Goal: Task Accomplishment & Management: Complete application form

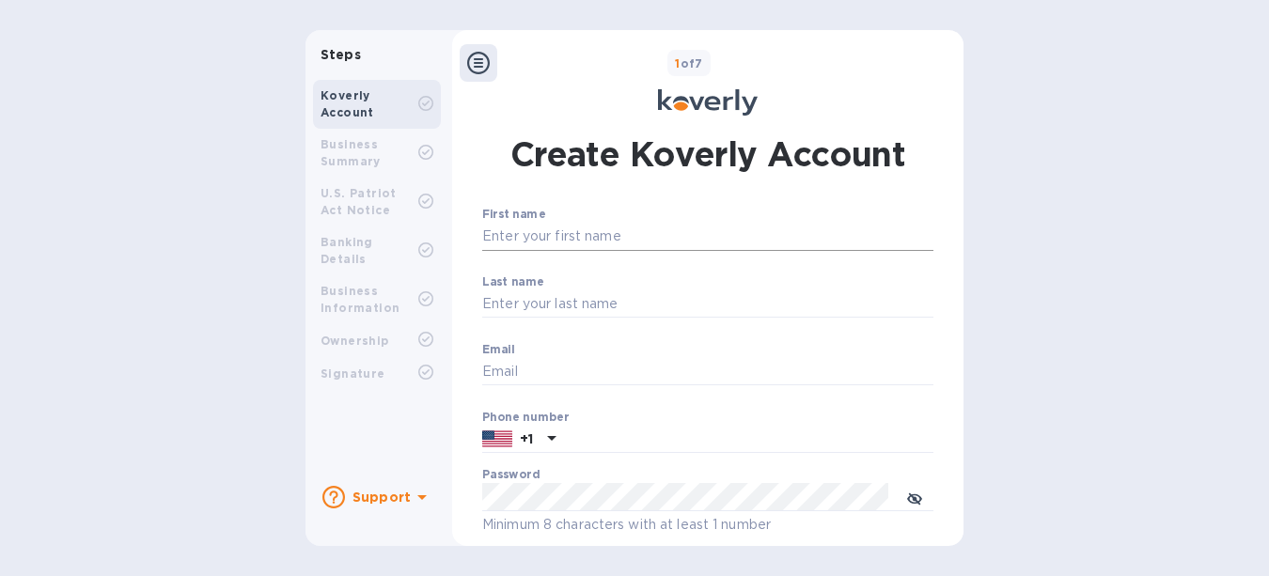
click at [607, 242] on input "First name" at bounding box center [707, 237] width 451 height 28
type input "[PERSON_NAME]"
click at [537, 301] on input "Last name" at bounding box center [707, 304] width 451 height 28
type input "St [PERSON_NAME]"
click at [519, 376] on input "Email" at bounding box center [707, 372] width 451 height 28
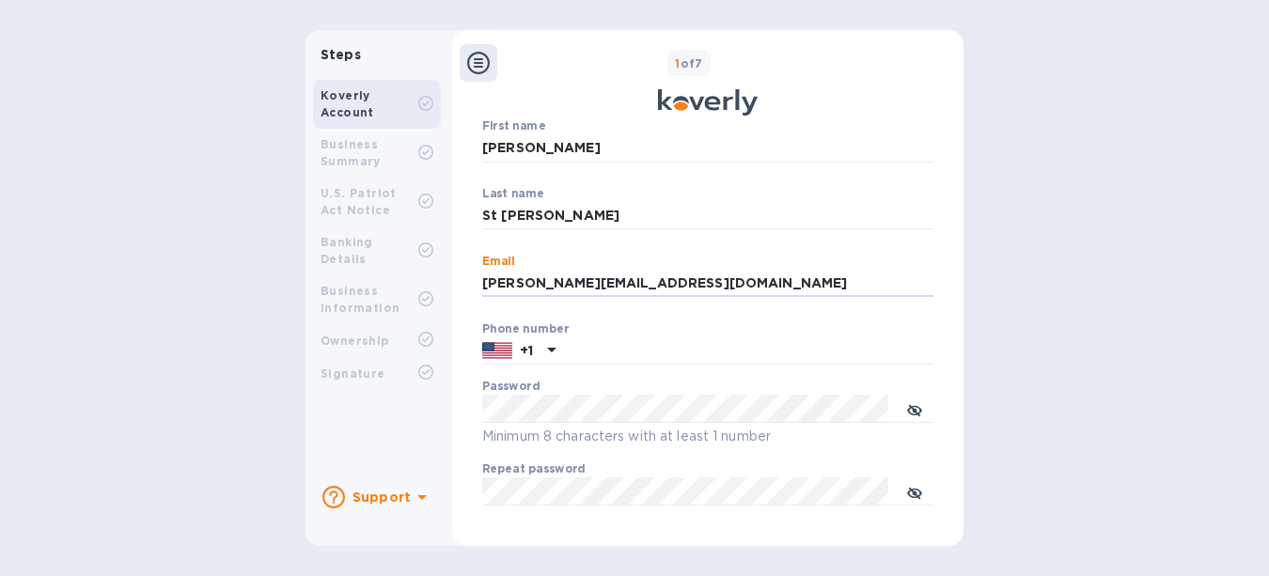
scroll to position [93, 0]
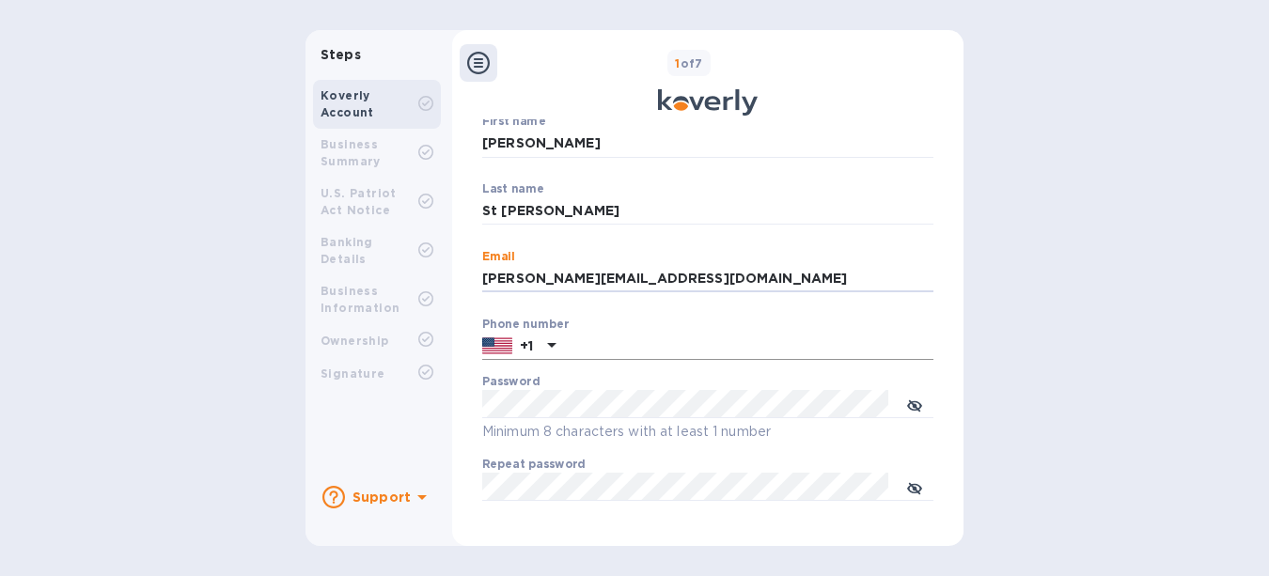
type input "[PERSON_NAME][EMAIL_ADDRESS][DOMAIN_NAME]"
click at [674, 354] on input "text" at bounding box center [748, 347] width 370 height 28
type input "6785499331"
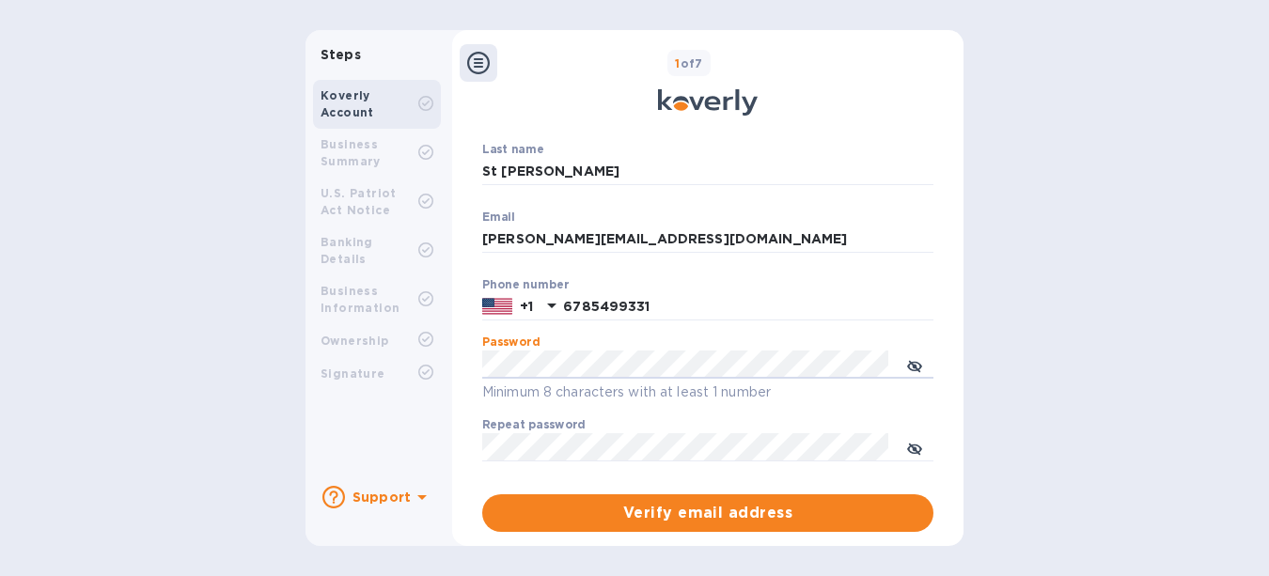
scroll to position [162, 0]
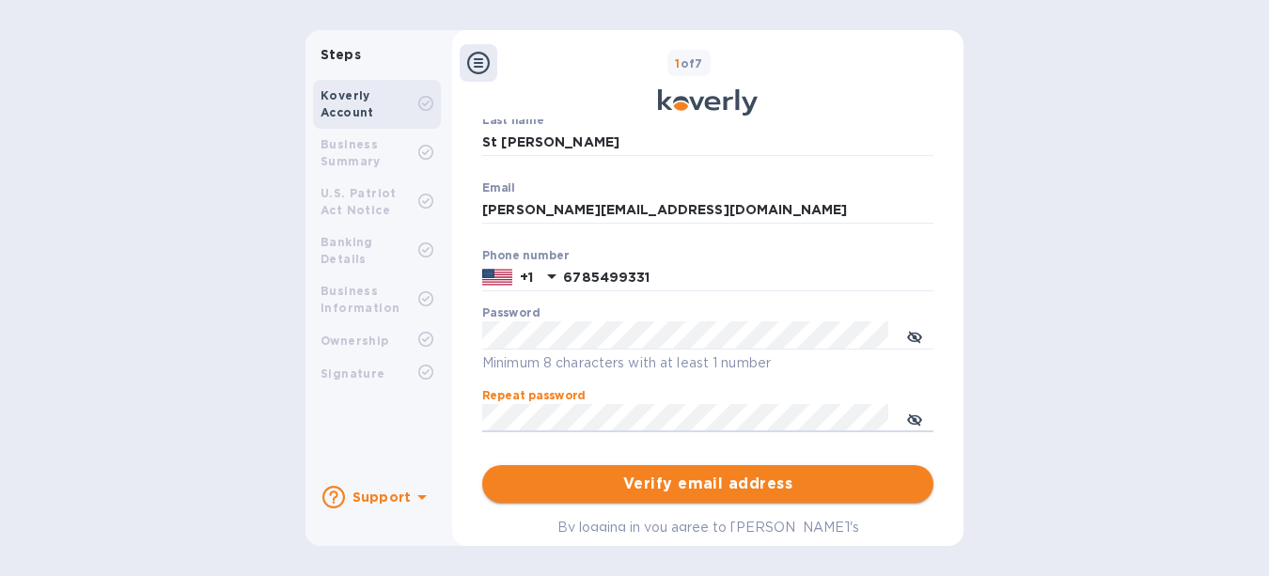
click at [684, 473] on span "Verify email address" at bounding box center [707, 484] width 421 height 23
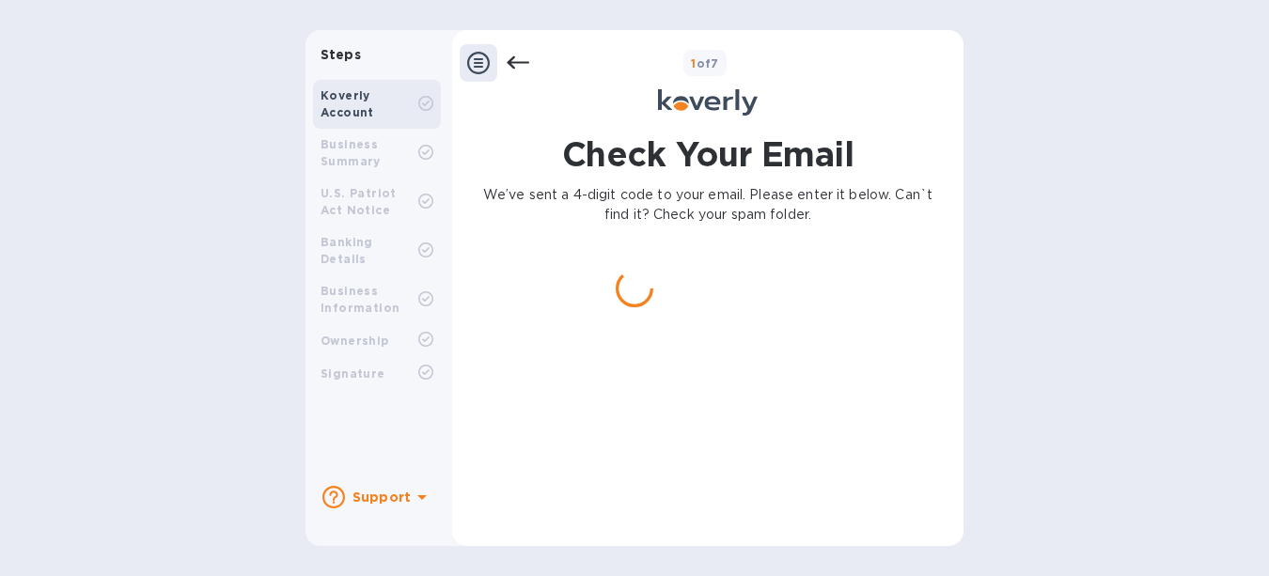
scroll to position [0, 0]
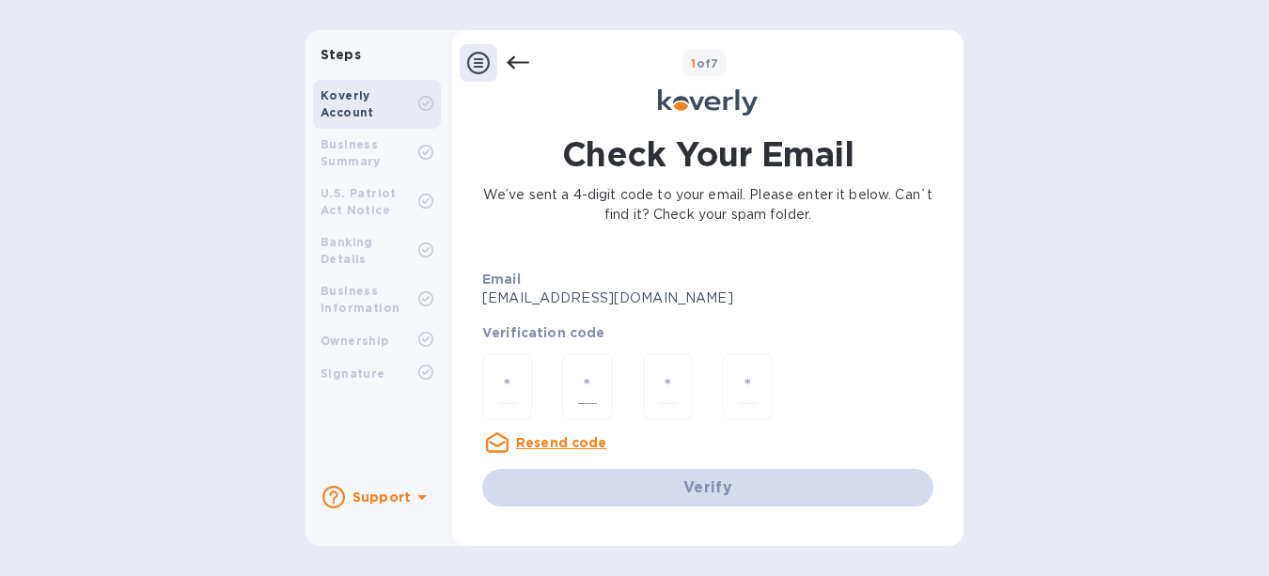
click at [563, 356] on div at bounding box center [587, 386] width 50 height 67
click at [600, 331] on p "Verification code" at bounding box center [707, 332] width 451 height 19
click at [497, 334] on p "Verification code" at bounding box center [707, 332] width 451 height 19
click at [523, 379] on div at bounding box center [507, 386] width 50 height 67
type input "3"
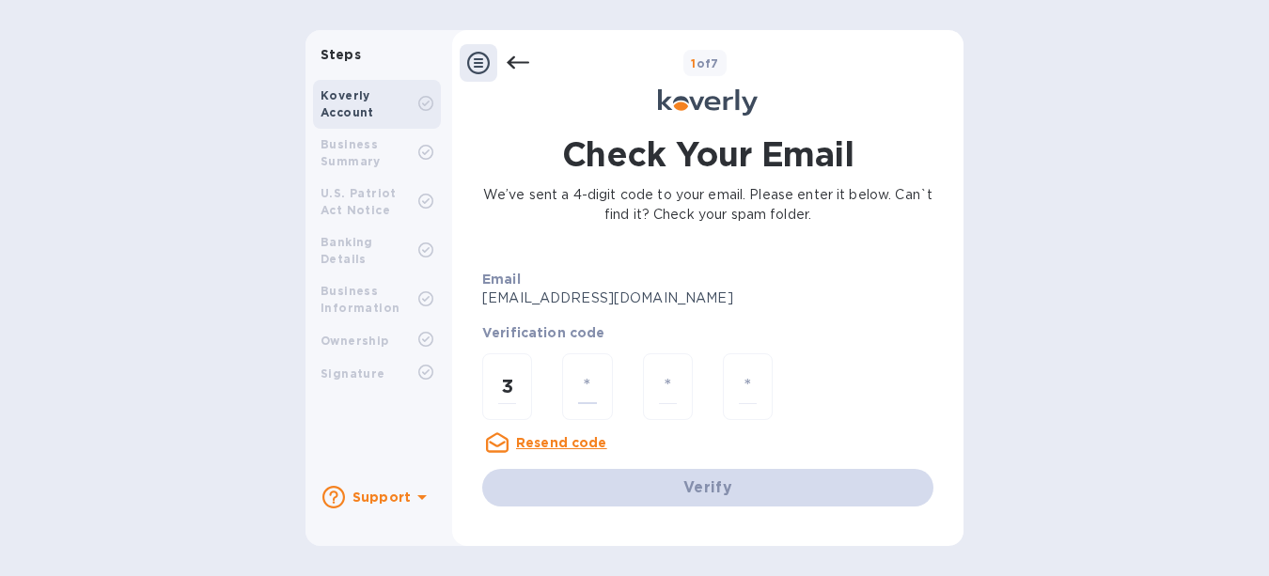
type input "6"
type input "0"
type input "2"
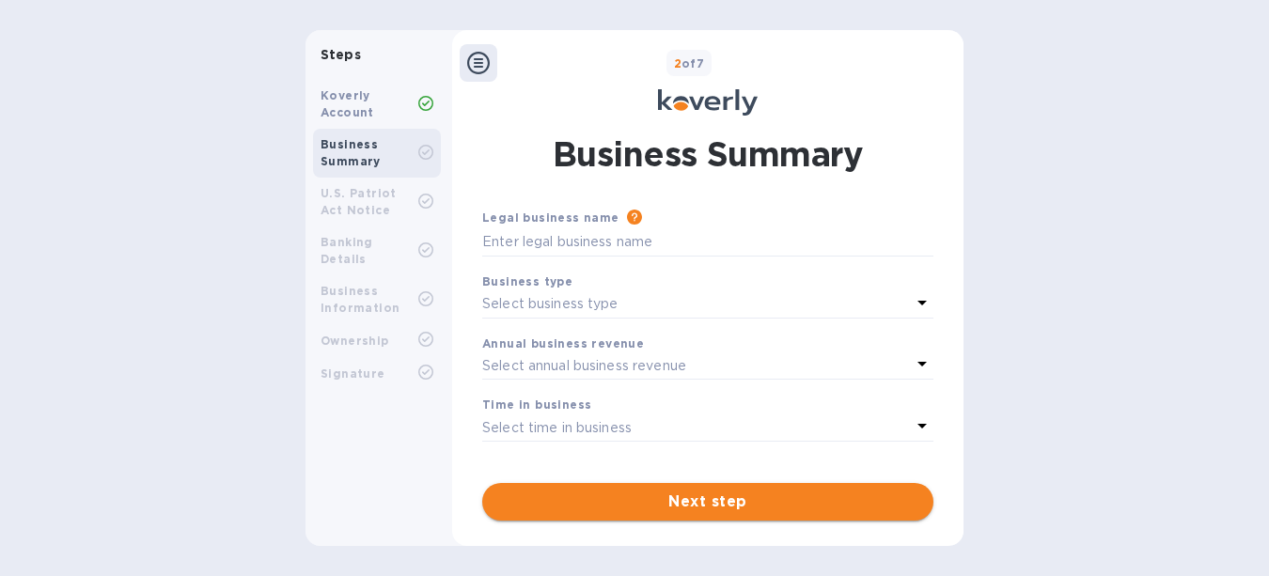
click at [718, 493] on span "Next step" at bounding box center [707, 502] width 421 height 23
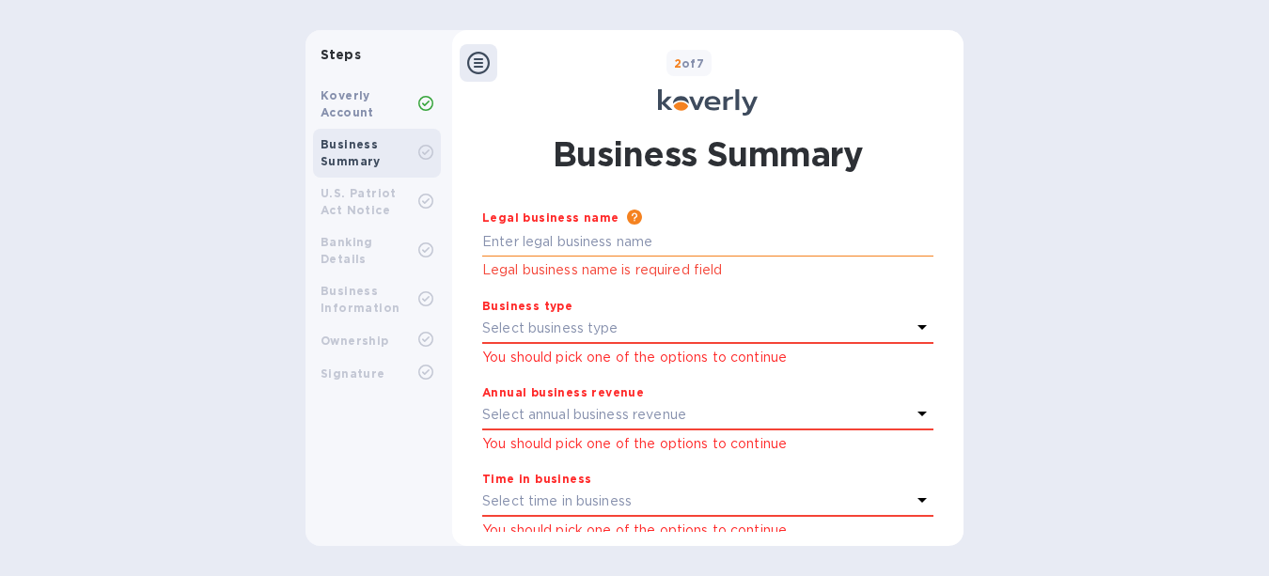
click at [617, 242] on input "text" at bounding box center [707, 242] width 451 height 28
type input "MNL Distributors, LLC"
click at [562, 322] on p "Select business type" at bounding box center [550, 329] width 136 height 20
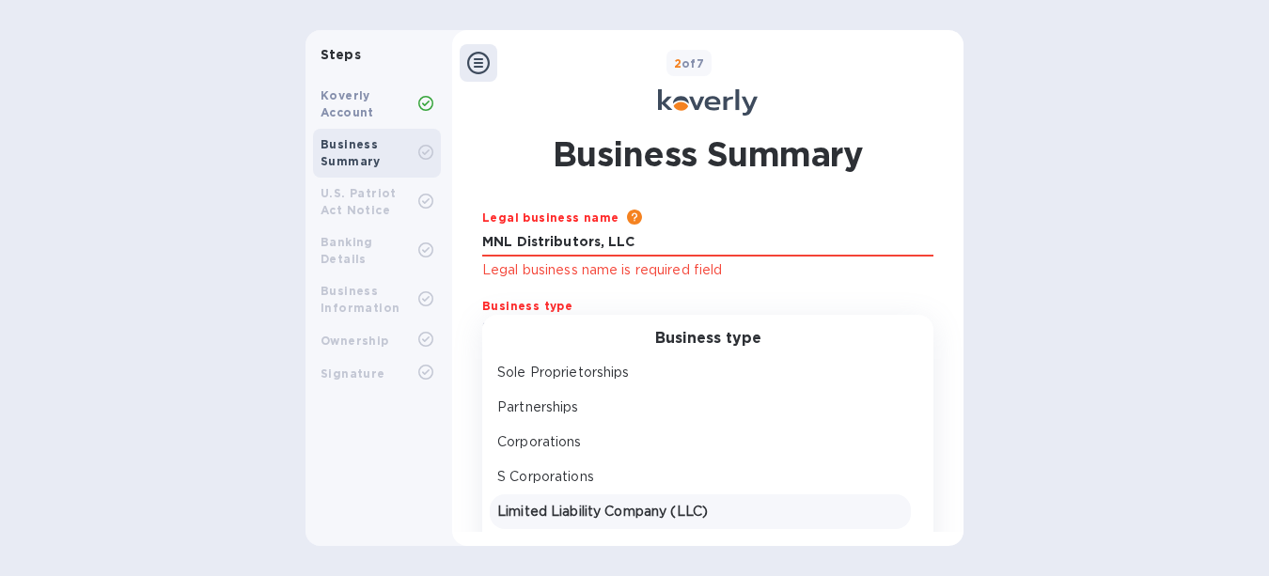
click at [614, 507] on p "Limited Liability Company (LLC)" at bounding box center [700, 512] width 406 height 20
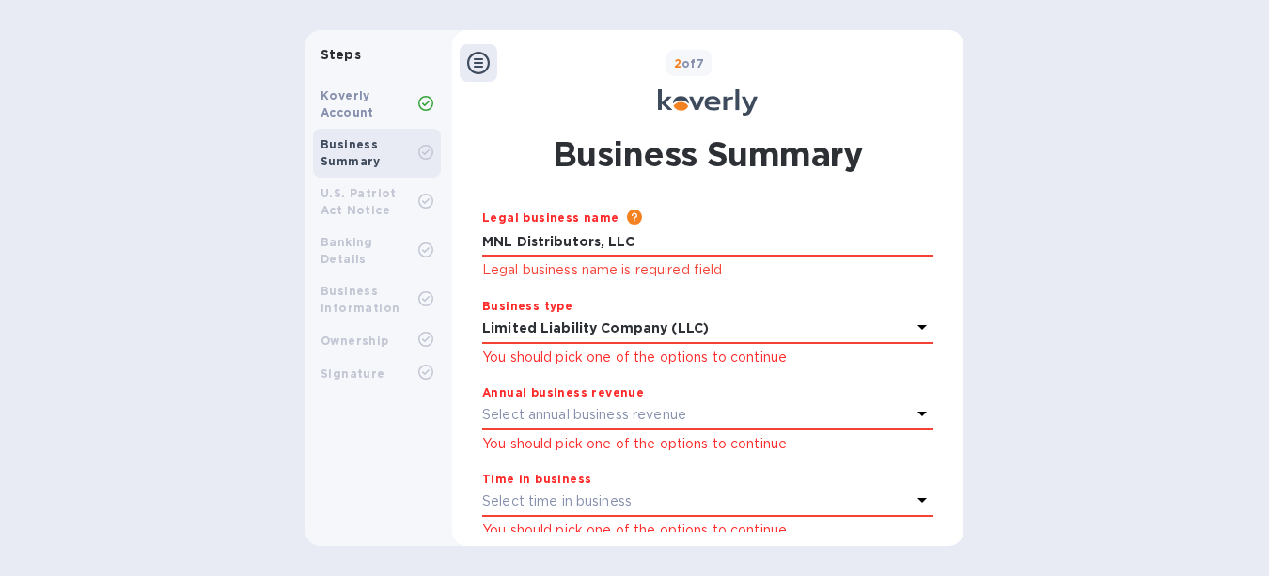
click at [604, 408] on p "Select annual business revenue" at bounding box center [584, 415] width 204 height 20
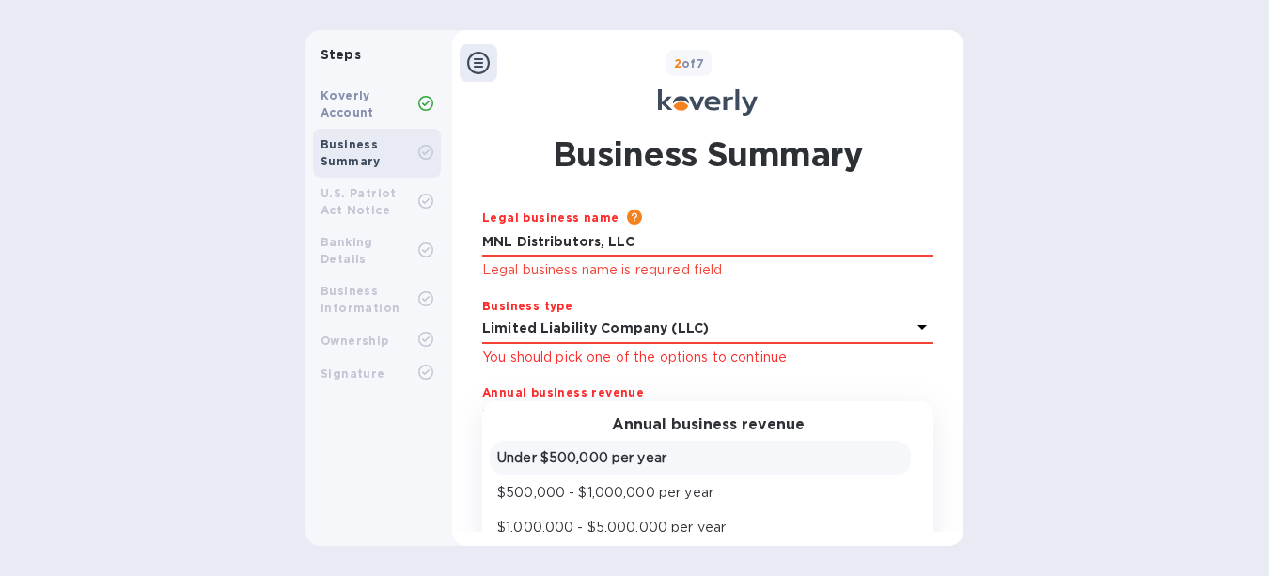
click at [587, 457] on p "Under $500,000 per year" at bounding box center [700, 458] width 406 height 20
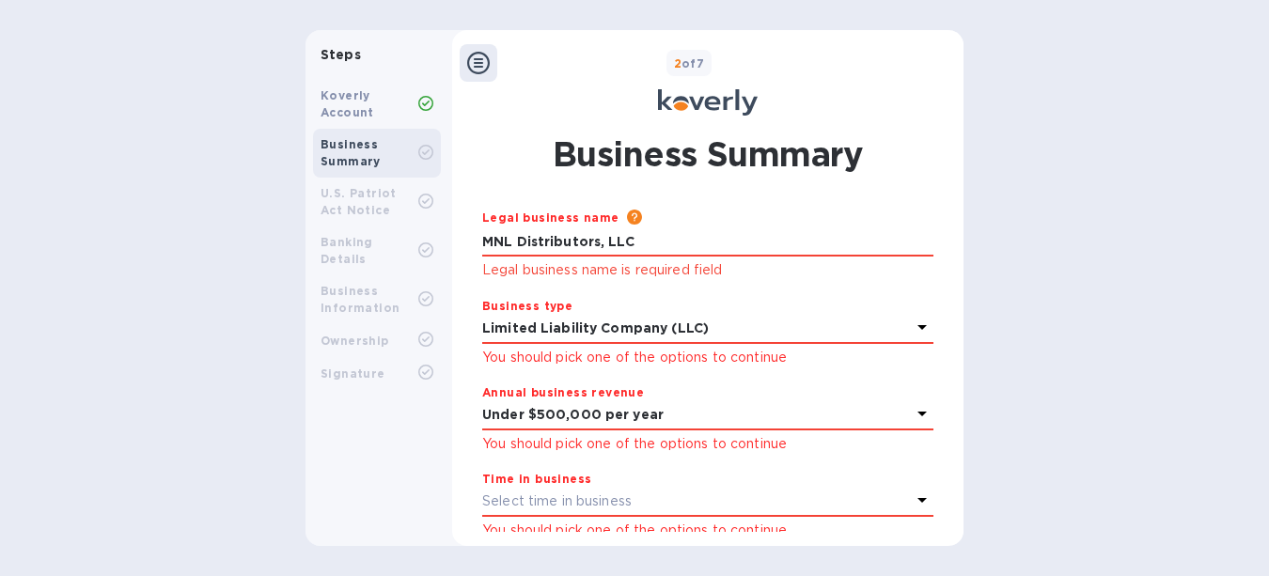
click at [579, 493] on p "Select time in business" at bounding box center [556, 502] width 149 height 20
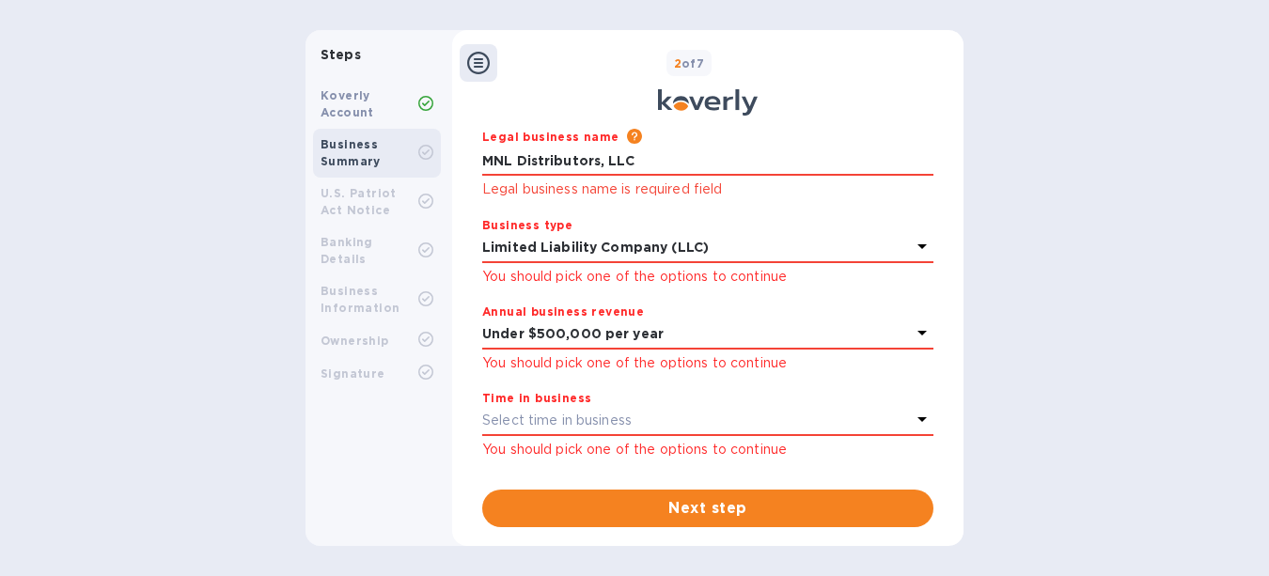
scroll to position [87, 0]
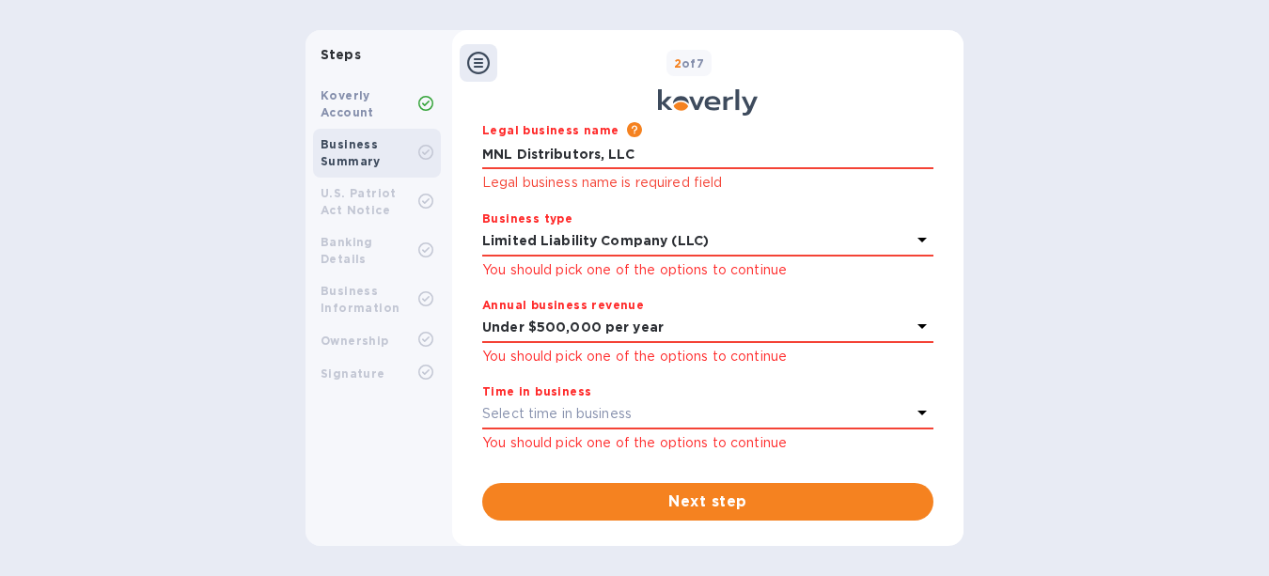
click at [920, 410] on icon at bounding box center [922, 412] width 23 height 23
click at [919, 412] on icon at bounding box center [921, 413] width 9 height 5
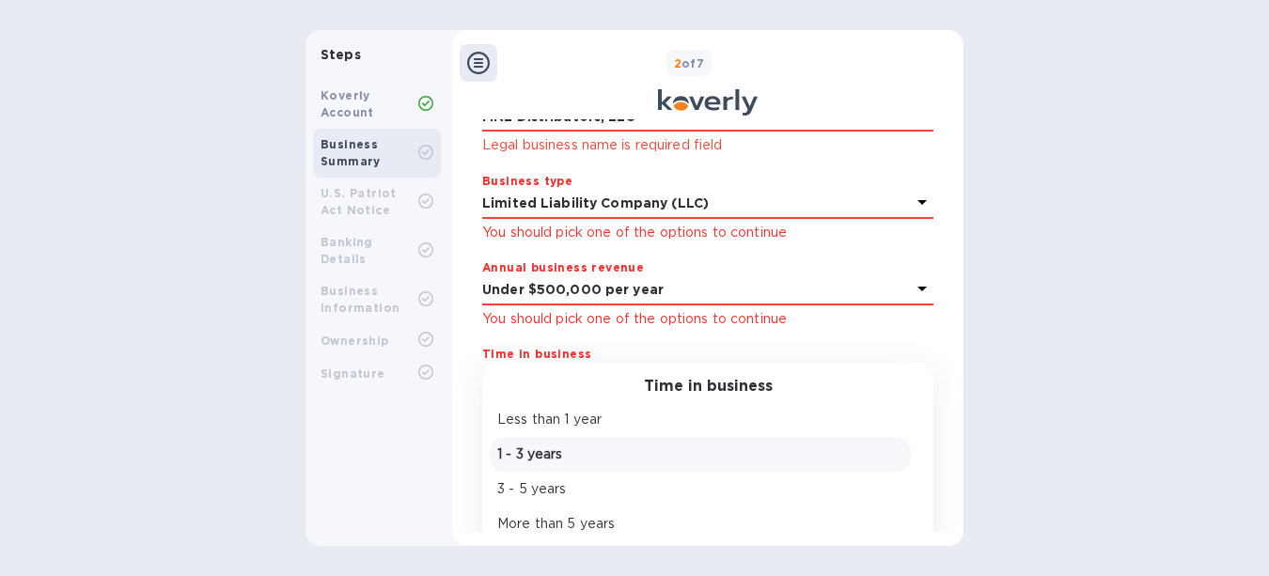
scroll to position [163, 0]
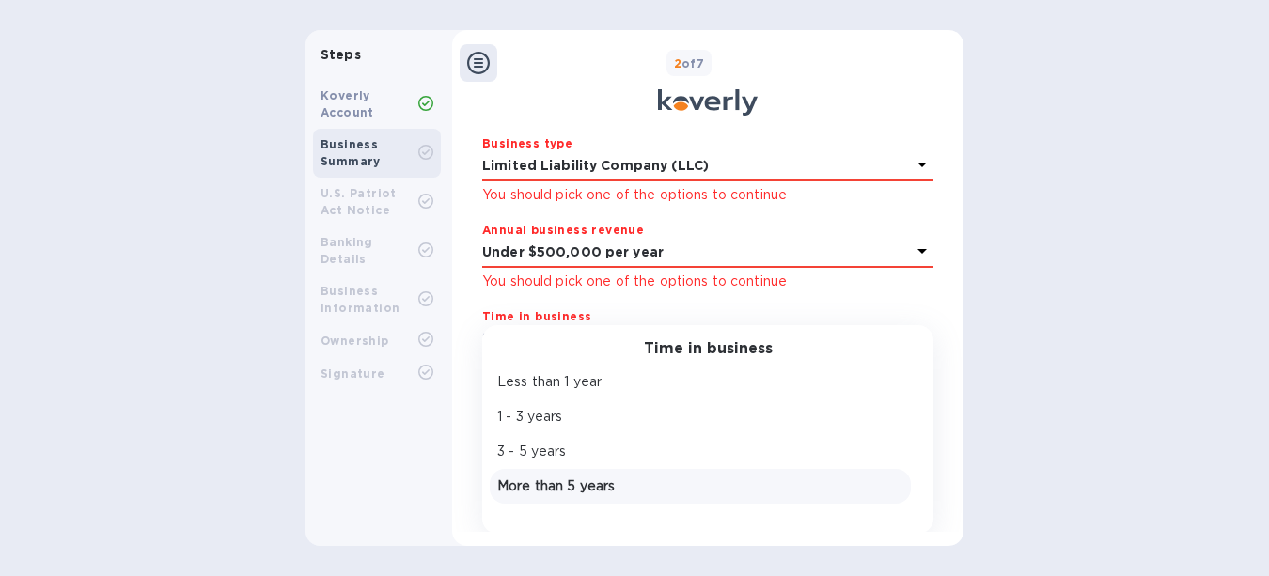
click at [543, 489] on p "More than 5 years" at bounding box center [700, 487] width 406 height 20
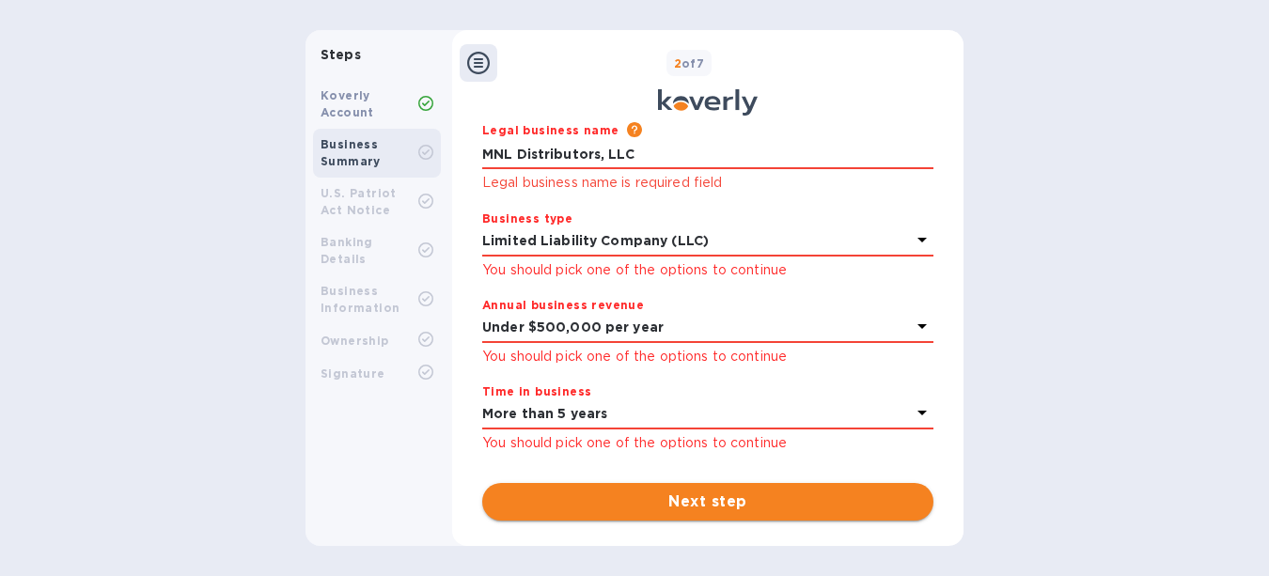
click at [726, 501] on span "Next step" at bounding box center [707, 502] width 421 height 23
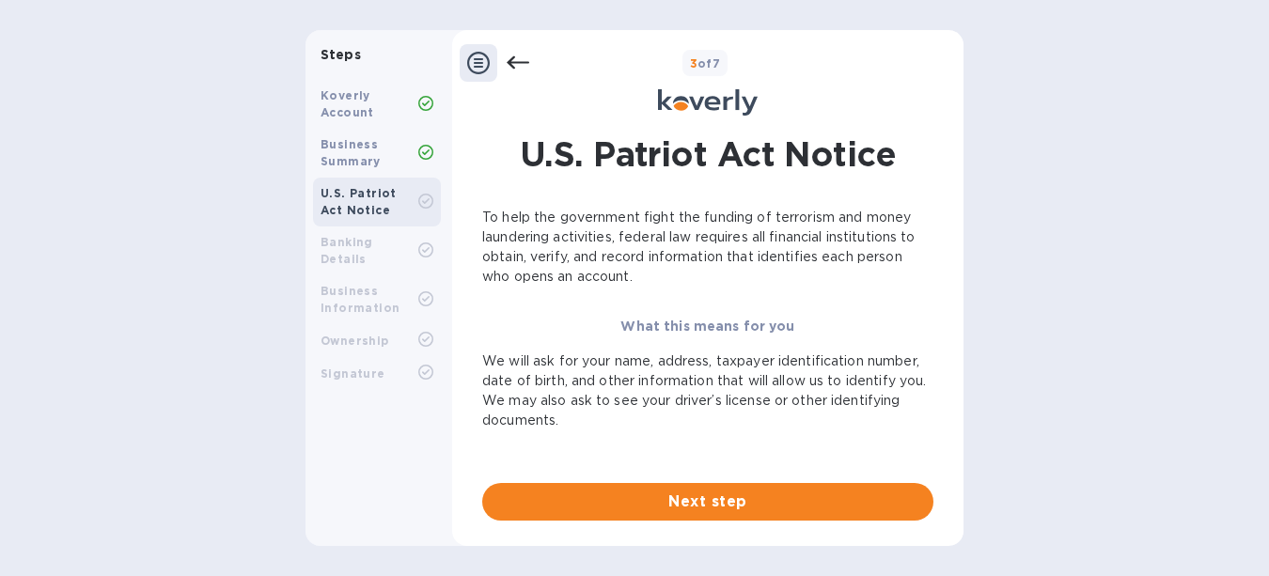
click at [726, 501] on span "Next step" at bounding box center [707, 502] width 421 height 23
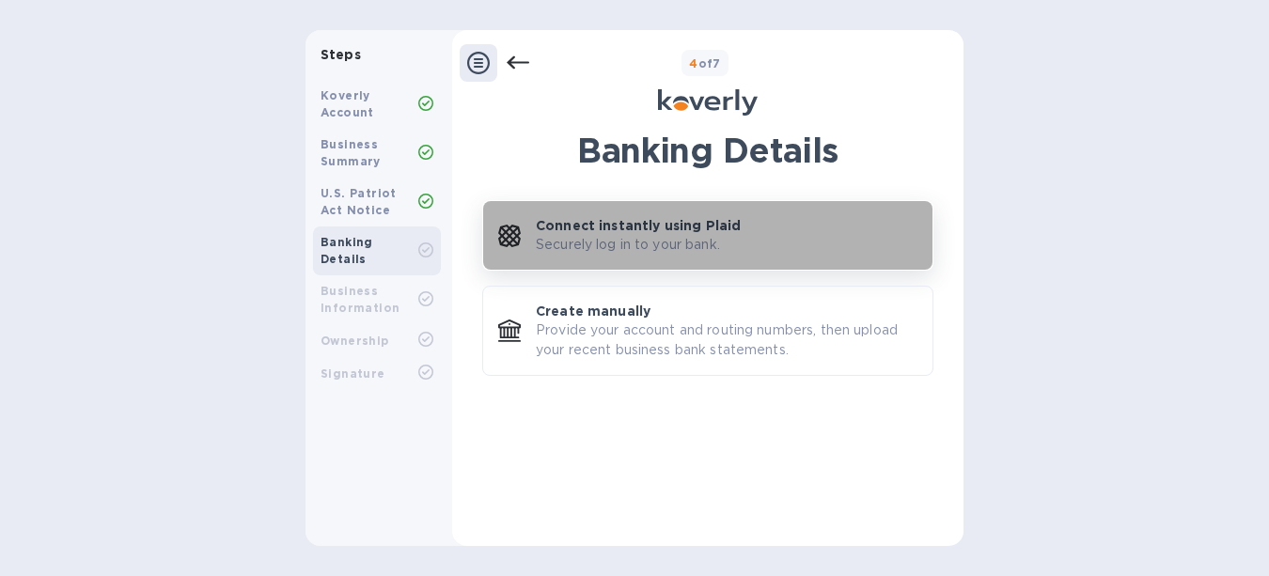
click at [641, 246] on p "Securely log in to your bank." at bounding box center [628, 245] width 184 height 20
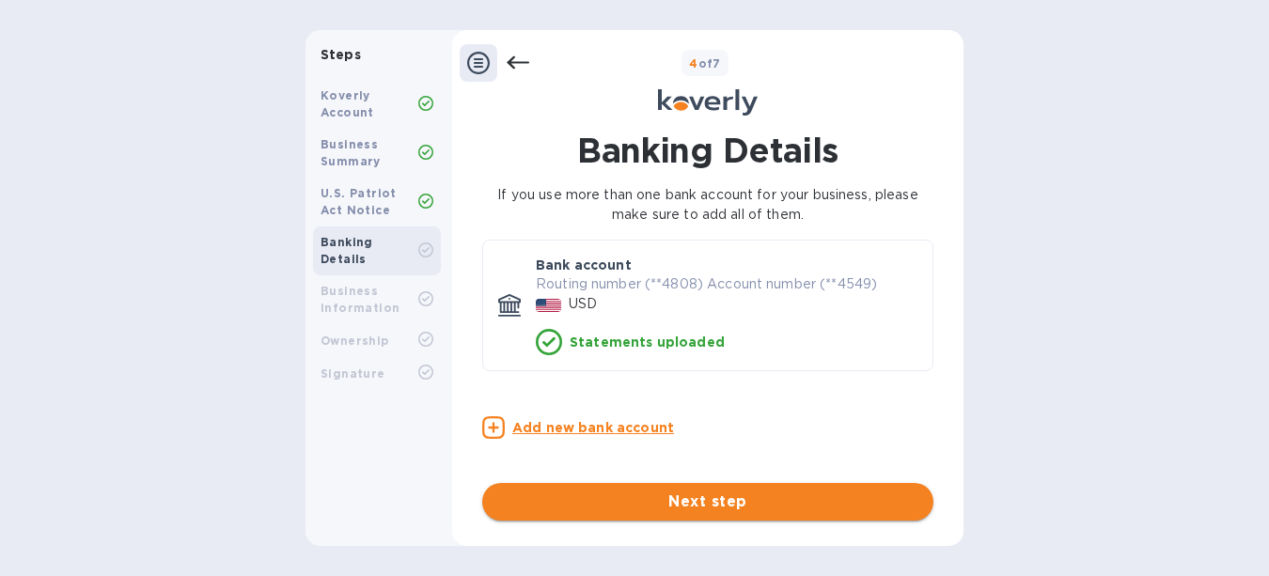
click at [696, 496] on span "Next step" at bounding box center [707, 502] width 421 height 23
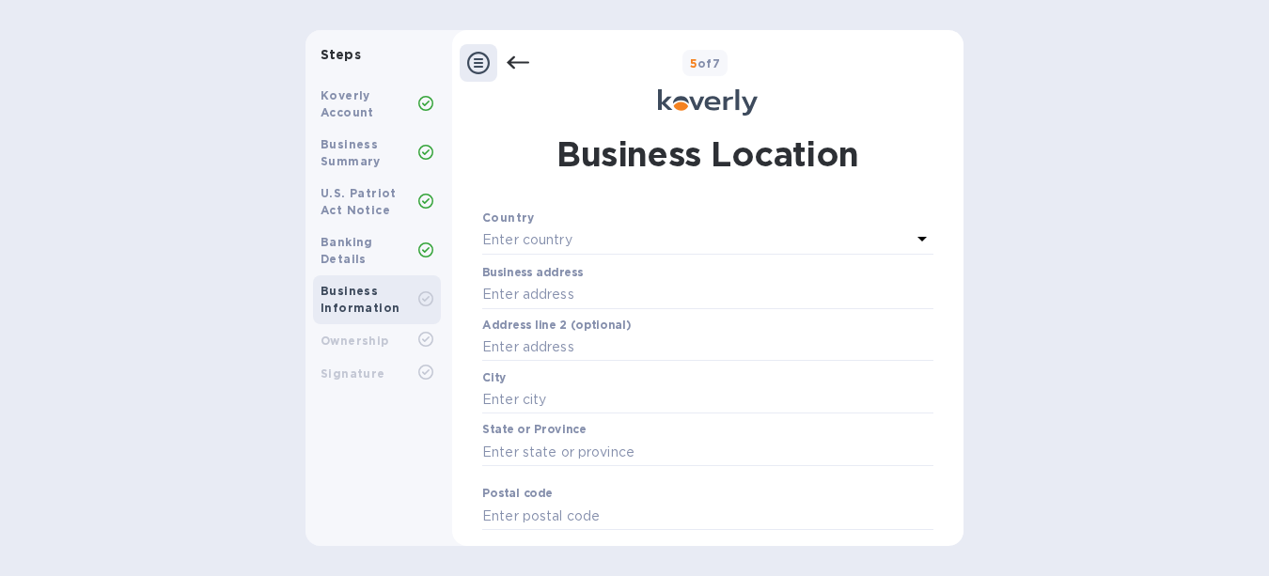
click at [560, 243] on p "Enter country" at bounding box center [527, 240] width 90 height 20
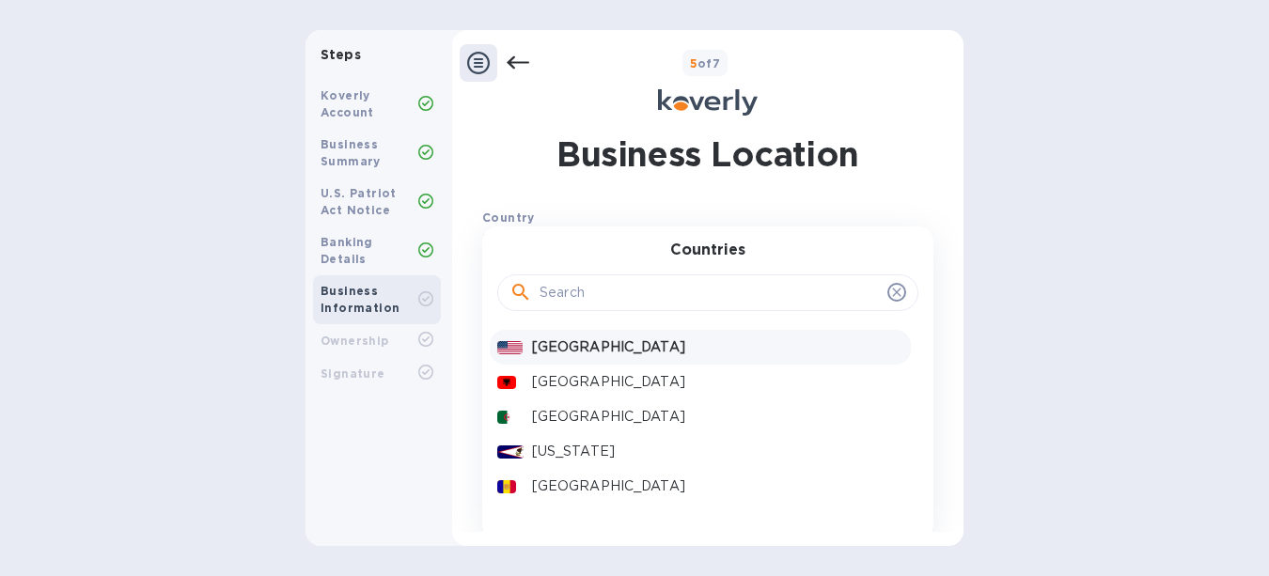
click at [558, 342] on p "[GEOGRAPHIC_DATA]" at bounding box center [717, 347] width 371 height 20
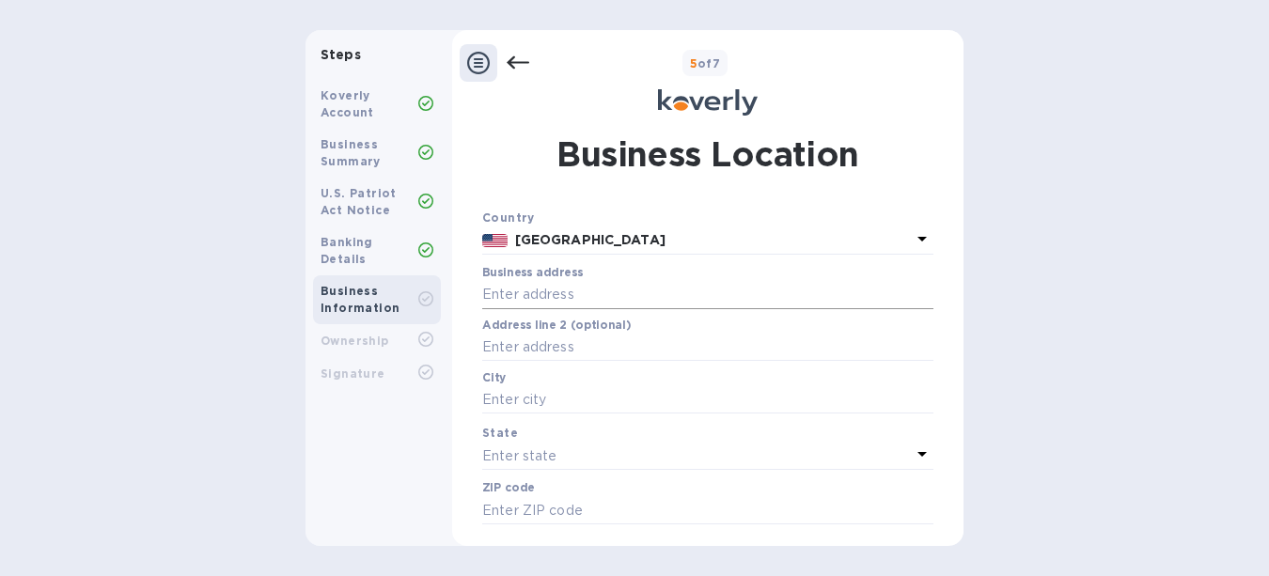
click at [573, 286] on input "text" at bounding box center [707, 295] width 451 height 28
type input "[STREET_ADDRESS]"
type input "Westmont"
type input "60559"
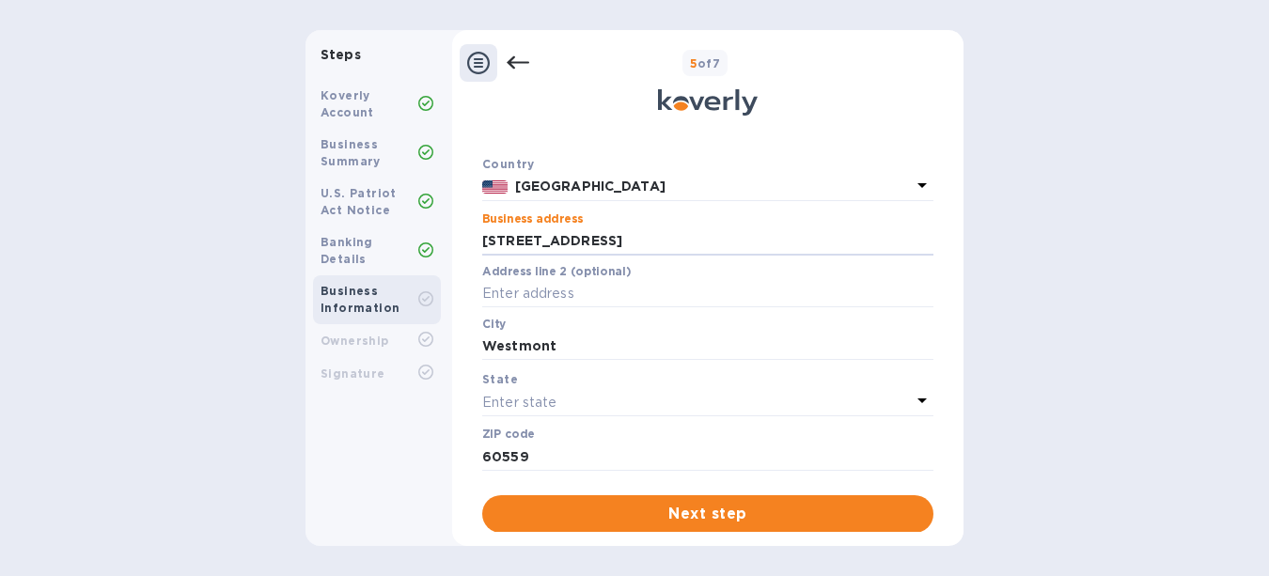
scroll to position [66, 0]
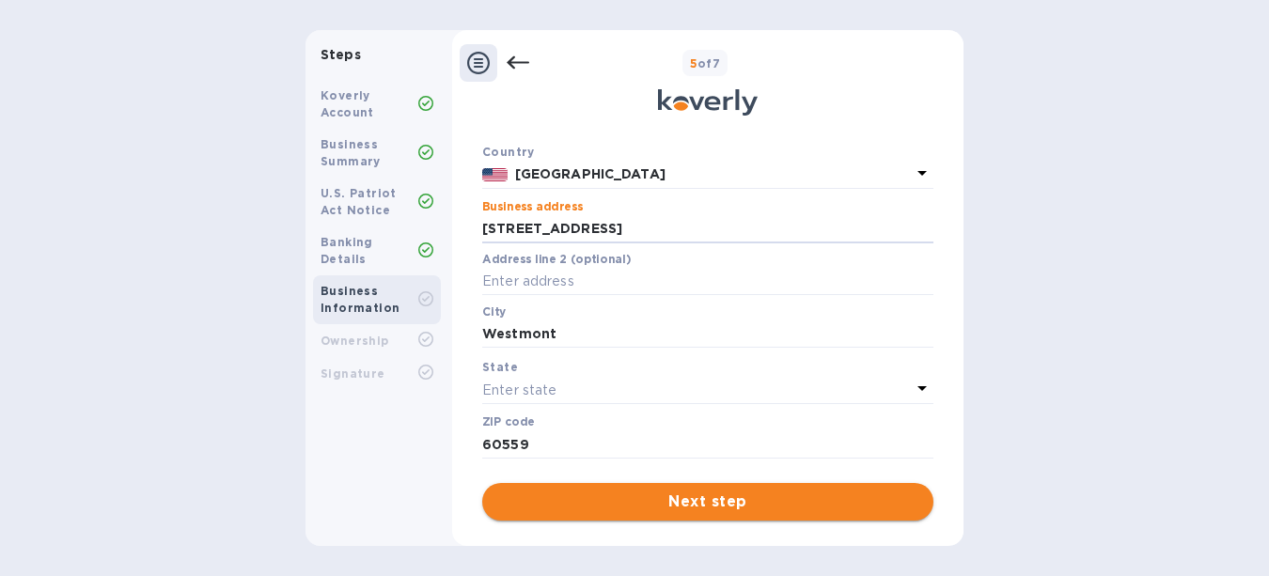
click at [754, 492] on span "Next step" at bounding box center [707, 502] width 421 height 23
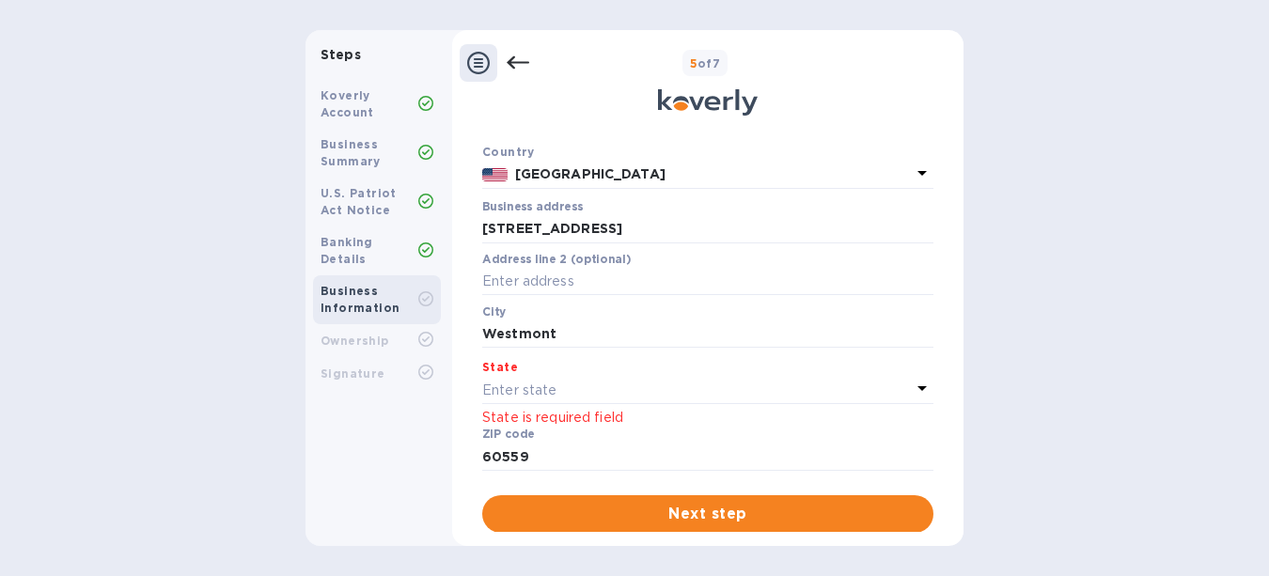
click at [538, 389] on p "Enter state" at bounding box center [519, 391] width 74 height 20
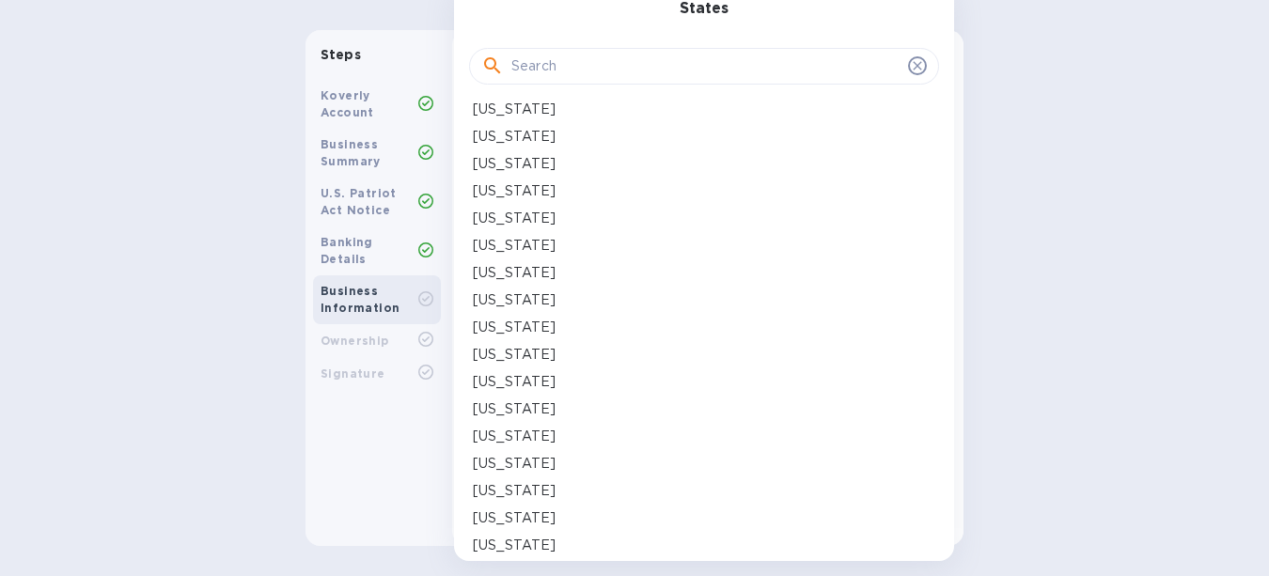
click at [508, 542] on p "[US_STATE]" at bounding box center [514, 546] width 83 height 20
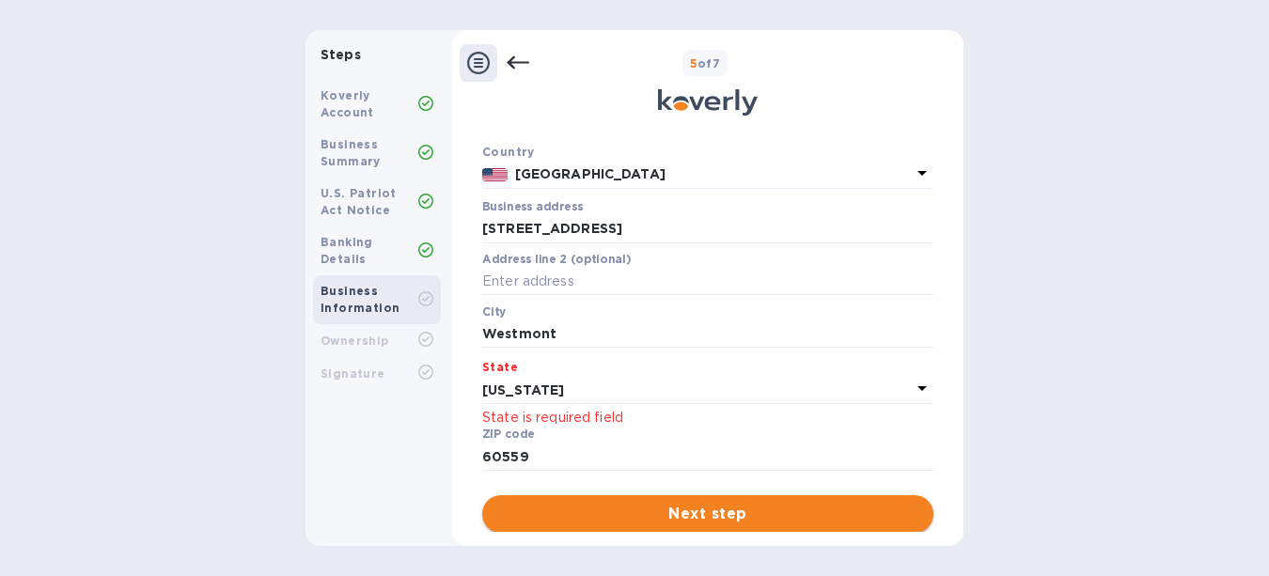
click at [646, 508] on span "Next step" at bounding box center [707, 514] width 421 height 23
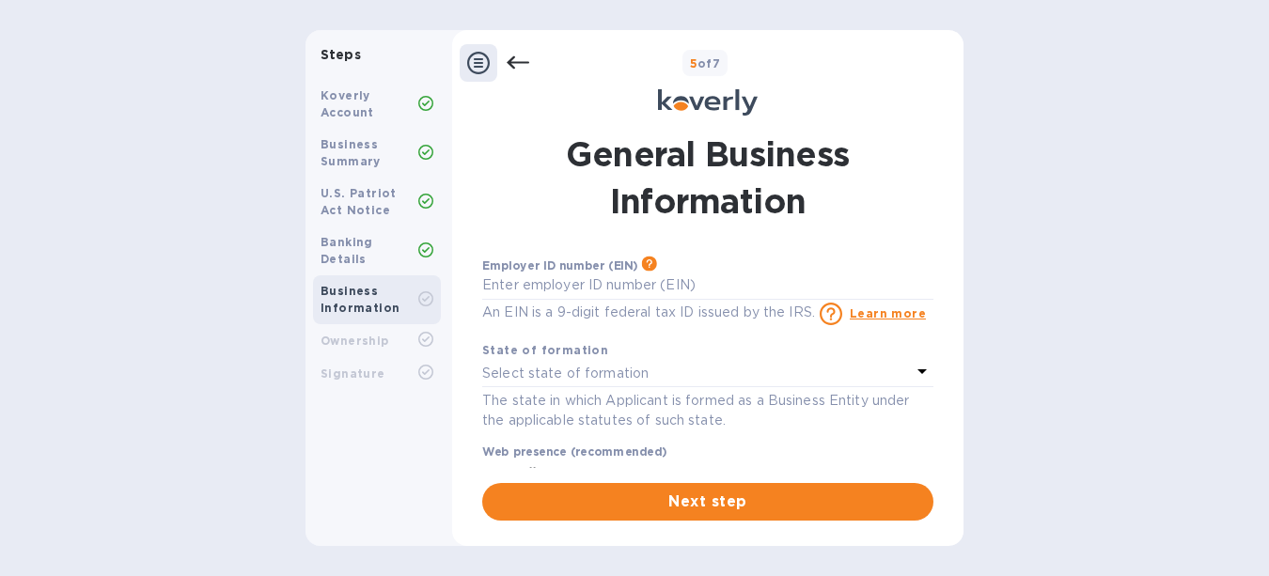
scroll to position [0, 0]
click at [684, 288] on input "text" at bounding box center [707, 286] width 451 height 28
type input "***99"
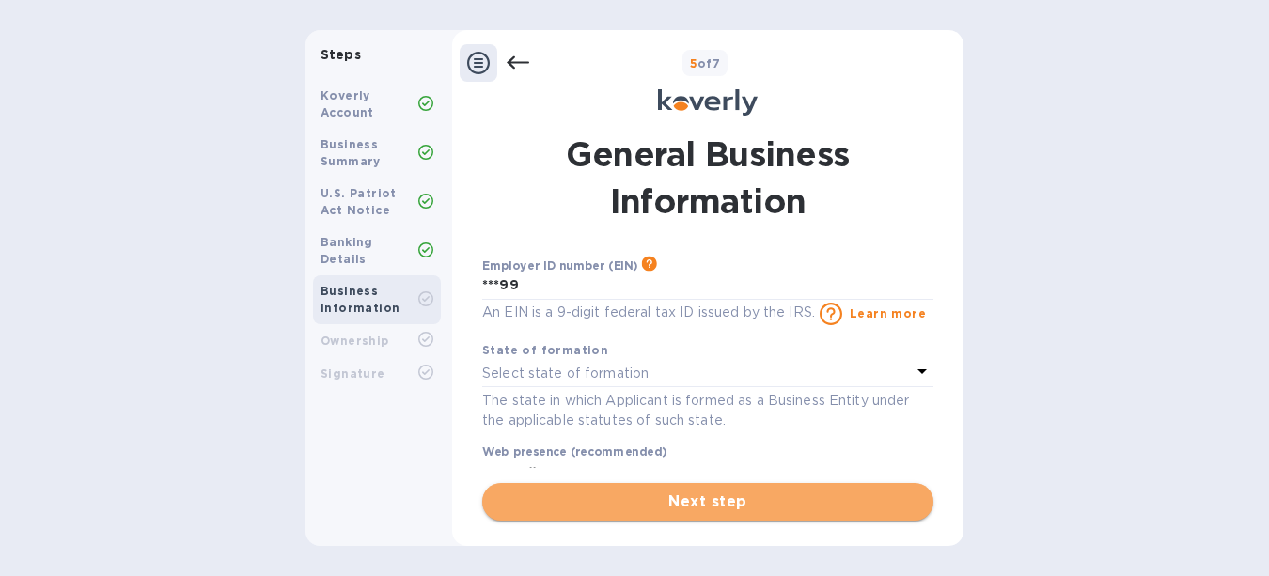
click at [688, 496] on span "Next step" at bounding box center [707, 502] width 421 height 23
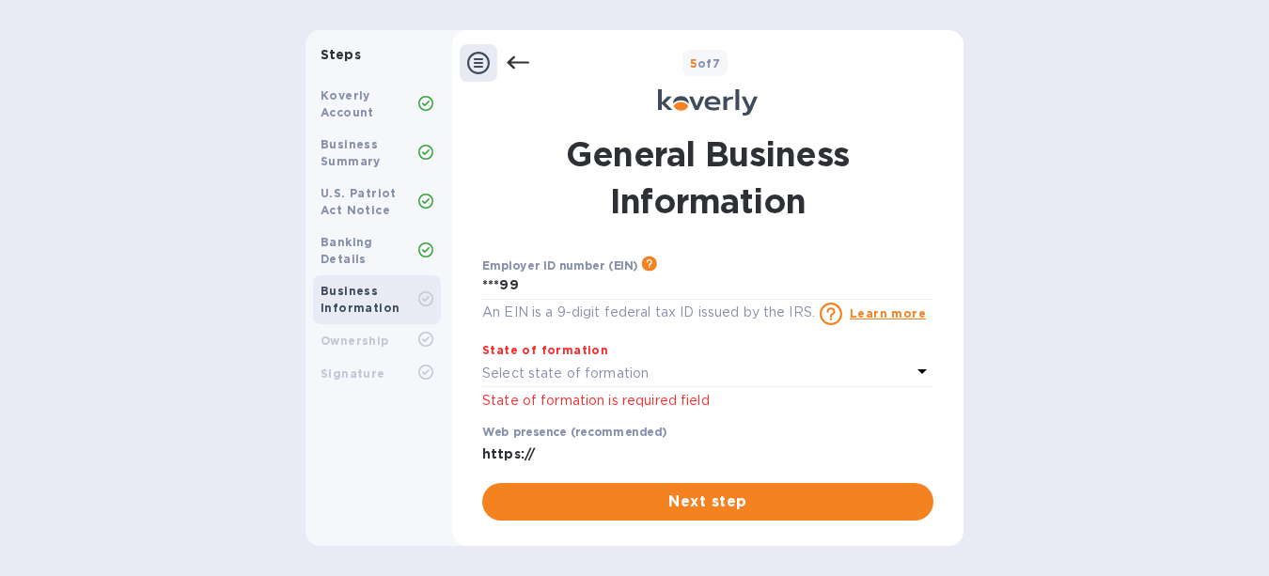
click at [607, 370] on p "Select state of formation" at bounding box center [565, 374] width 166 height 20
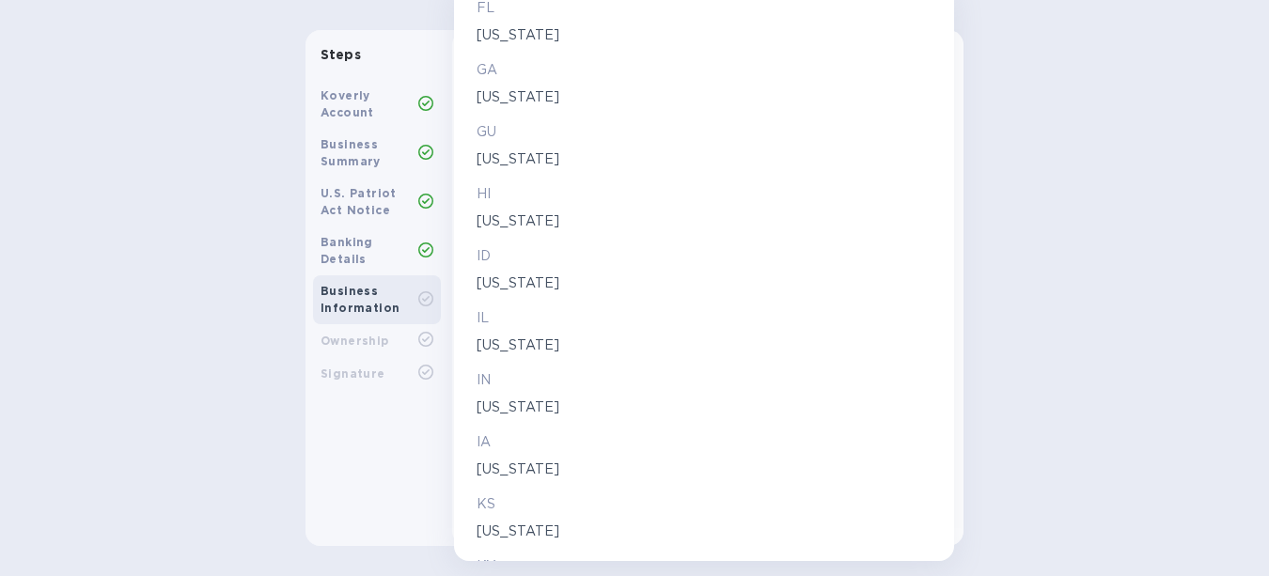
scroll to position [806, 0]
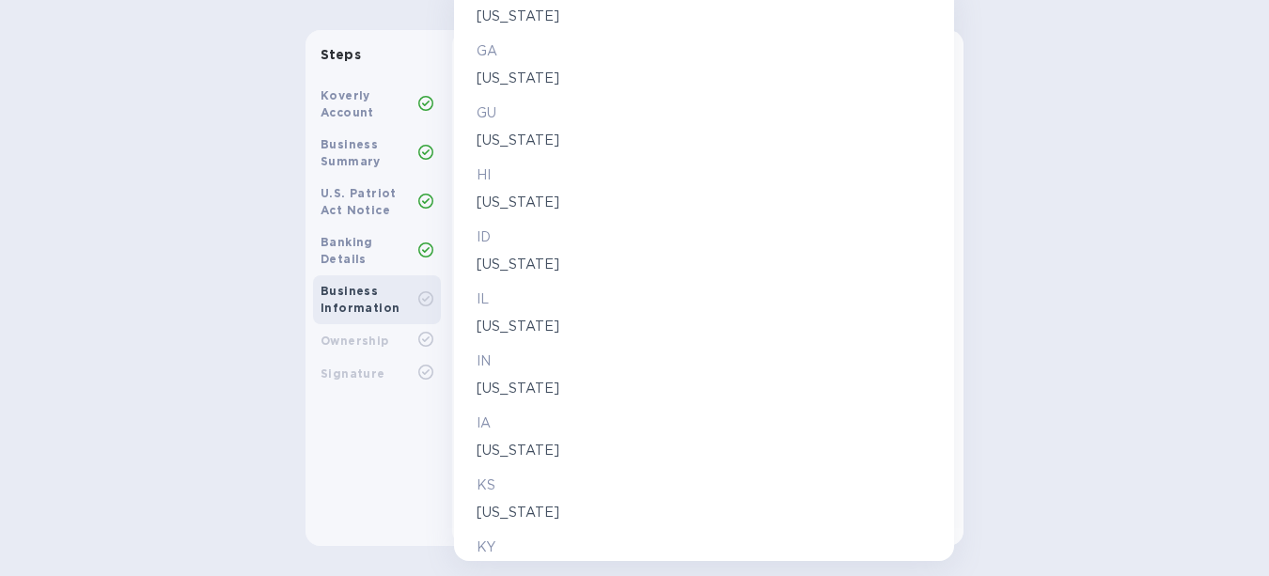
click at [510, 319] on p "[US_STATE]" at bounding box center [704, 327] width 455 height 20
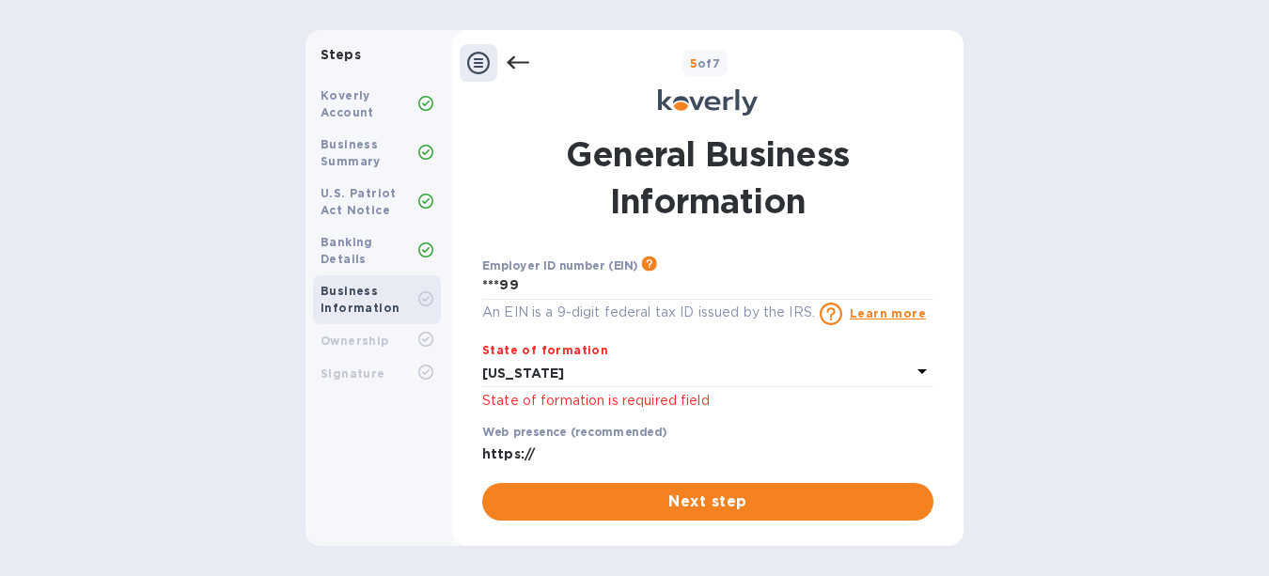
click at [641, 454] on input "https://" at bounding box center [707, 455] width 451 height 28
type input "[URL][DOMAIN_NAME]"
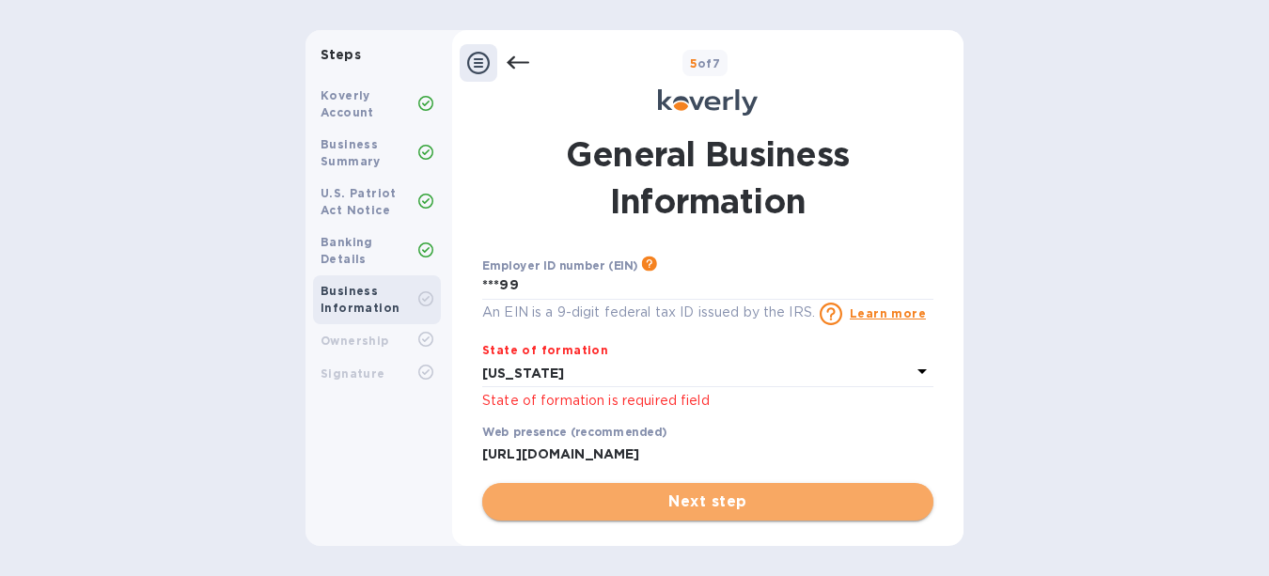
click at [635, 506] on span "Next step" at bounding box center [707, 502] width 421 height 23
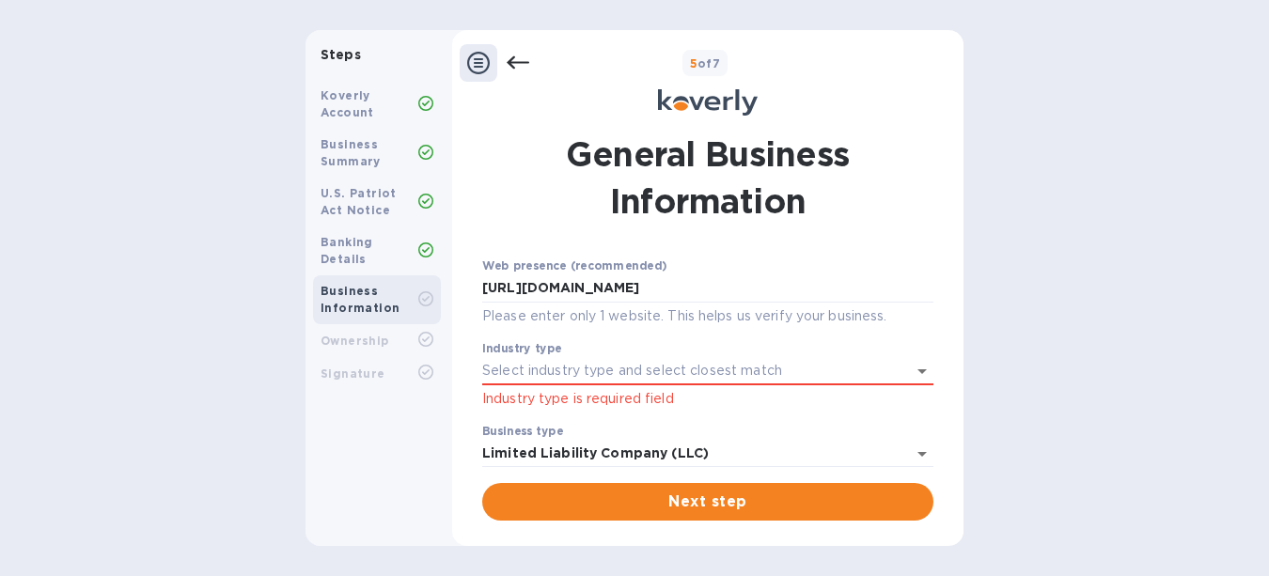
scroll to position [189, 0]
click at [597, 368] on input "Industry type" at bounding box center [681, 367] width 399 height 27
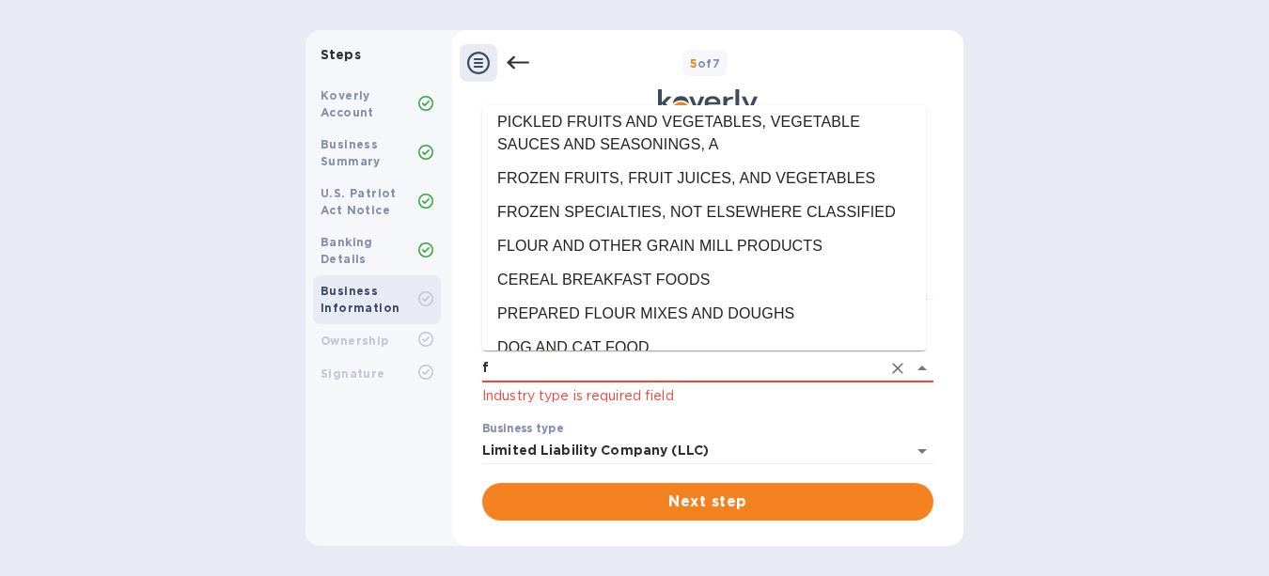
scroll to position [0, 0]
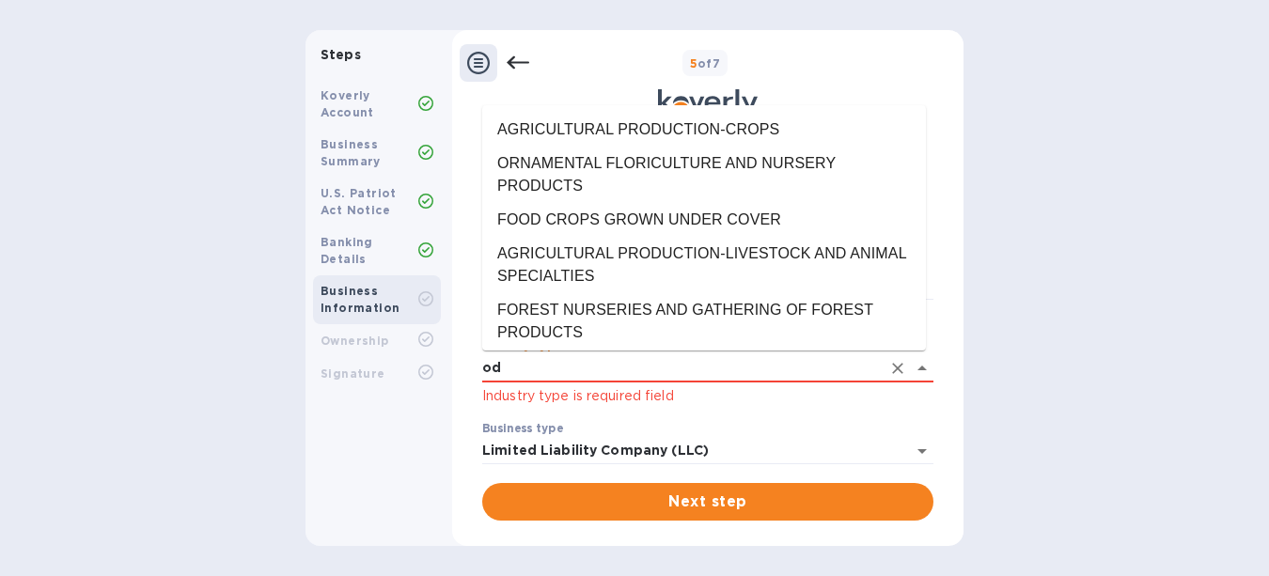
type input "d"
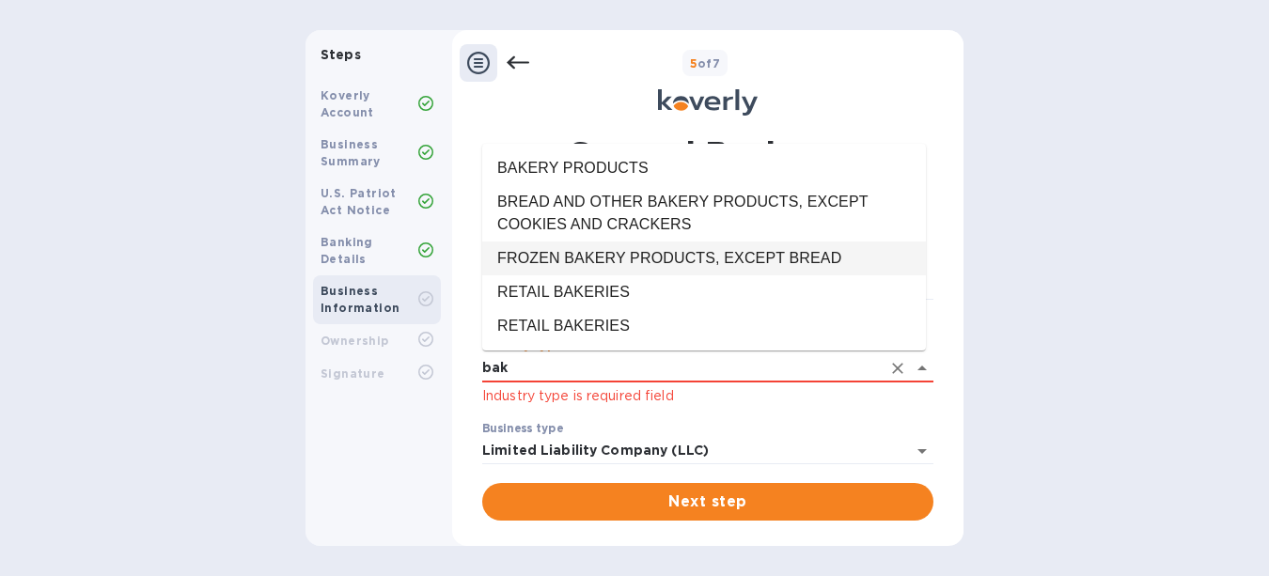
click at [805, 257] on li "FROZEN BAKERY PRODUCTS, EXCEPT BREAD" at bounding box center [704, 259] width 444 height 34
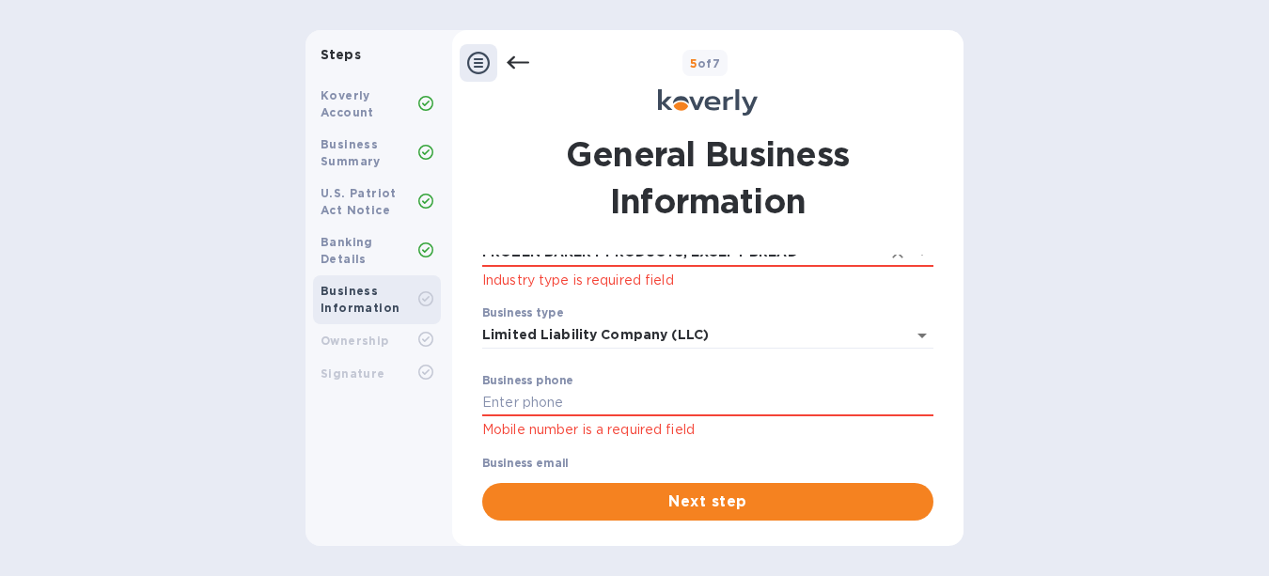
scroll to position [306, 0]
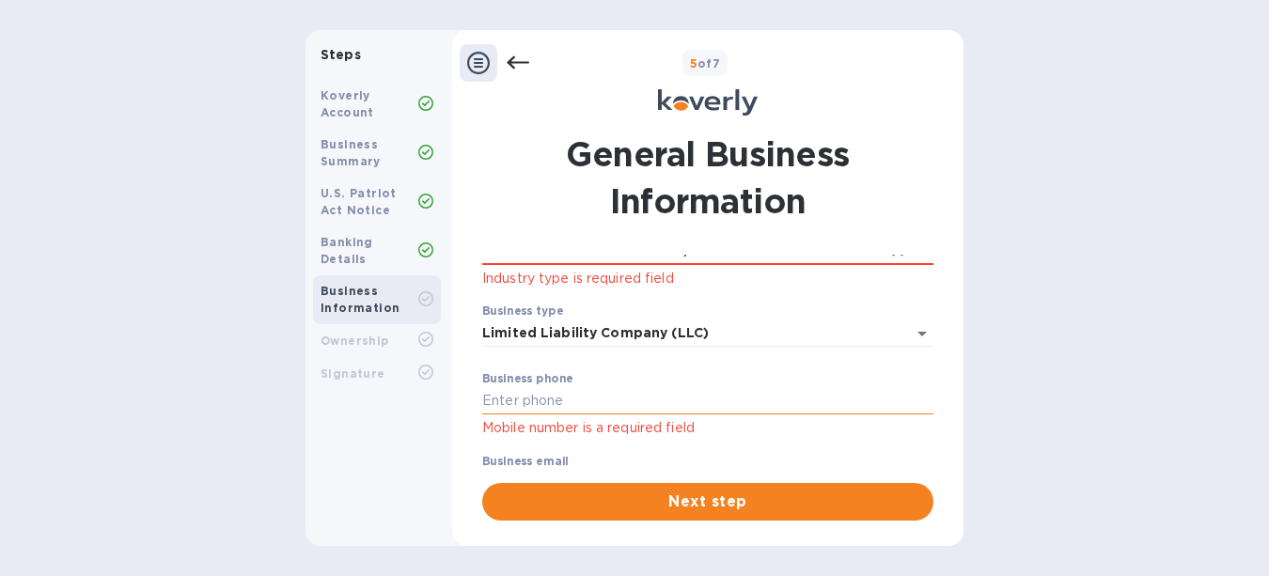
type input "FROZEN BAKERY PRODUCTS, EXCEPT BREAD"
click at [635, 392] on input "text" at bounding box center [707, 401] width 451 height 28
type input "6786772644"
drag, startPoint x: 933, startPoint y: 419, endPoint x: 931, endPoint y: 443, distance: 23.7
click at [931, 443] on div "General Business Information Employer ID number (EIN) Please make sure it match…" at bounding box center [708, 326] width 470 height 390
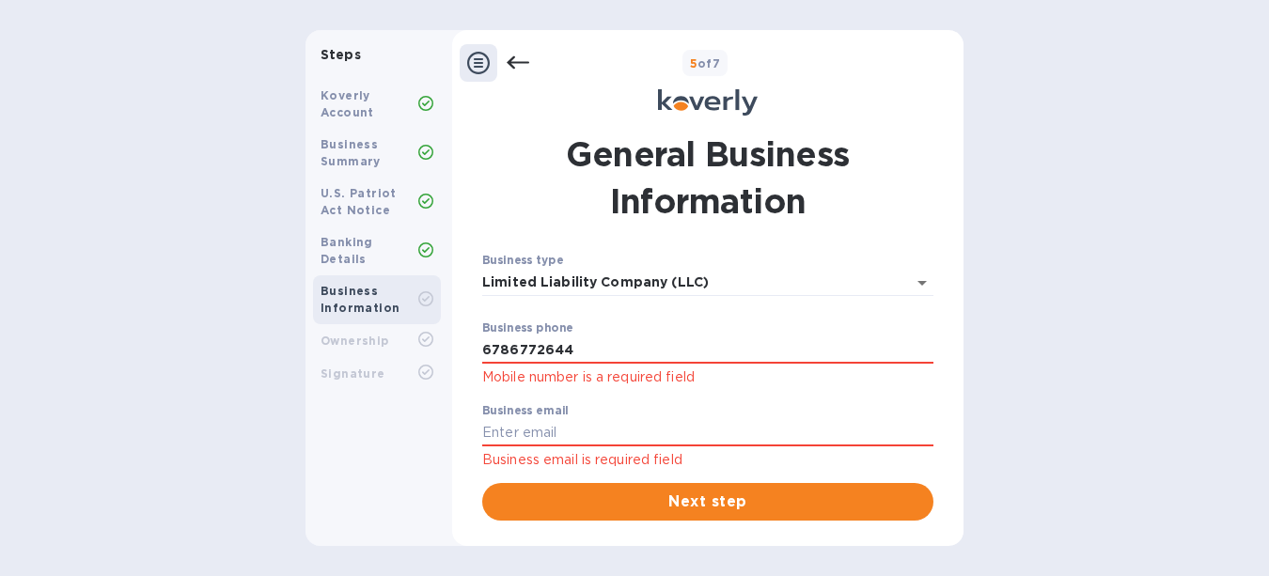
scroll to position [360, 0]
click at [610, 427] on input "text" at bounding box center [707, 430] width 451 height 28
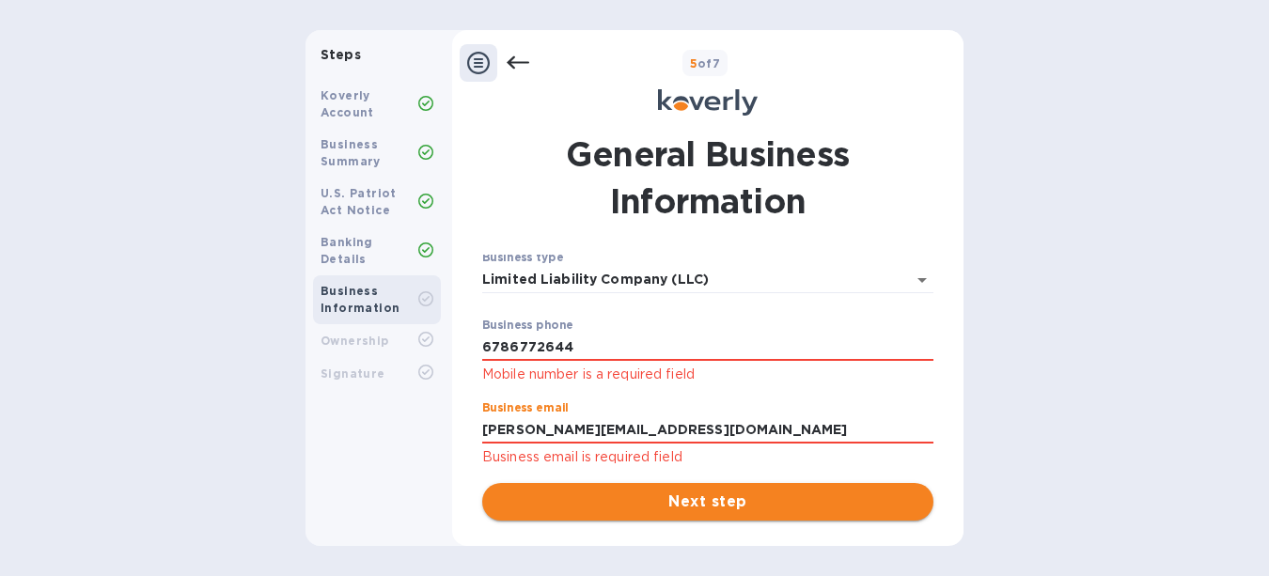
type input "[PERSON_NAME][EMAIL_ADDRESS][DOMAIN_NAME]"
click at [712, 492] on span "Next step" at bounding box center [707, 502] width 421 height 23
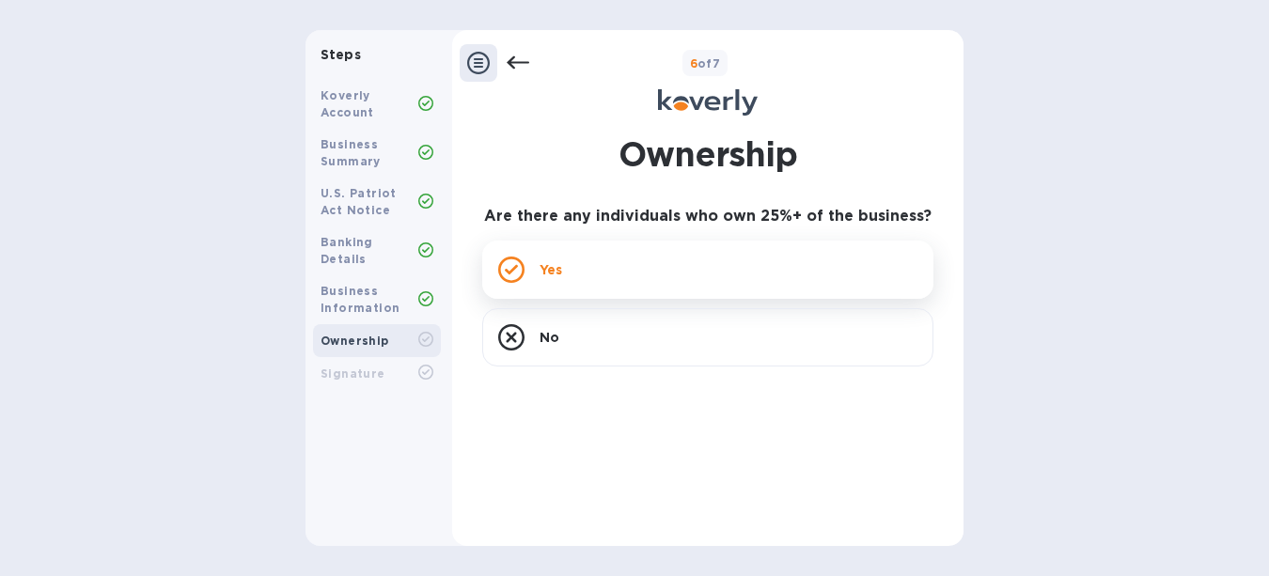
click at [774, 271] on div "Yes" at bounding box center [707, 270] width 451 height 58
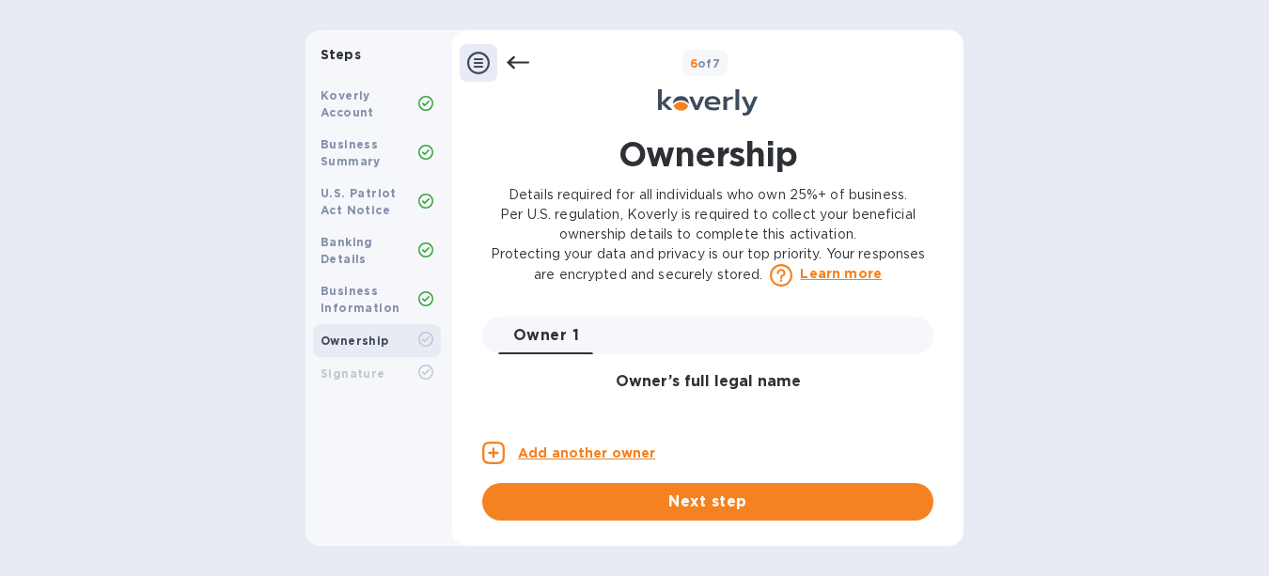
click at [689, 383] on h3 "Owner’s full legal name" at bounding box center [707, 382] width 451 height 18
click at [674, 337] on div "Owner 1 0" at bounding box center [715, 336] width 435 height 38
click at [602, 383] on h3 "Owner’s full legal name" at bounding box center [707, 382] width 451 height 18
click at [570, 414] on div "Owner 1 0 Owner’s full legal name First name ​ Last name ​ Personal email addre…" at bounding box center [707, 419] width 451 height 204
click at [649, 385] on h3 "Owner’s full legal name" at bounding box center [707, 382] width 451 height 18
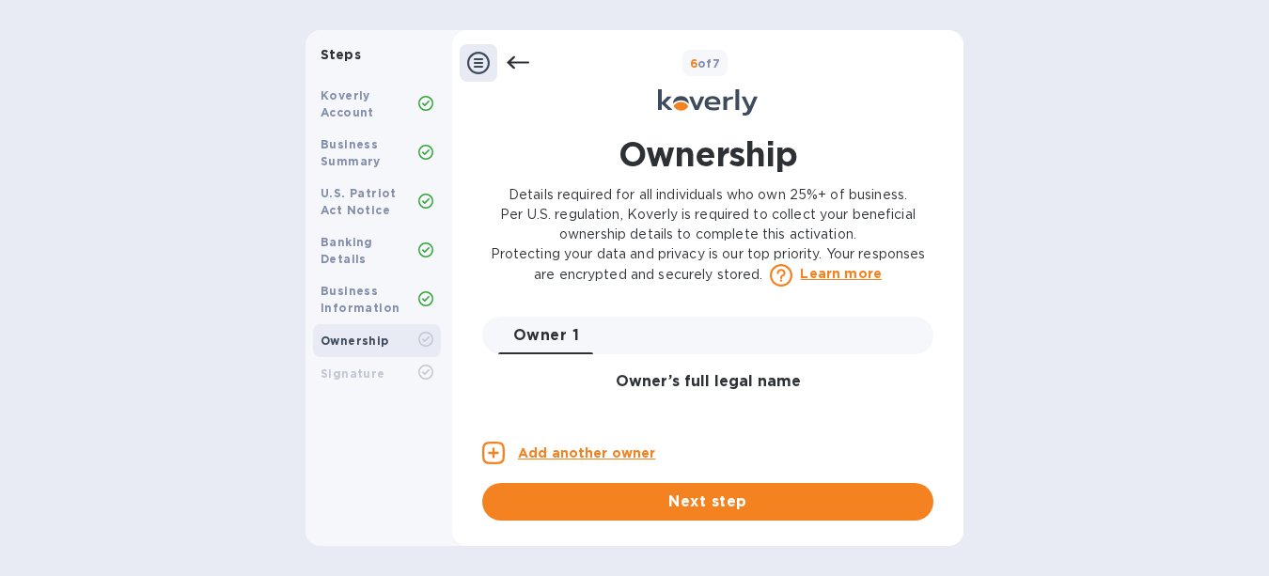
click at [671, 322] on div "Owner 1 0" at bounding box center [715, 336] width 435 height 38
click at [621, 318] on div "Owner 1 0" at bounding box center [715, 336] width 435 height 38
click at [604, 297] on div "Ownership Details required for all individuals who own 25%+ of business. Per U.…" at bounding box center [708, 326] width 470 height 390
click at [646, 385] on h3 "Owner’s full legal name" at bounding box center [707, 382] width 451 height 18
click at [574, 420] on div "Owner 1 0 Owner’s full legal name First name ​ Last name ​ Personal email addre…" at bounding box center [707, 419] width 451 height 204
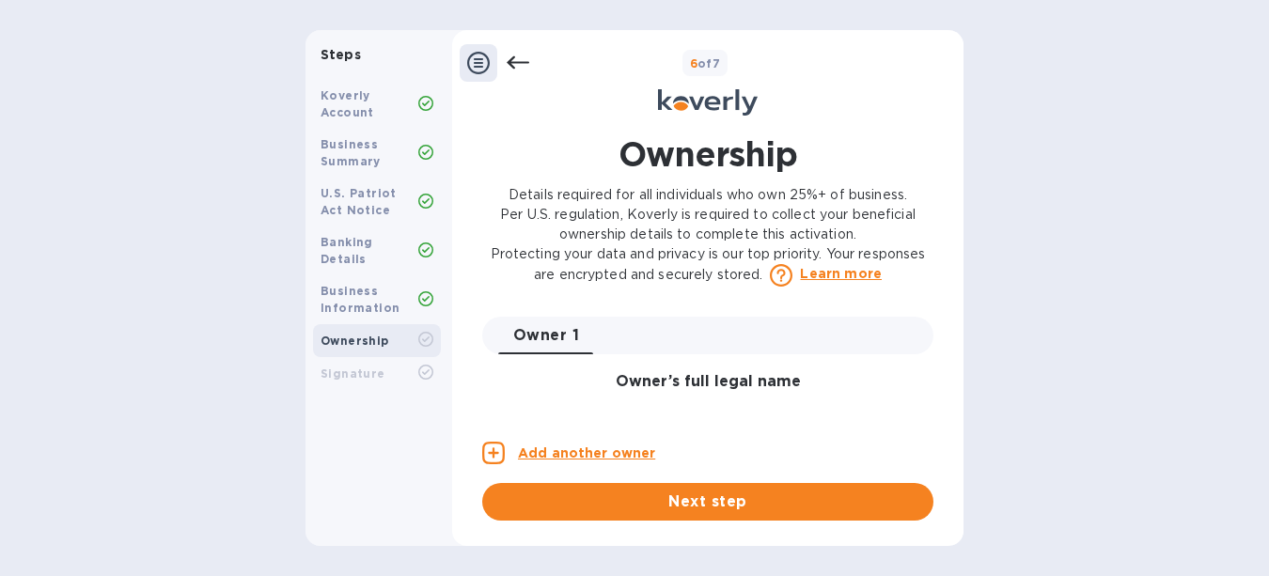
click at [564, 327] on span "Owner 1 0" at bounding box center [546, 335] width 66 height 26
click at [618, 334] on div "Owner 1 0" at bounding box center [715, 336] width 435 height 38
click at [524, 317] on button "Owner 1 0" at bounding box center [546, 336] width 96 height 38
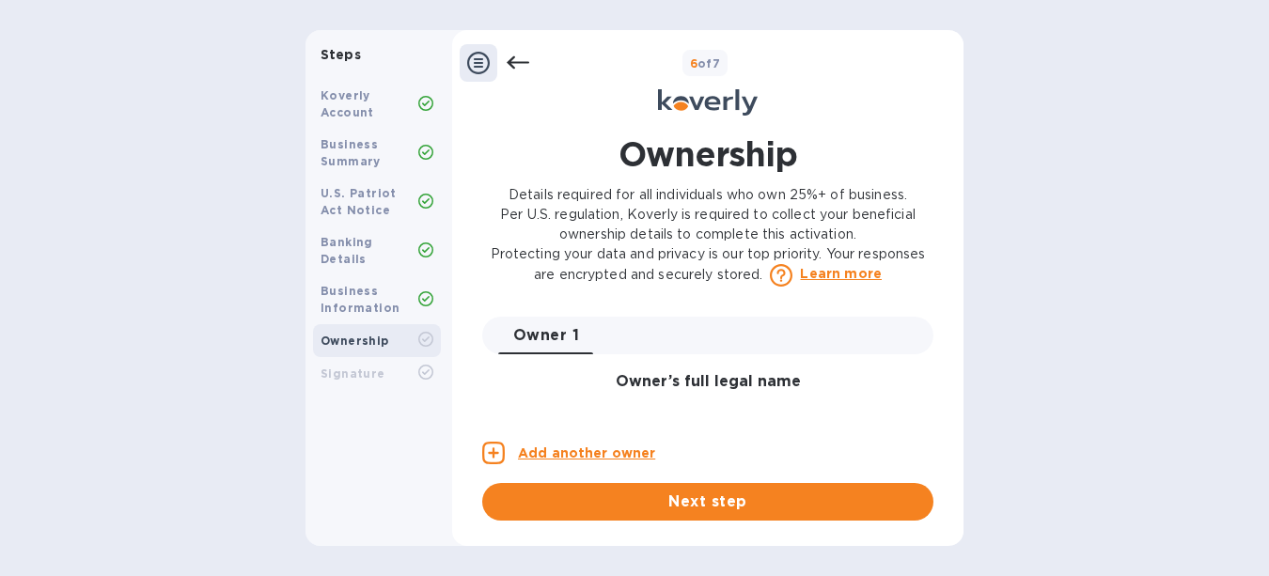
click at [530, 333] on span "Owner 1 0" at bounding box center [546, 335] width 66 height 26
click at [542, 306] on div "Ownership Details required for all individuals who own 25%+ of business. Per U.…" at bounding box center [708, 326] width 470 height 390
click at [545, 351] on button "Owner 1 0" at bounding box center [546, 336] width 96 height 38
click at [803, 387] on h3 "Owner’s full legal name" at bounding box center [707, 382] width 451 height 18
click at [676, 327] on div "Owner 1 0" at bounding box center [715, 336] width 435 height 38
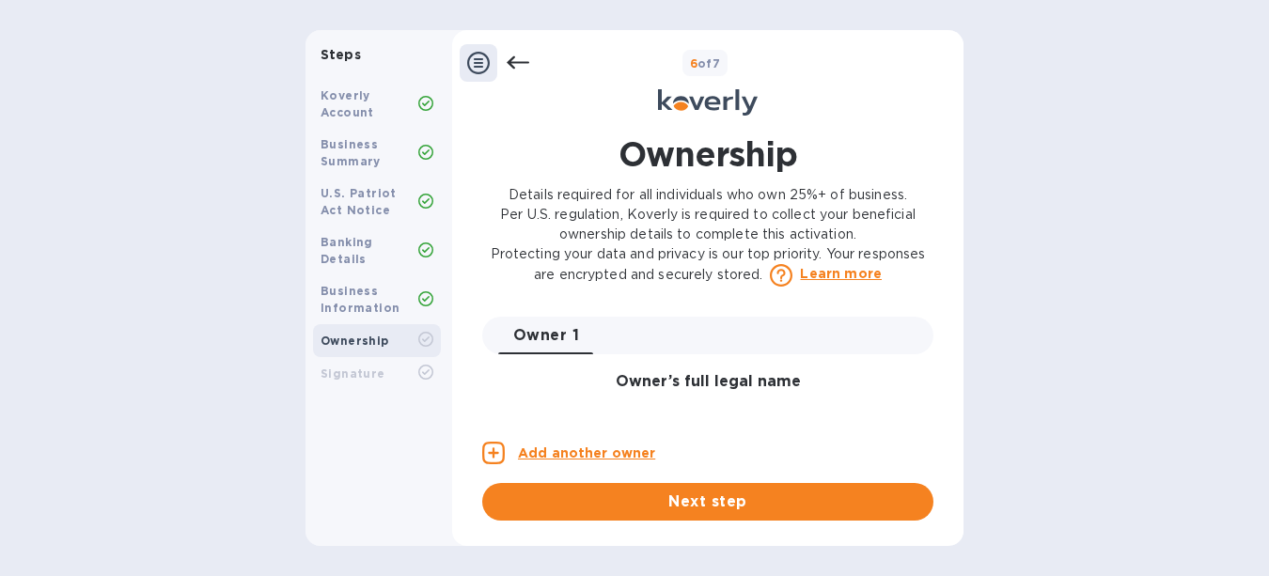
click at [562, 328] on span "Owner 1 0" at bounding box center [546, 335] width 66 height 26
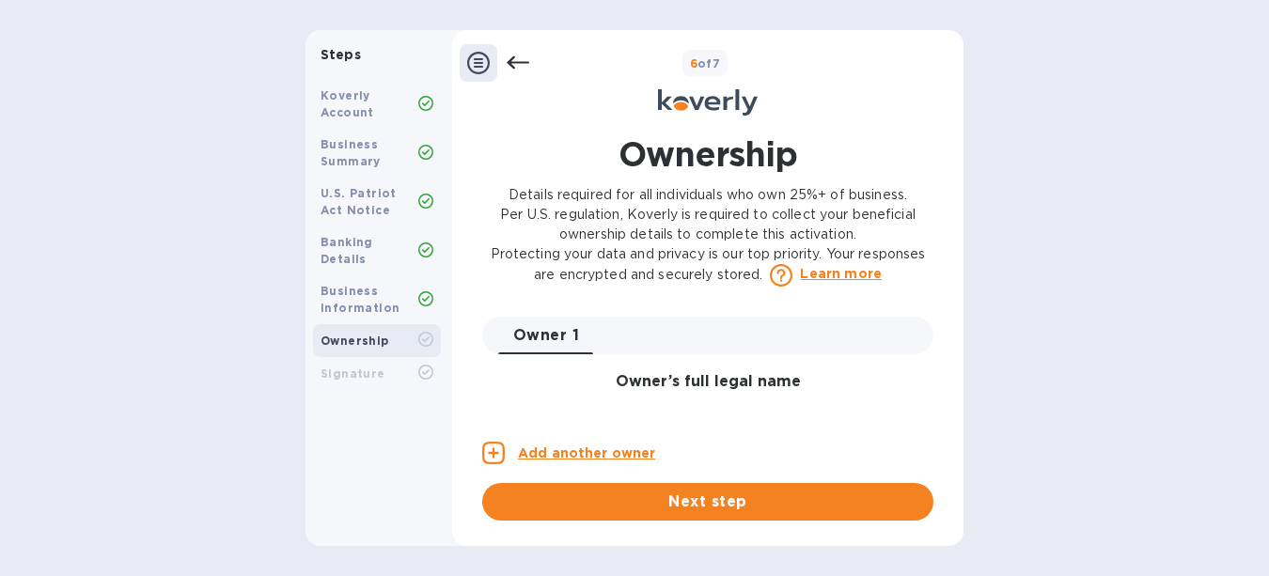
click at [562, 328] on span "Owner 1 0" at bounding box center [546, 335] width 66 height 26
click at [649, 343] on div "Owner 1 0" at bounding box center [715, 336] width 435 height 38
click at [633, 374] on h3 "Owner’s full legal name" at bounding box center [707, 382] width 451 height 18
click at [581, 374] on h3 "Owner’s full legal name" at bounding box center [707, 382] width 451 height 18
click at [562, 408] on div "Owner 1 0 Owner’s full legal name First name ​ Last name ​ Personal email addre…" at bounding box center [707, 419] width 451 height 204
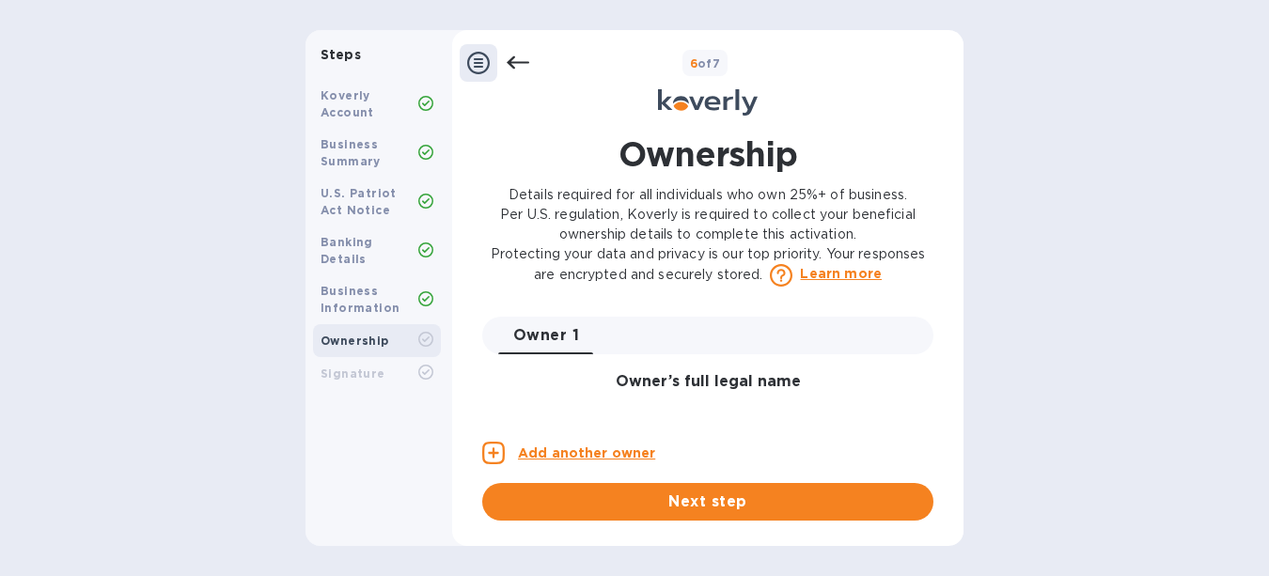
click at [647, 312] on div "Ownership Details required for all individuals who own 25%+ of business. Per U.…" at bounding box center [708, 326] width 470 height 390
click at [629, 382] on h3 "Owner’s full legal name" at bounding box center [707, 382] width 451 height 18
click at [606, 318] on div "Owner 1 0" at bounding box center [715, 336] width 435 height 38
click at [601, 297] on div "Ownership Details required for all individuals who own 25%+ of business. Per U.…" at bounding box center [708, 326] width 470 height 390
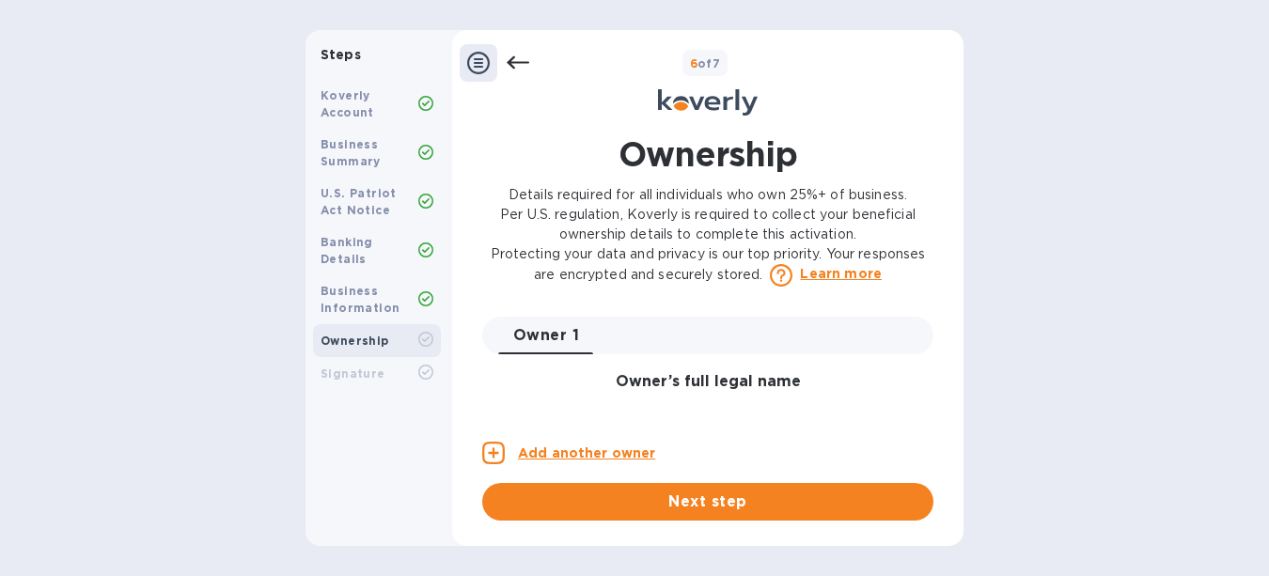
click at [601, 297] on div "Ownership Details required for all individuals who own 25%+ of business. Per U.…" at bounding box center [708, 326] width 470 height 390
click at [549, 296] on div "Ownership Details required for all individuals who own 25%+ of business. Per U.…" at bounding box center [708, 326] width 470 height 390
click at [495, 296] on div "Ownership Details required for all individuals who own 25%+ of business. Per U.…" at bounding box center [708, 326] width 470 height 390
click at [495, 343] on div "Owner 1 0" at bounding box center [707, 336] width 451 height 38
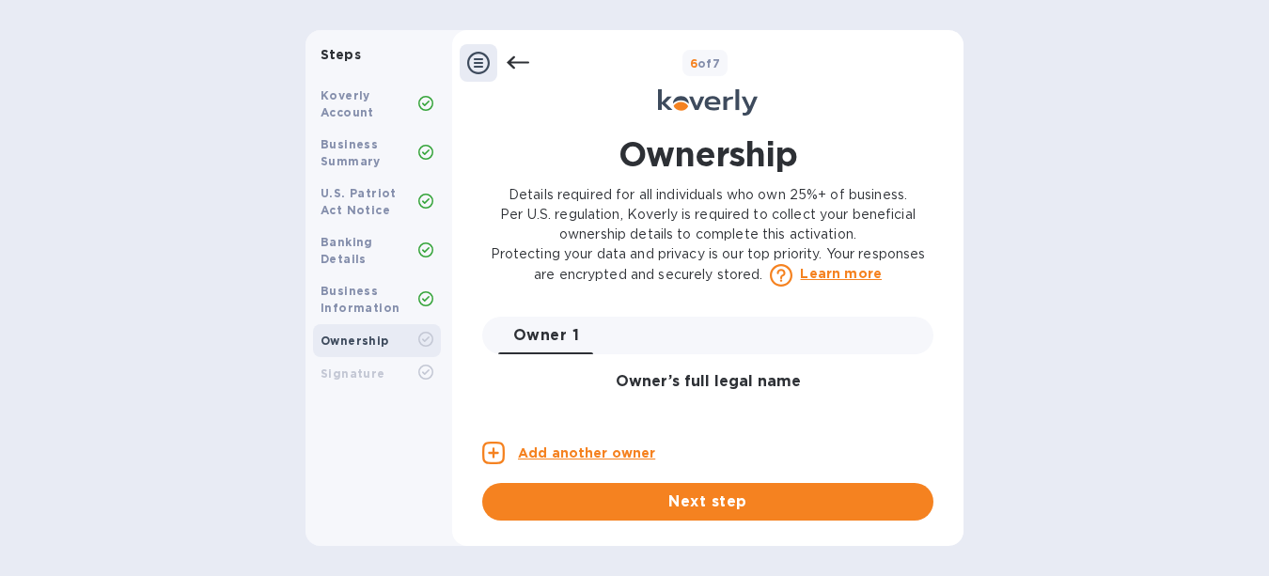
click at [526, 352] on button "Owner 1 0" at bounding box center [546, 336] width 96 height 38
click at [534, 362] on div "Owner’s full legal name First name ​ Last name ​ Personal email address ​ If yo…" at bounding box center [707, 399] width 451 height 91
click at [670, 348] on div "Owner 1 0" at bounding box center [715, 336] width 435 height 38
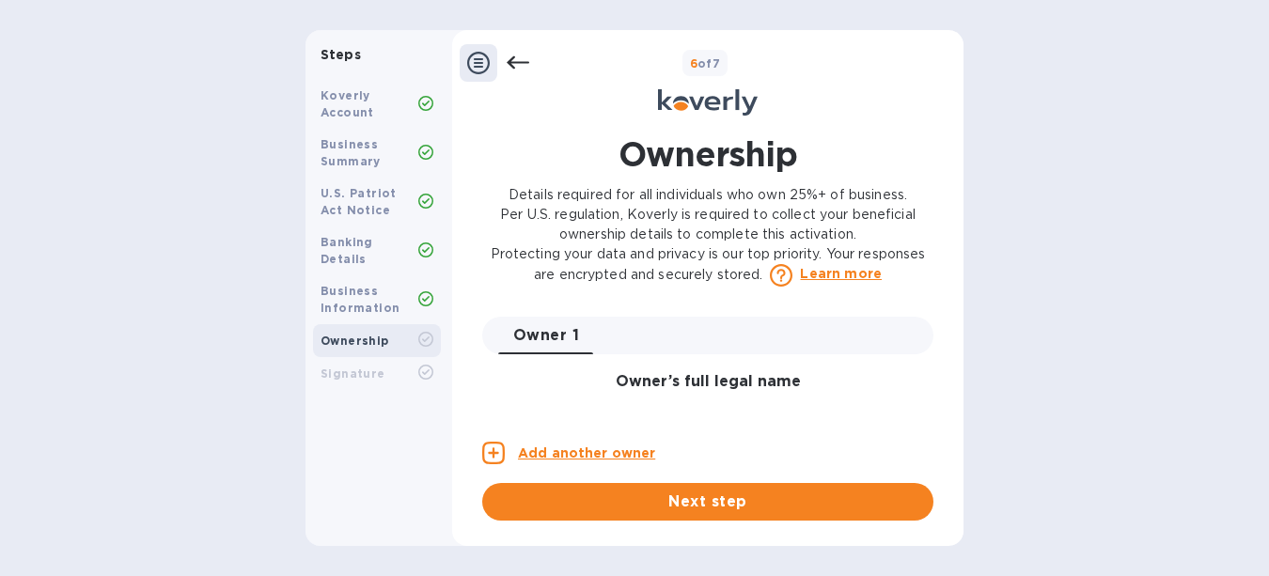
click at [719, 380] on h3 "Owner’s full legal name" at bounding box center [707, 382] width 451 height 18
click at [631, 433] on div "Add another owner Next step" at bounding box center [707, 472] width 451 height 98
click at [694, 341] on div "Owner 1 0" at bounding box center [715, 336] width 435 height 38
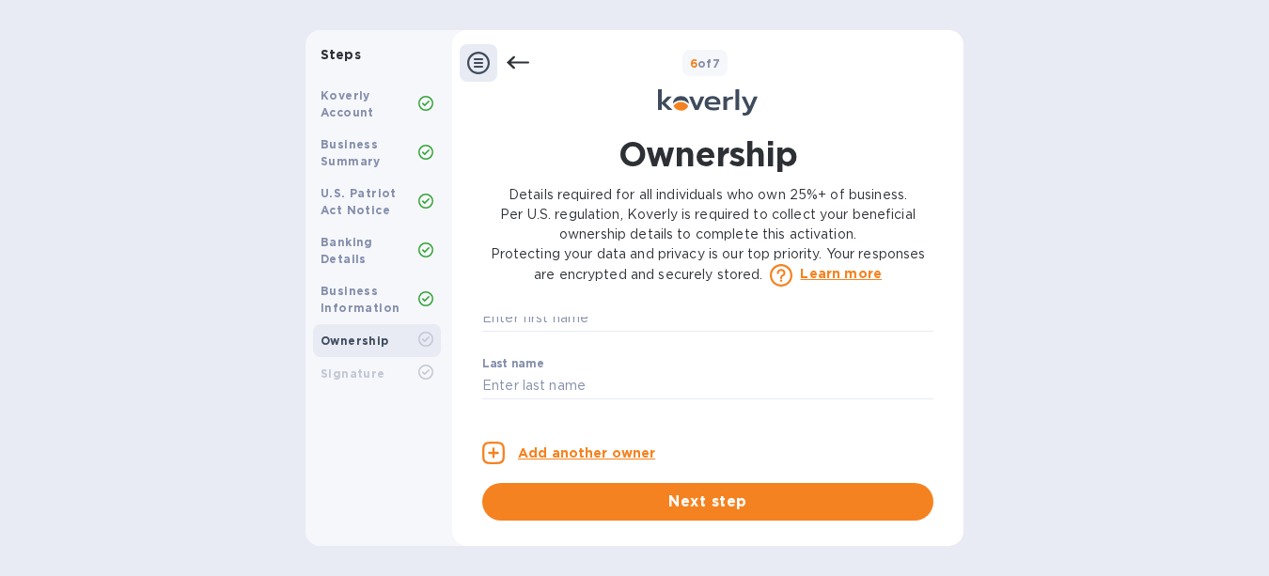
scroll to position [58, 0]
click at [649, 374] on input "text" at bounding box center [707, 377] width 451 height 28
type input "[PERSON_NAME]"
click at [618, 401] on div "Last name ​" at bounding box center [707, 430] width 451 height 68
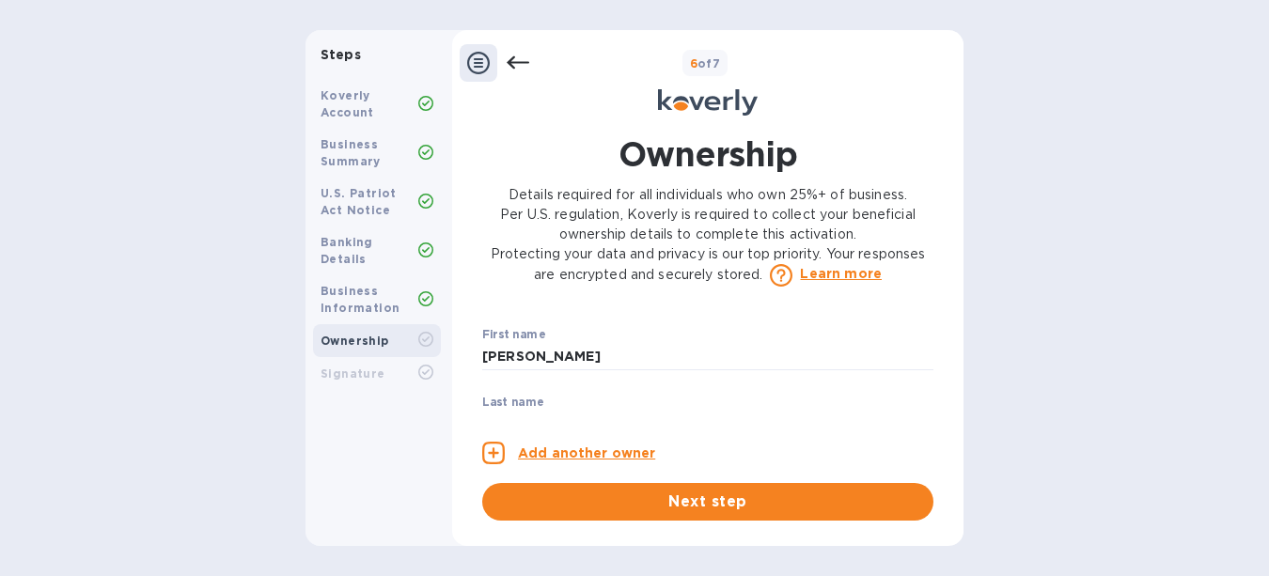
click at [524, 405] on label "Last name" at bounding box center [513, 402] width 62 height 11
click at [514, 397] on label "Last name" at bounding box center [513, 402] width 62 height 11
click at [618, 396] on div "Last name ​" at bounding box center [707, 423] width 451 height 68
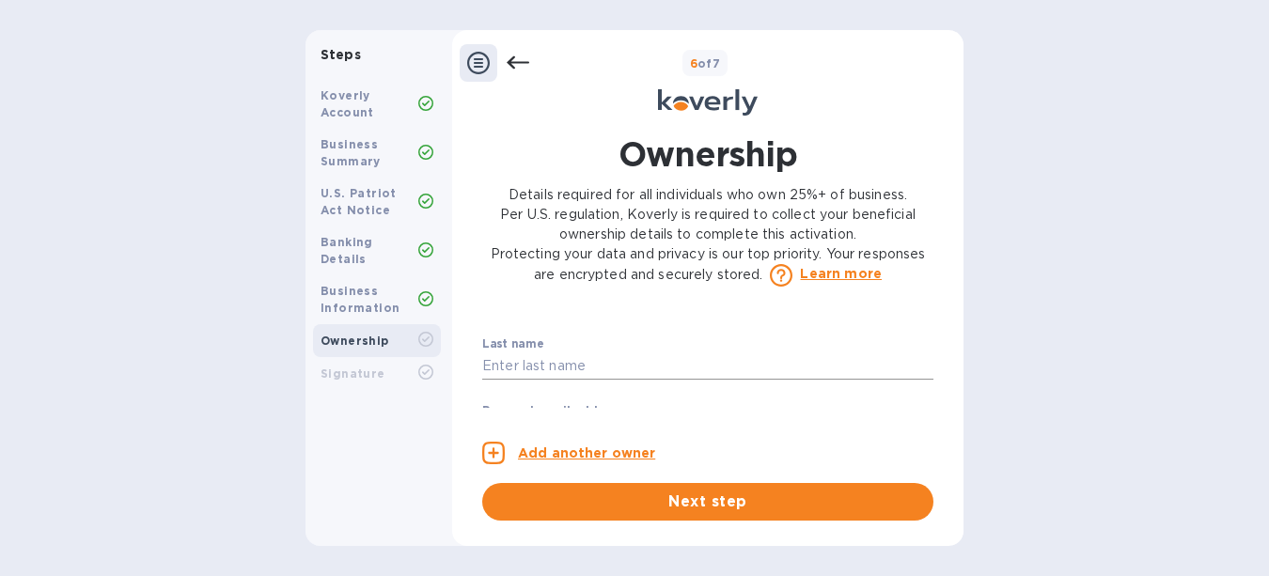
click at [586, 373] on input "text" at bounding box center [707, 366] width 451 height 28
type input "St [PERSON_NAME]"
click at [595, 379] on input "text" at bounding box center [707, 375] width 451 height 28
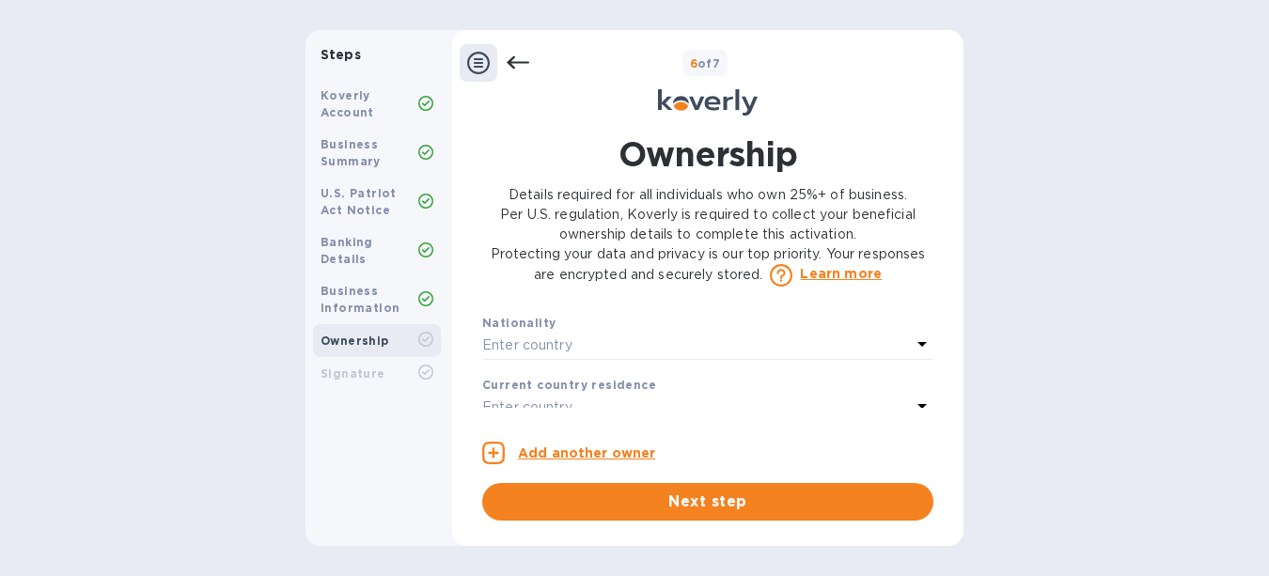
type input "[PERSON_NAME][EMAIL_ADDRESS][DOMAIN_NAME]"
click at [599, 357] on div "Enter country" at bounding box center [696, 346] width 429 height 26
click at [579, 368] on div "Countries" at bounding box center [708, 387] width 406 height 81
click at [532, 355] on p "Enter country" at bounding box center [527, 346] width 90 height 20
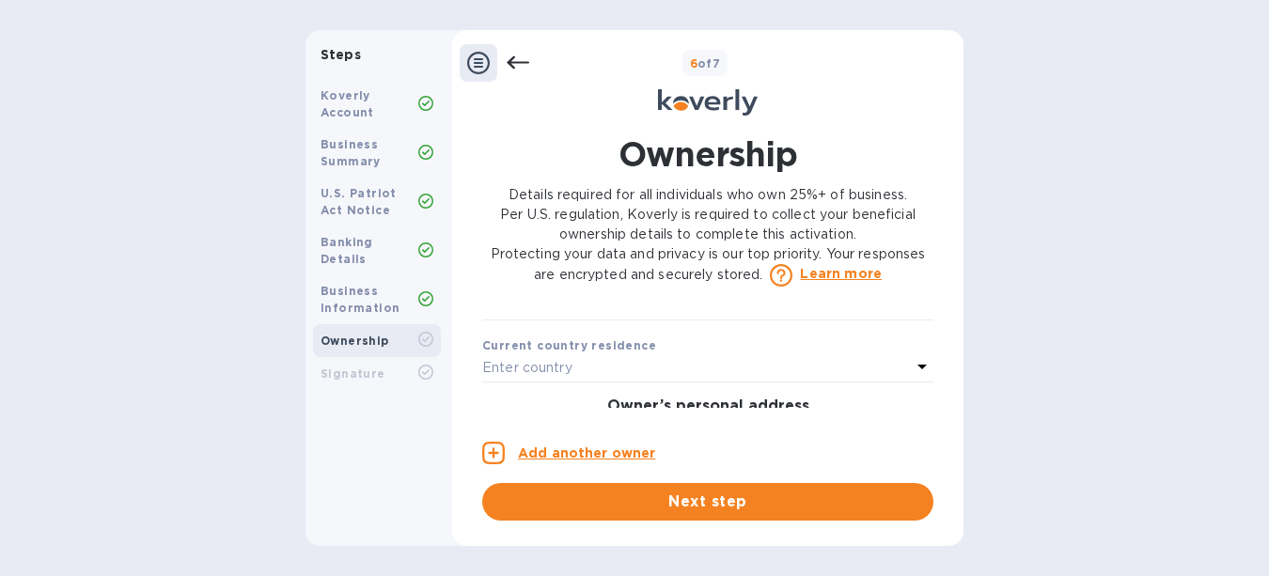
click at [576, 382] on div "Enter country" at bounding box center [696, 368] width 429 height 26
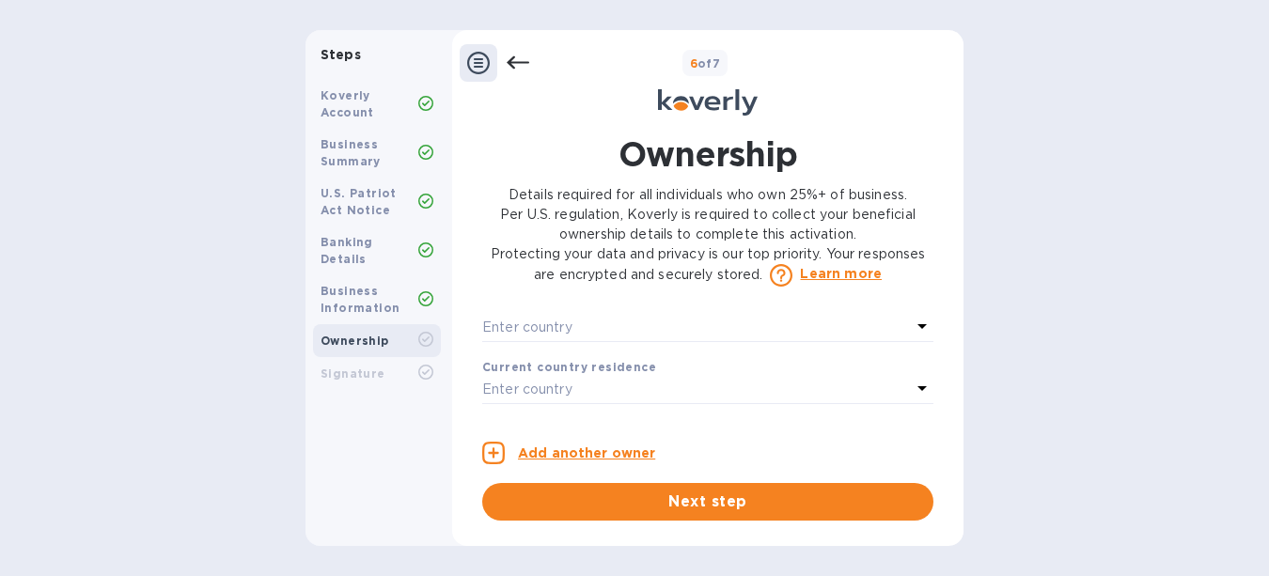
click at [917, 329] on icon at bounding box center [921, 326] width 9 height 5
click at [604, 395] on input "text" at bounding box center [710, 381] width 340 height 28
type input "[GEOGRAPHIC_DATA]"
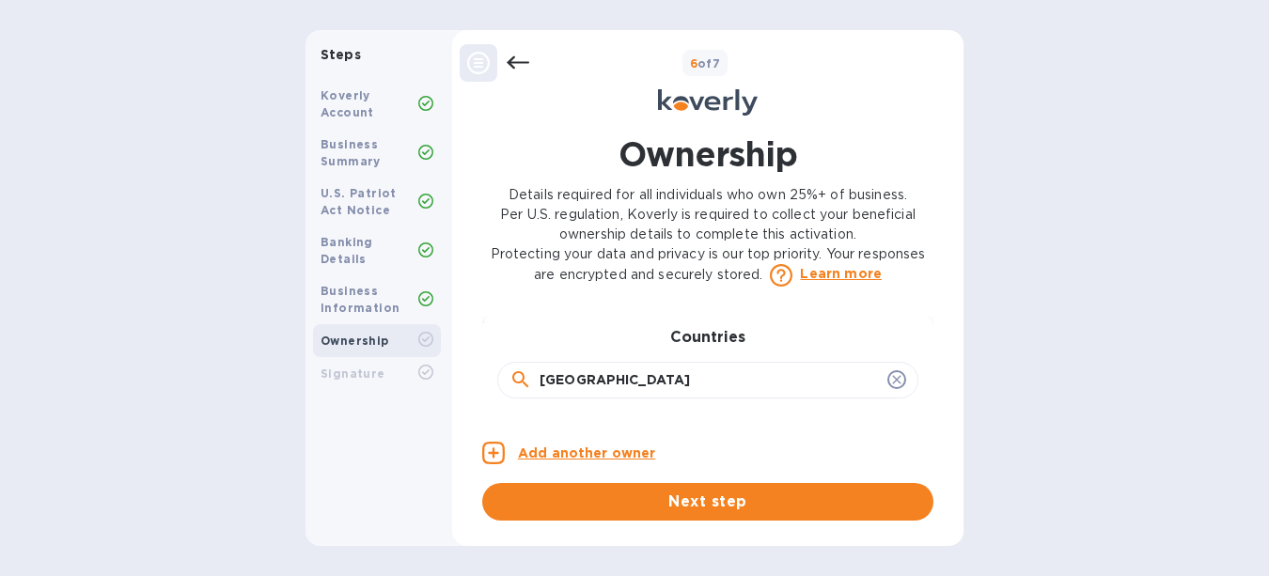
type input "[STREET_ADDRESS]"
type input "Westmont"
type input "[GEOGRAPHIC_DATA]"
type input "60559"
type input "***31"
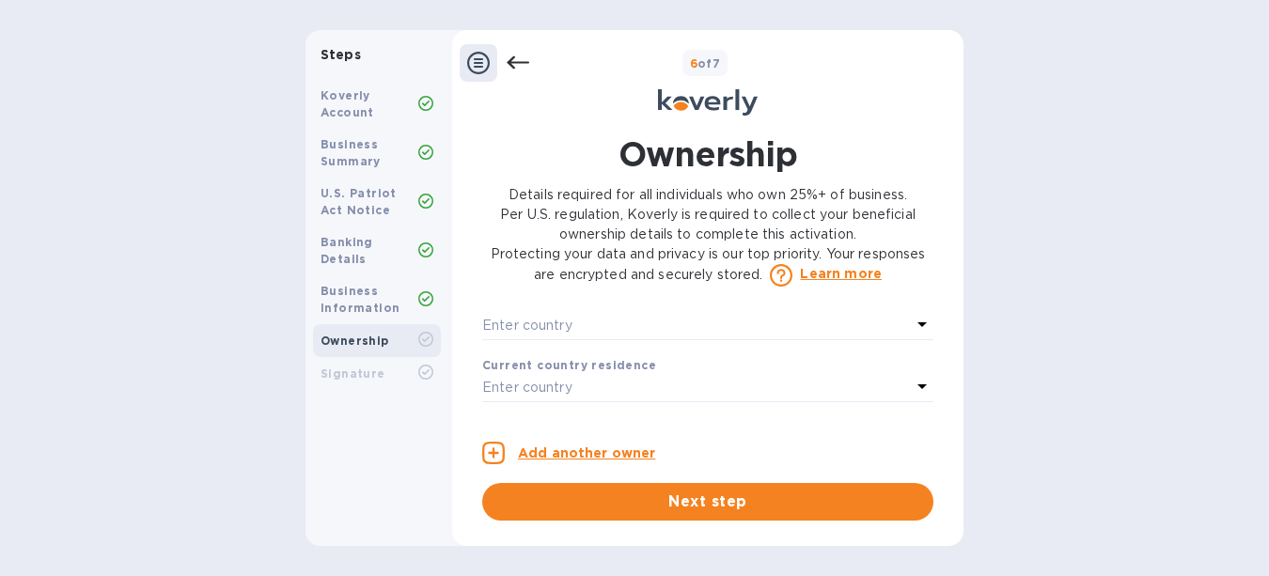
scroll to position [447, 0]
click at [608, 359] on div "Enter country" at bounding box center [696, 346] width 429 height 26
click at [917, 347] on icon at bounding box center [921, 344] width 9 height 5
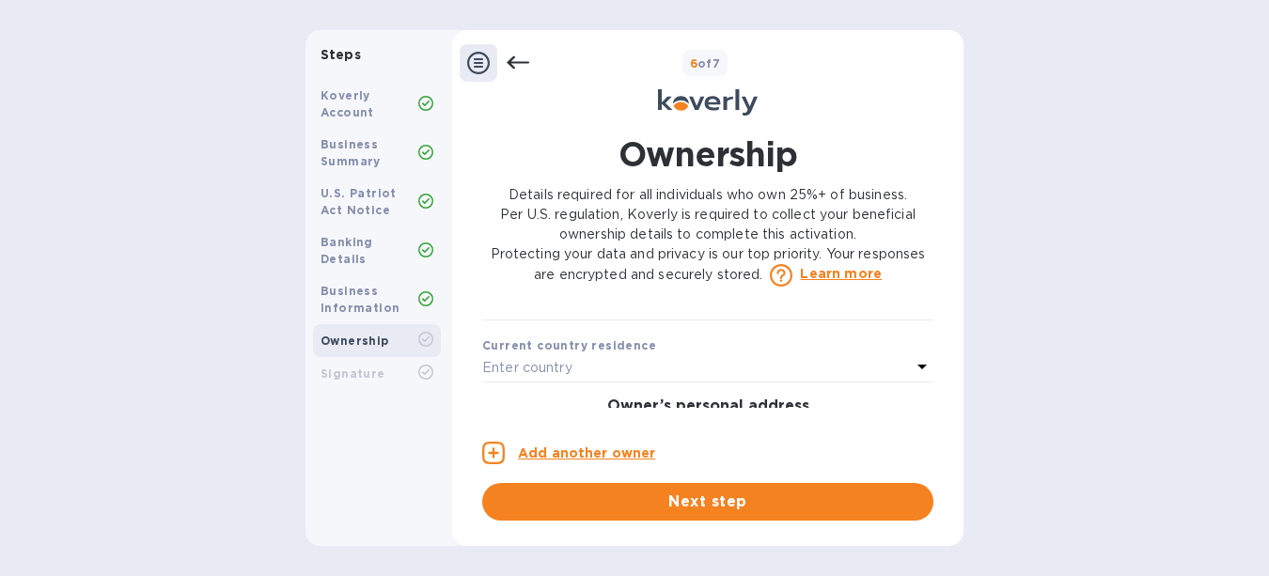
scroll to position [506, 0]
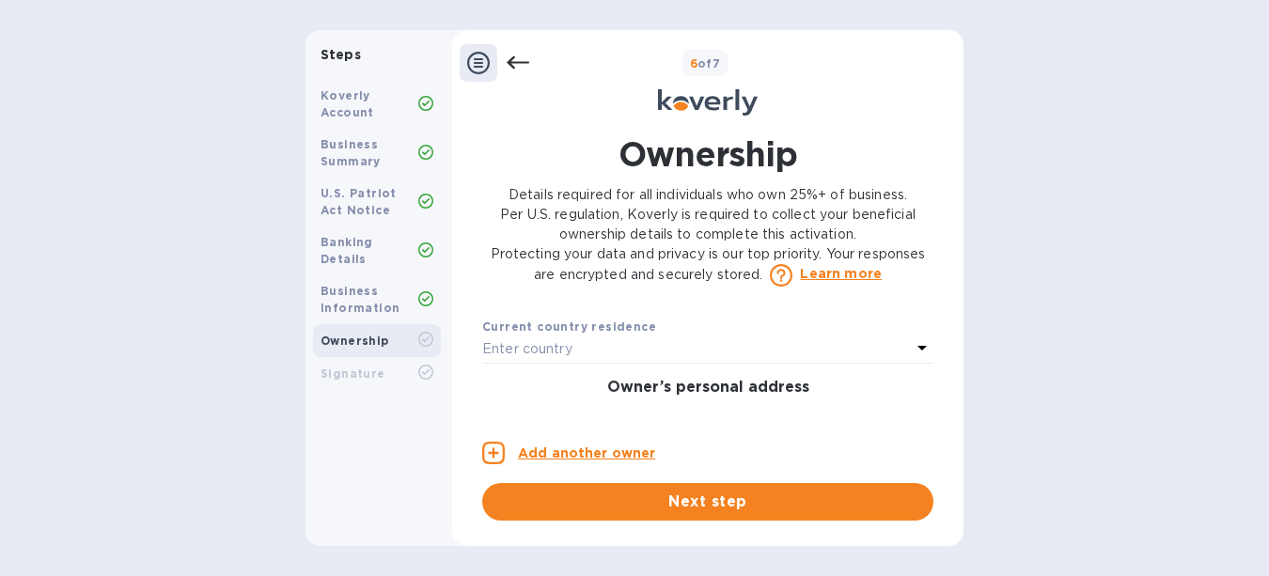
click at [915, 359] on icon at bounding box center [922, 347] width 23 height 23
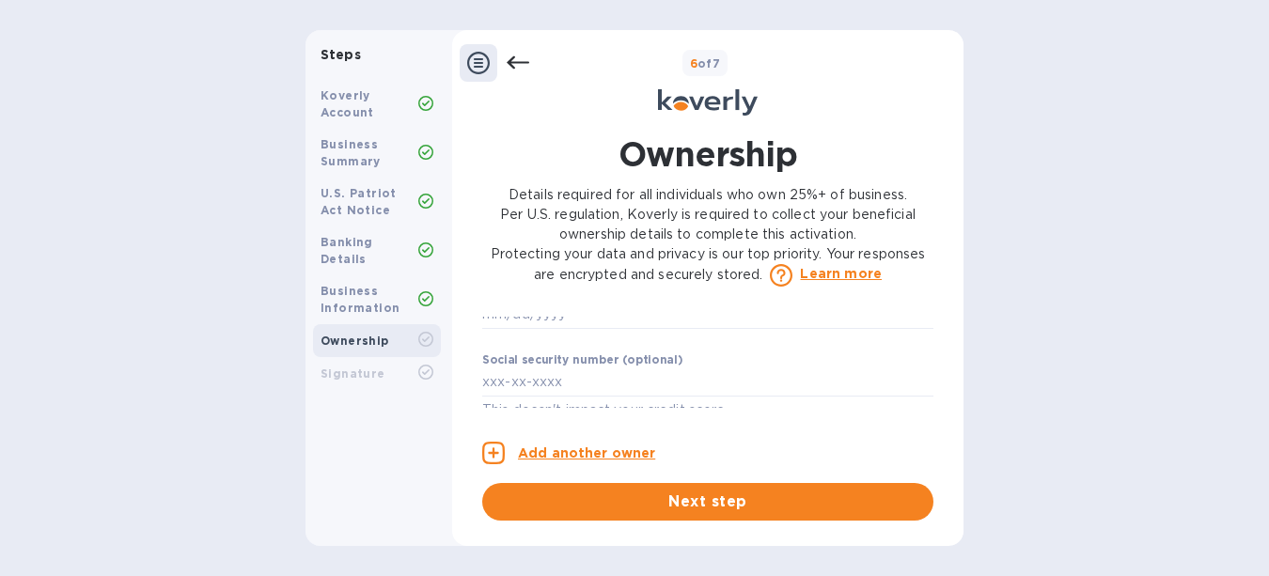
scroll to position [1108, 0]
click at [487, 386] on input "text" at bounding box center [707, 373] width 451 height 28
click at [492, 377] on input "text" at bounding box center [707, 363] width 451 height 28
type input "***68"
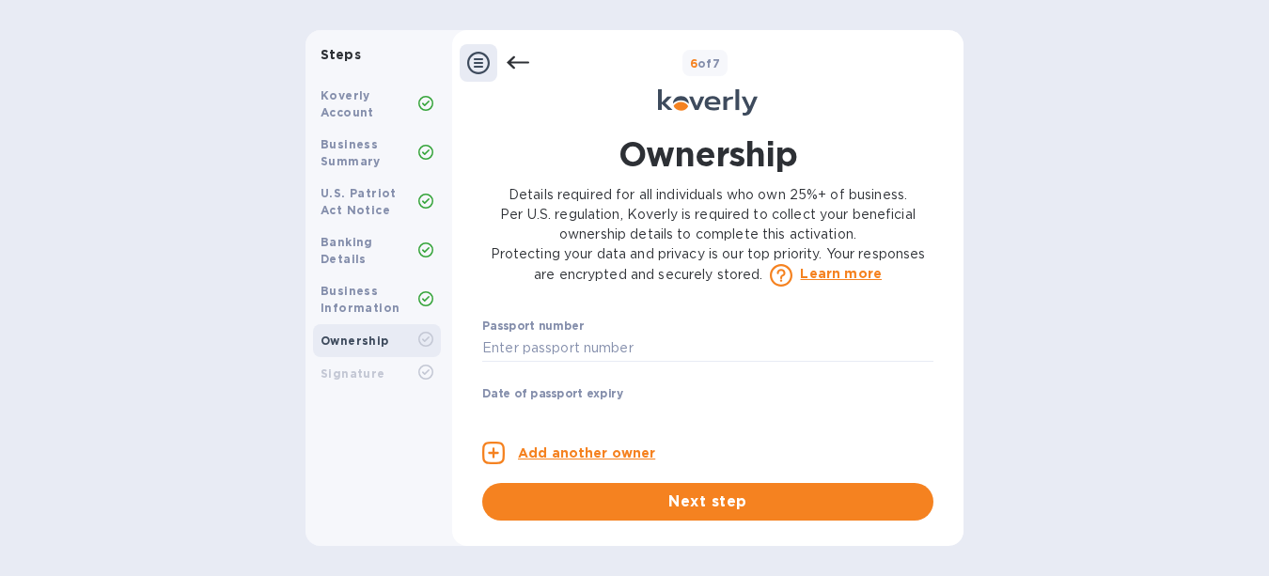
scroll to position [1304, 0]
click at [582, 341] on input "text" at bounding box center [707, 328] width 451 height 28
type input "***98"
click at [521, 390] on input "text" at bounding box center [707, 376] width 451 height 28
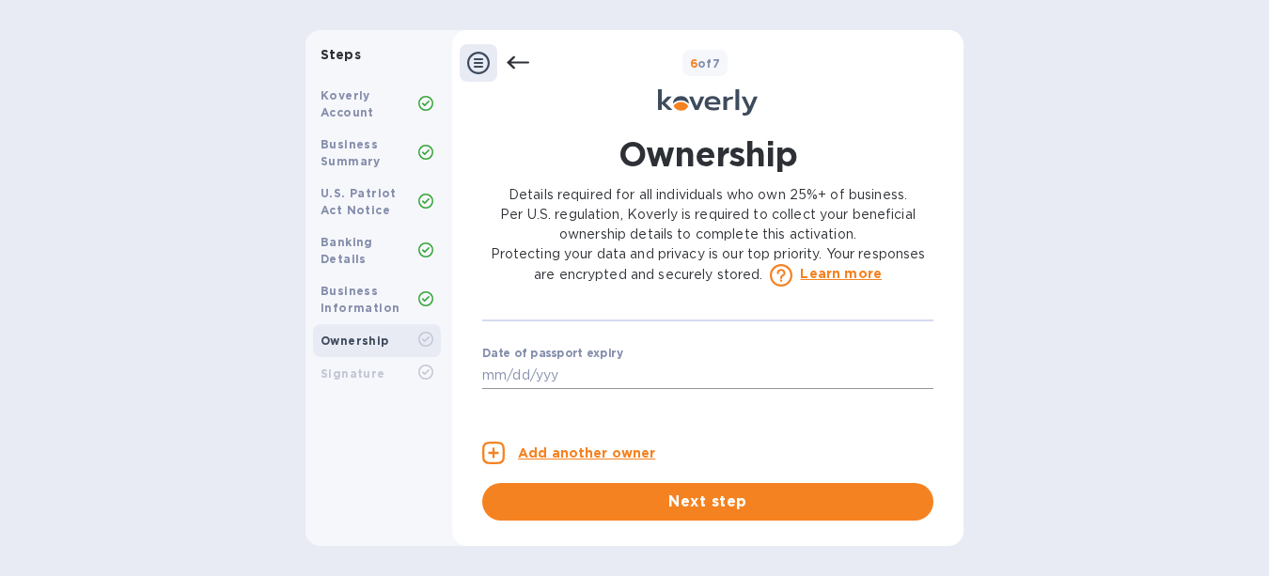
type input "***44"
click at [605, 344] on div "Enter country" at bounding box center [696, 331] width 429 height 26
type input "***29"
click at [557, 339] on div "Enter country" at bounding box center [696, 331] width 429 height 26
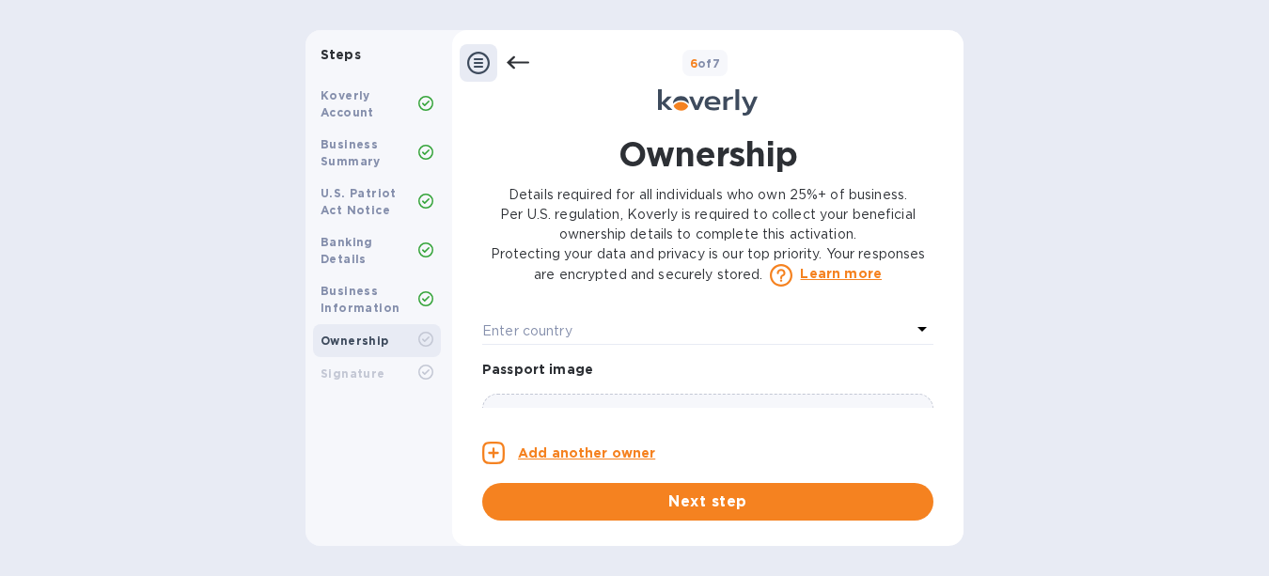
click at [917, 332] on icon at bounding box center [921, 329] width 9 height 5
click at [526, 382] on div at bounding box center [707, 382] width 421 height 64
click at [521, 341] on p "Enter country" at bounding box center [527, 331] width 90 height 20
click at [917, 332] on icon at bounding box center [921, 329] width 9 height 5
click at [916, 340] on icon at bounding box center [922, 329] width 23 height 23
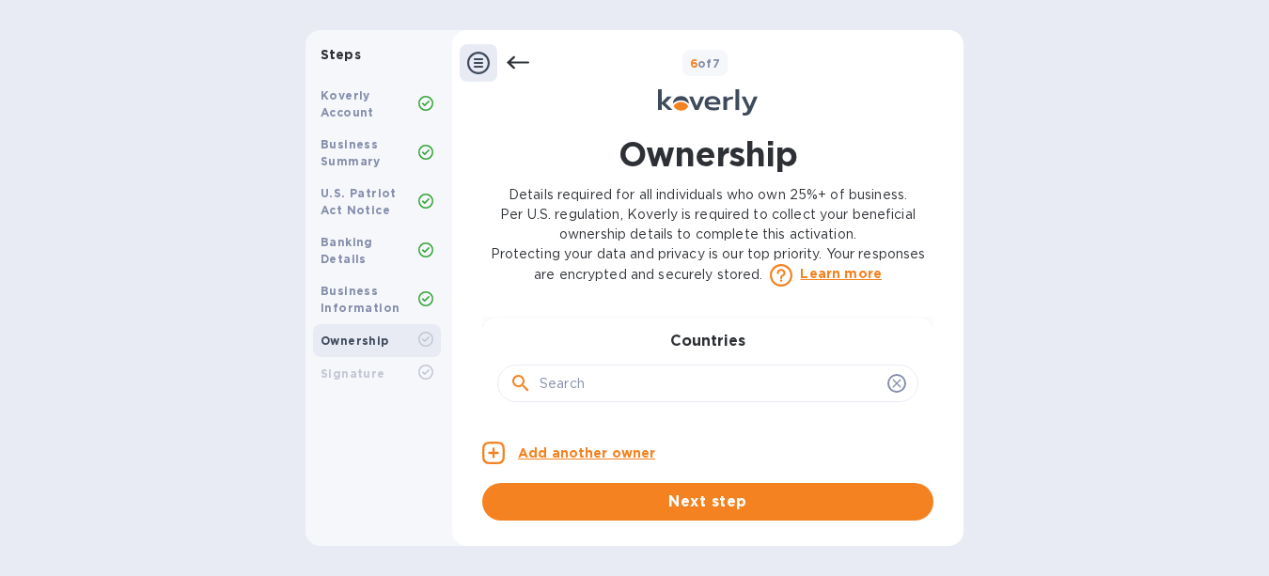
click at [572, 398] on input "text" at bounding box center [710, 383] width 340 height 28
type input "[GEOGRAPHIC_DATA]"
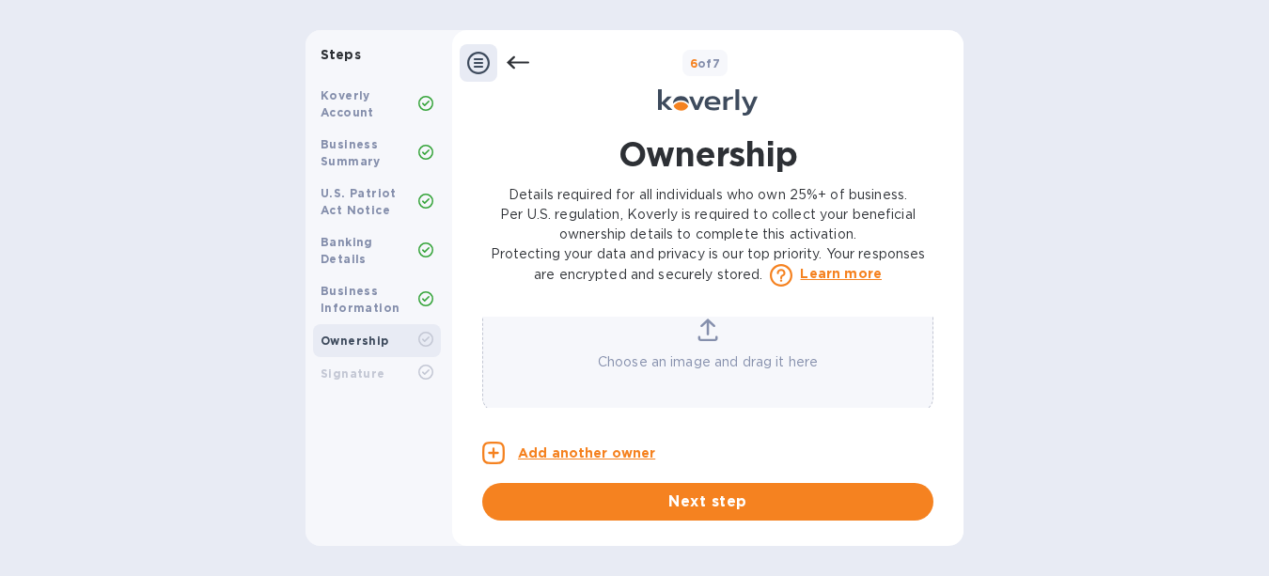
scroll to position [1595, 0]
click at [739, 498] on span "Next step" at bounding box center [707, 502] width 421 height 23
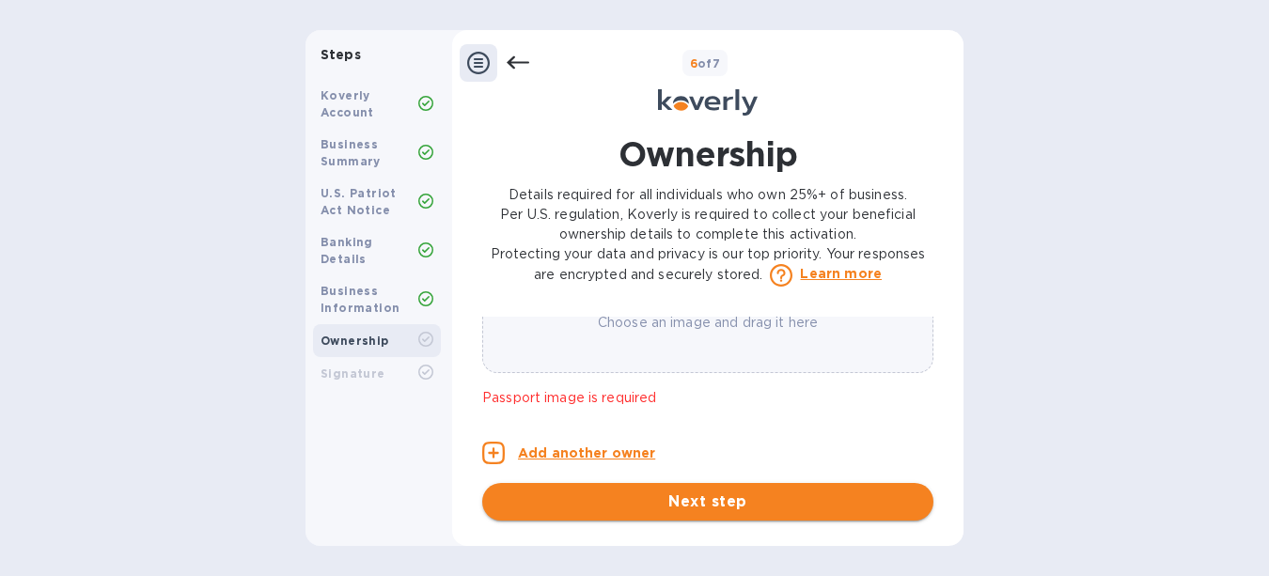
click at [714, 498] on span "Next step" at bounding box center [707, 502] width 421 height 23
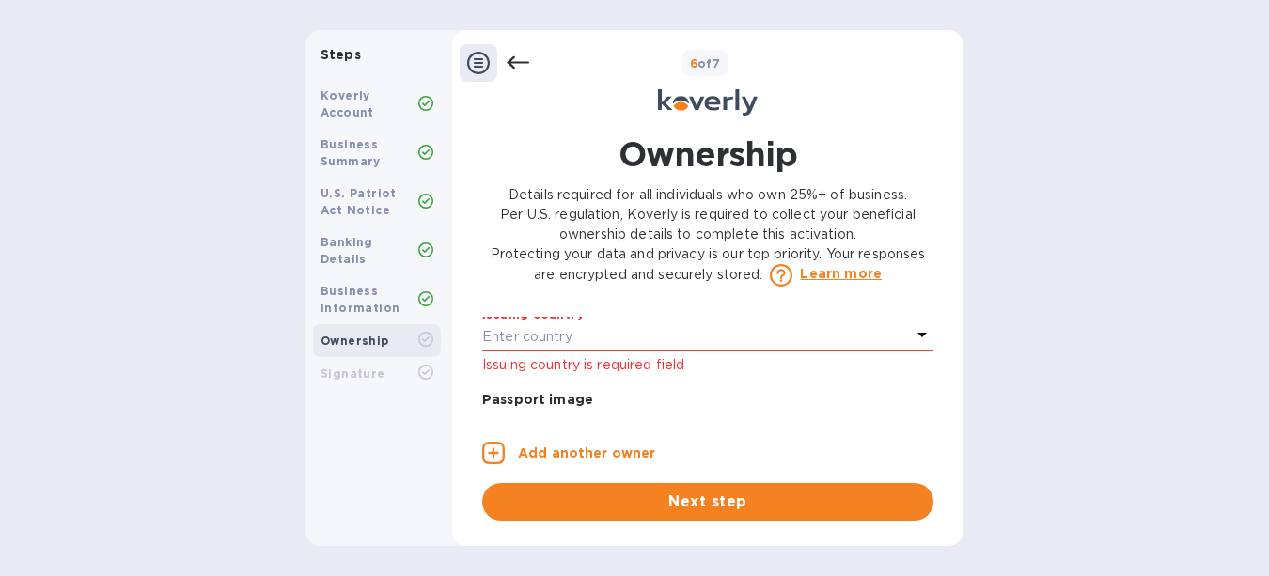
scroll to position [1503, 0]
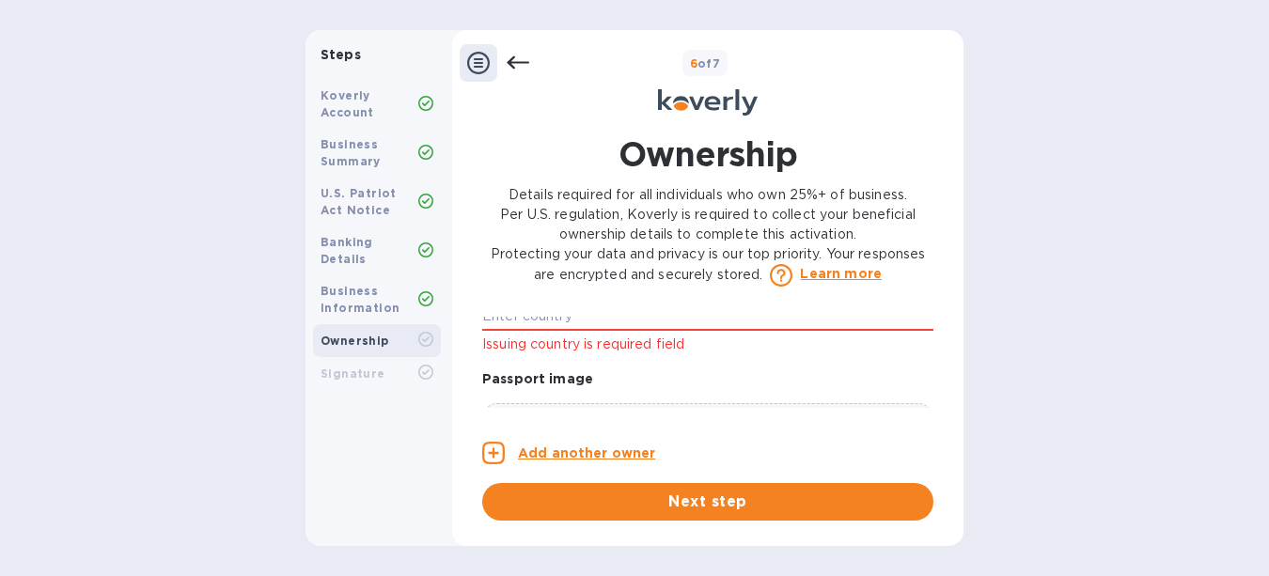
click at [654, 354] on p "Issuing country is required field" at bounding box center [707, 345] width 451 height 20
click at [576, 329] on div "Enter country" at bounding box center [696, 316] width 429 height 26
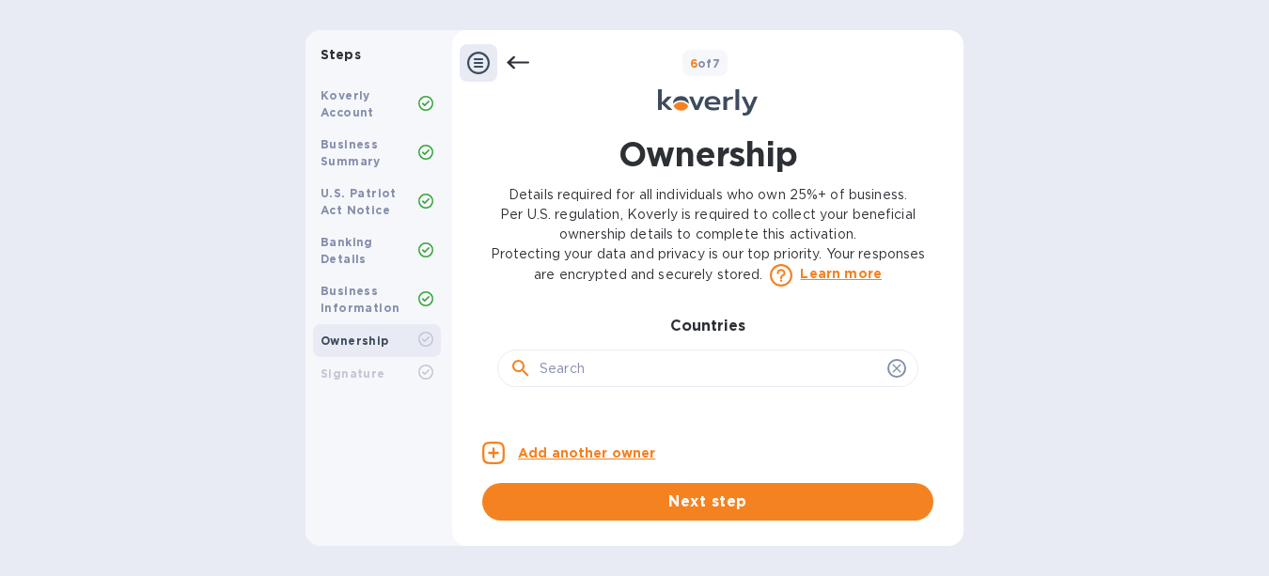
click at [571, 383] on input "text" at bounding box center [710, 368] width 340 height 28
type input "[GEOGRAPHIC_DATA]"
click at [624, 383] on input "[GEOGRAPHIC_DATA]" at bounding box center [710, 368] width 340 height 28
click at [682, 509] on span "Next step" at bounding box center [707, 502] width 421 height 23
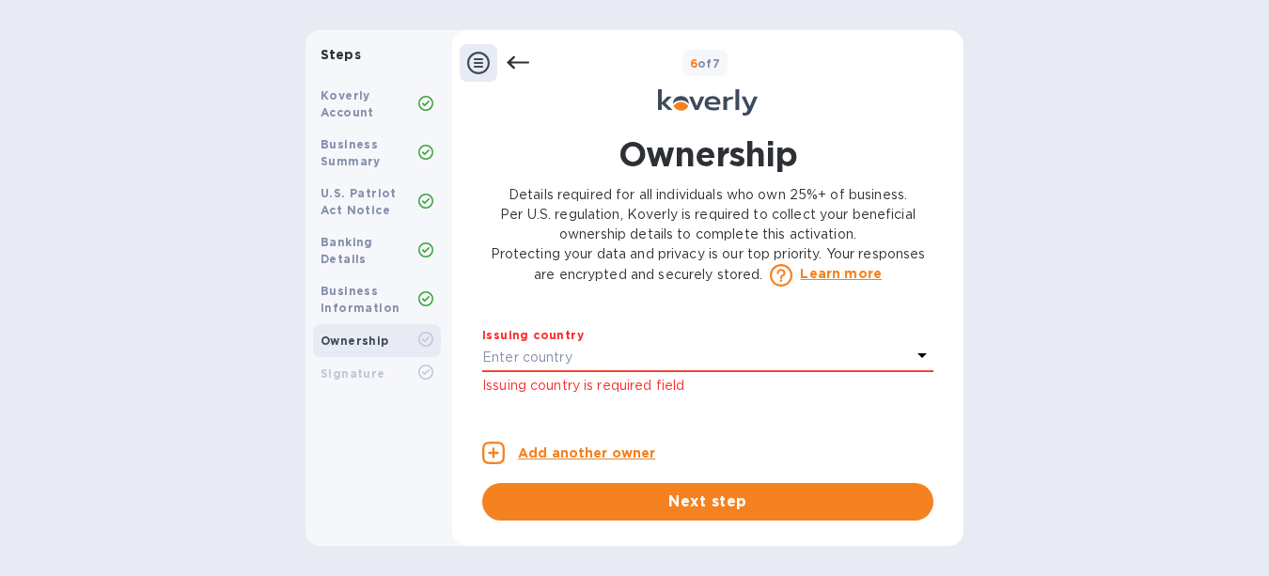
click at [573, 370] on div "Enter country" at bounding box center [696, 357] width 429 height 26
click at [917, 358] on icon at bounding box center [921, 355] width 9 height 5
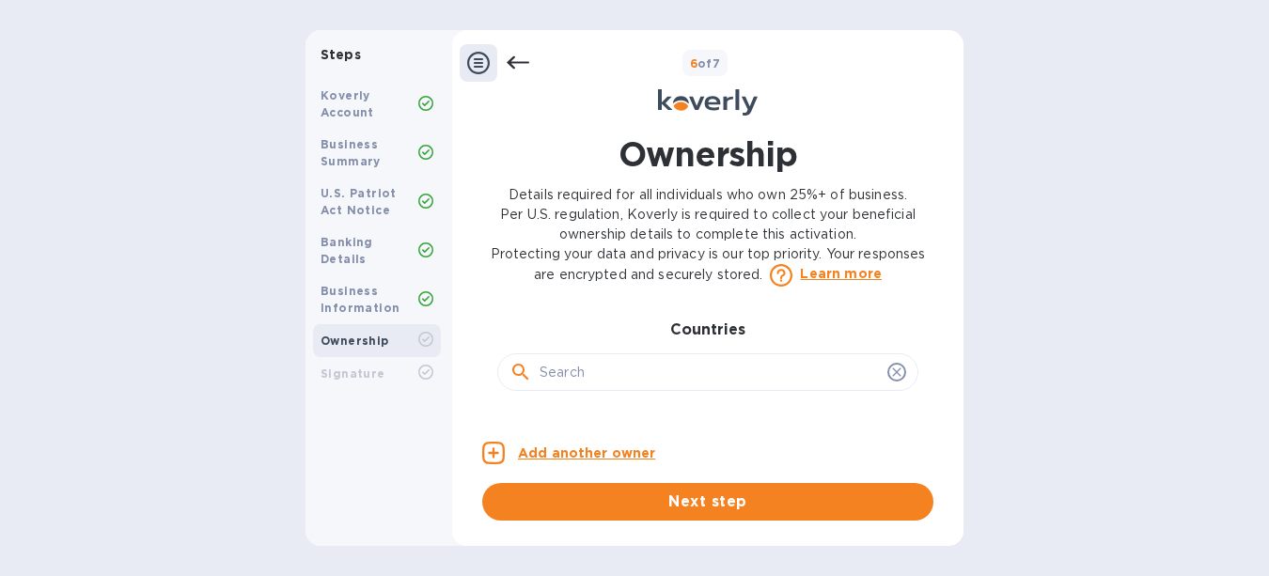
scroll to position [1537, 0]
click at [570, 349] on input "text" at bounding box center [710, 335] width 340 height 28
type input "United"
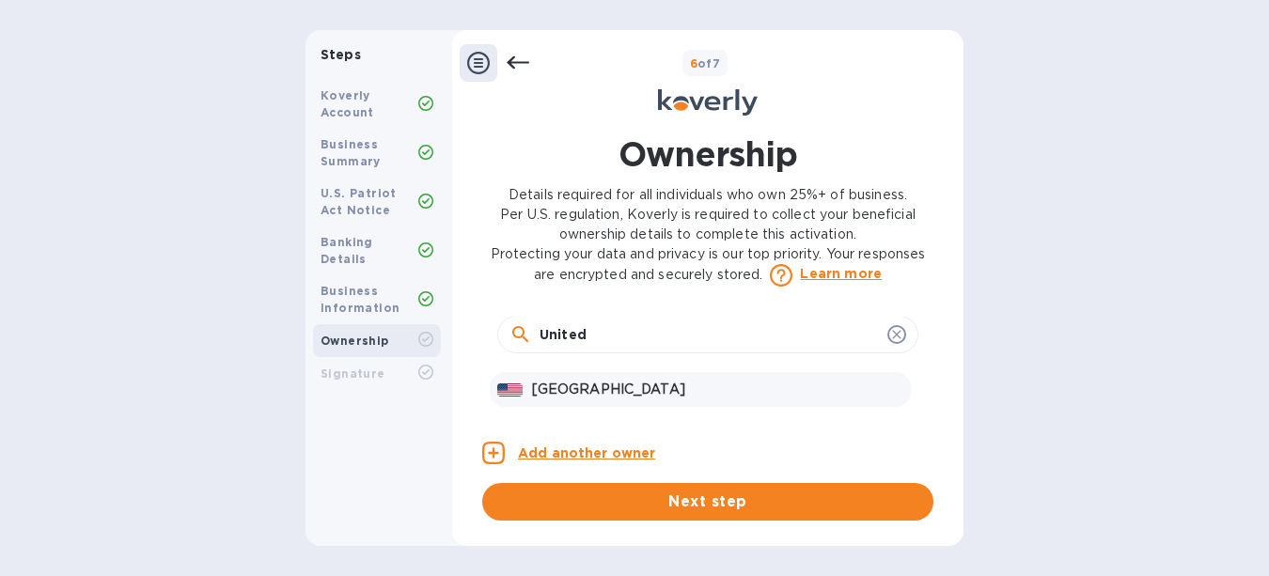
click at [600, 399] on p "[GEOGRAPHIC_DATA]" at bounding box center [717, 390] width 371 height 20
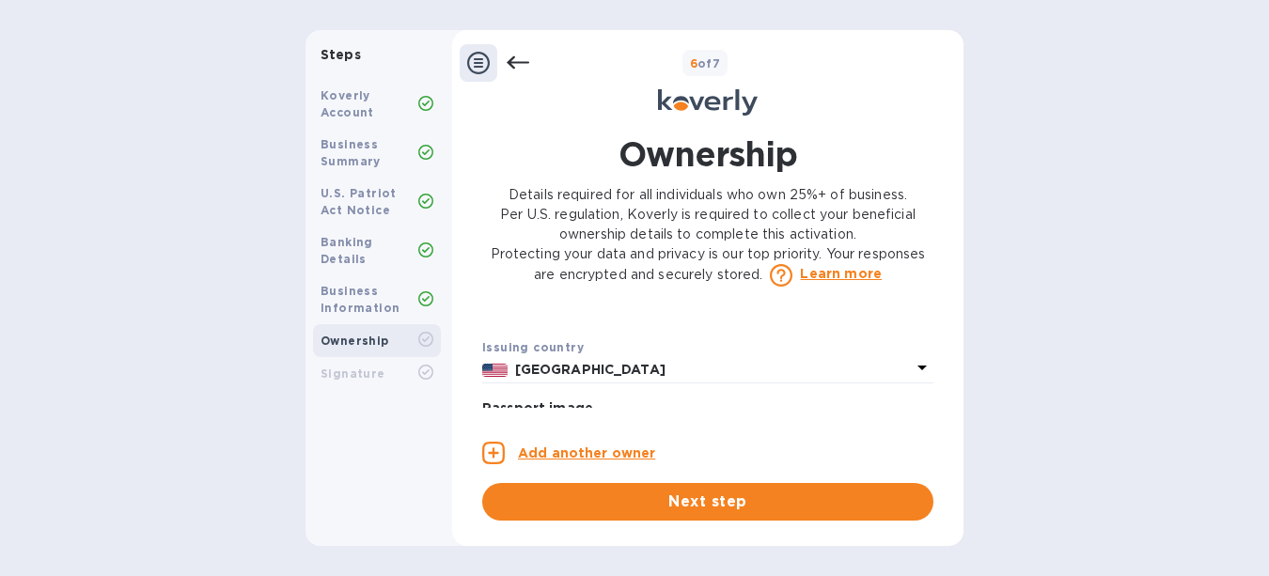
scroll to position [1342, 0]
click at [702, 503] on span "Next step" at bounding box center [707, 502] width 421 height 23
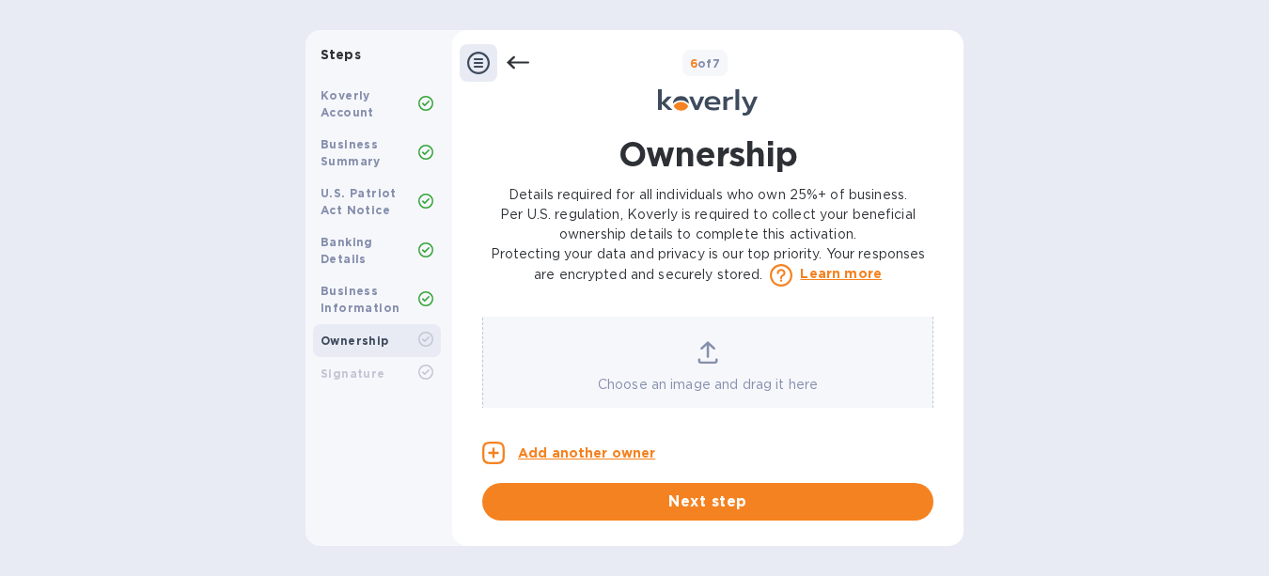
scroll to position [1603, 0]
click at [707, 342] on icon at bounding box center [707, 331] width 21 height 23
click at [704, 336] on icon at bounding box center [707, 328] width 15 height 17
click at [711, 336] on icon at bounding box center [707, 328] width 15 height 17
click at [707, 342] on icon at bounding box center [707, 331] width 21 height 23
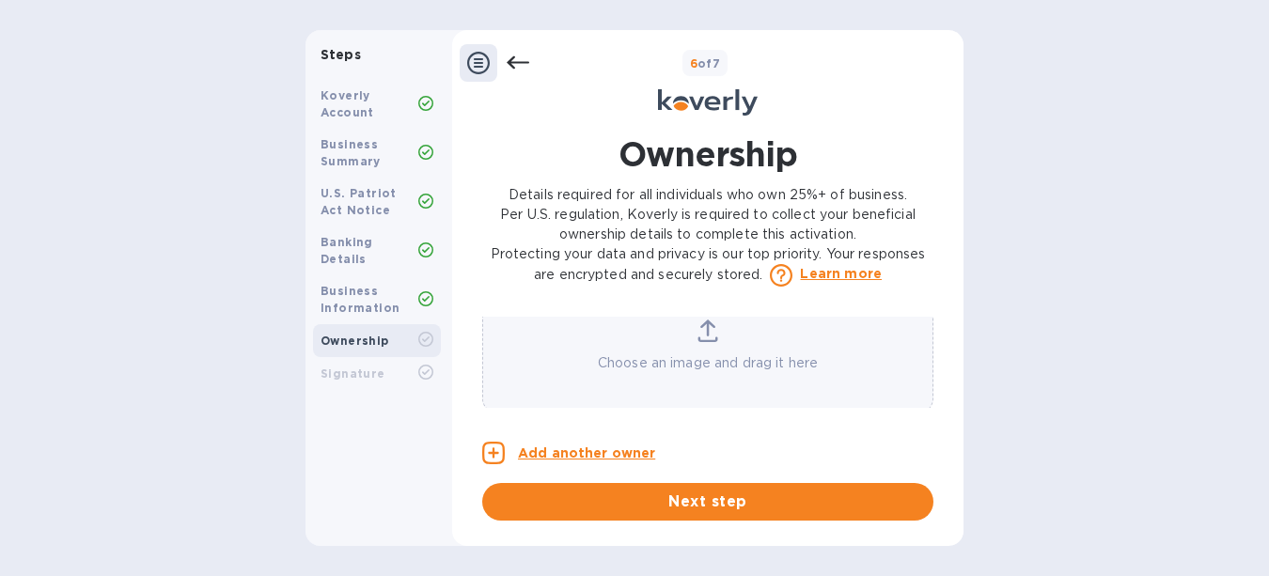
scroll to position [1711, 0]
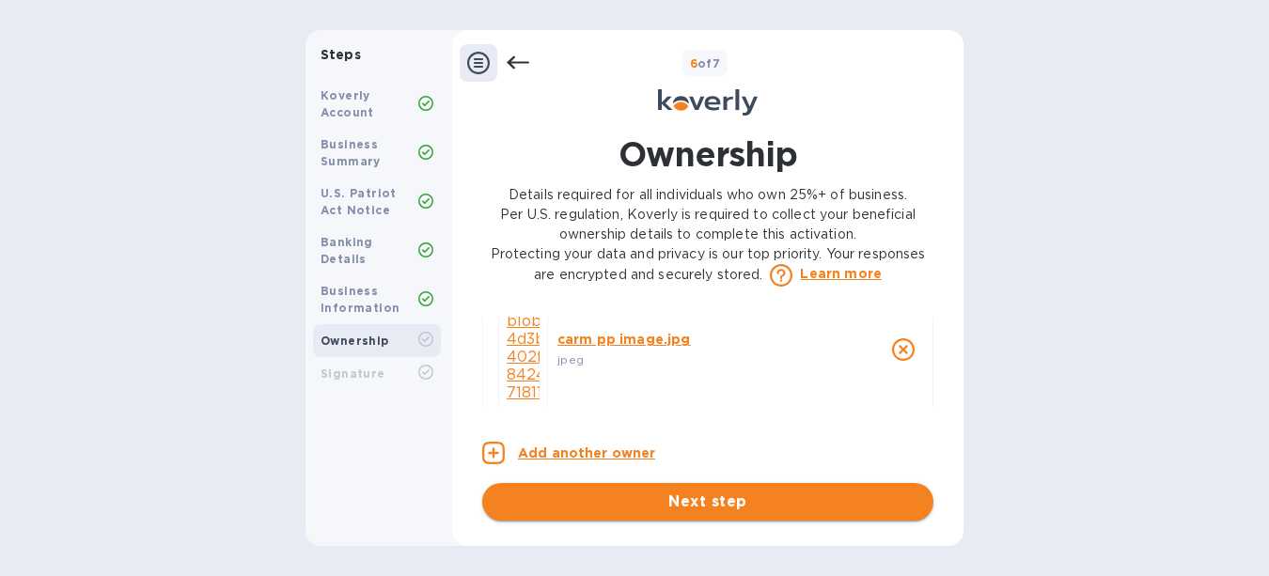
click at [710, 496] on span "Next step" at bounding box center [707, 502] width 421 height 23
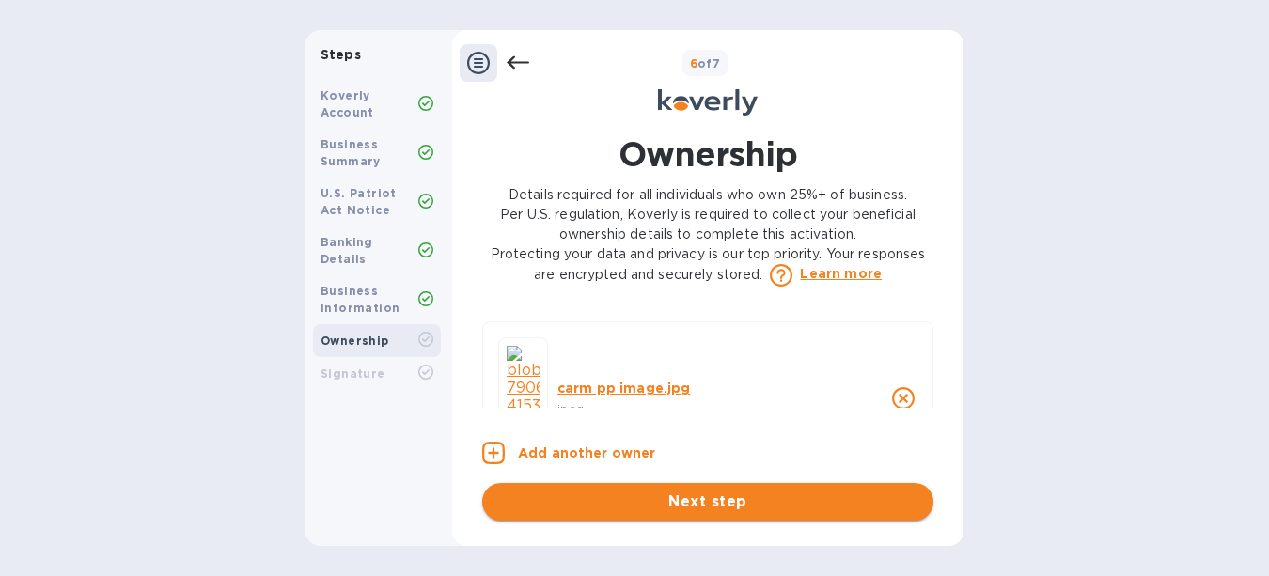
scroll to position [1760, 0]
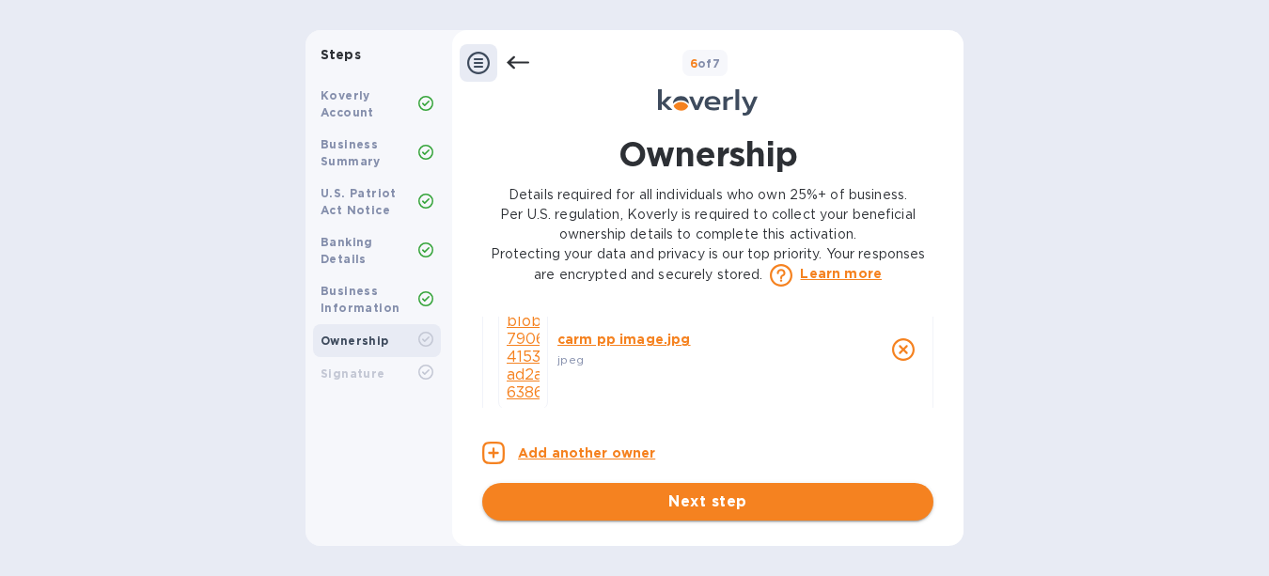
click at [710, 496] on span "Next step" at bounding box center [707, 502] width 421 height 23
click at [855, 405] on div "carm pp image.jpg jpeg" at bounding box center [707, 359] width 451 height 172
click at [854, 404] on div "carm pp image.jpg jpeg" at bounding box center [707, 359] width 451 height 172
click at [813, 395] on div "carm pp image.jpg jpeg" at bounding box center [707, 359] width 451 height 172
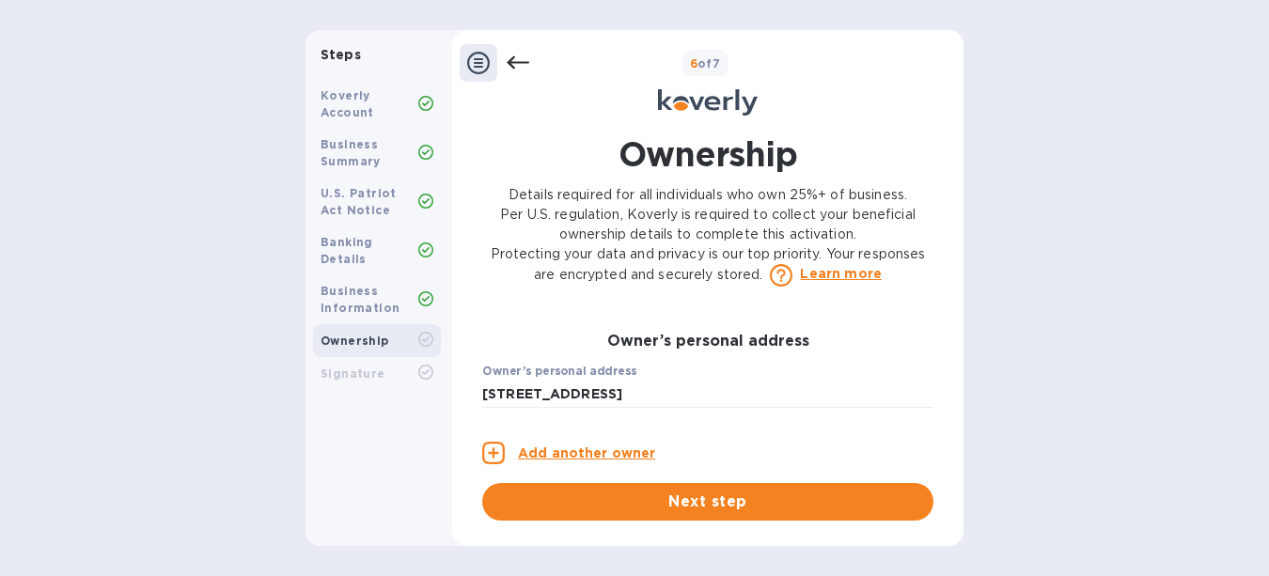
scroll to position [515, 0]
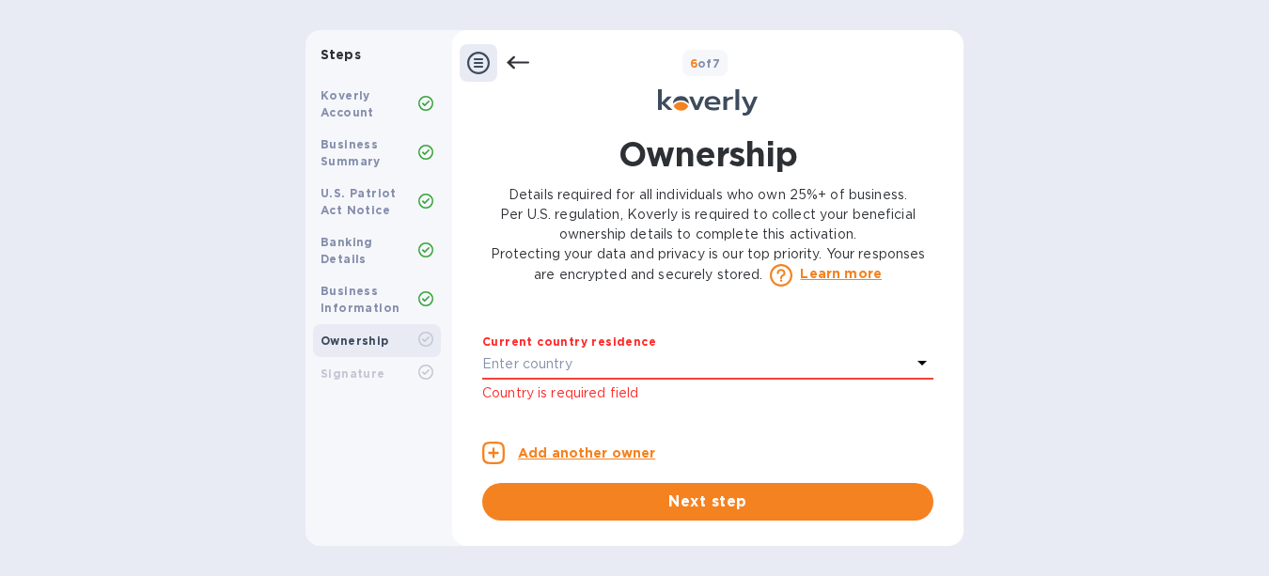
click at [917, 366] on icon at bounding box center [921, 363] width 9 height 5
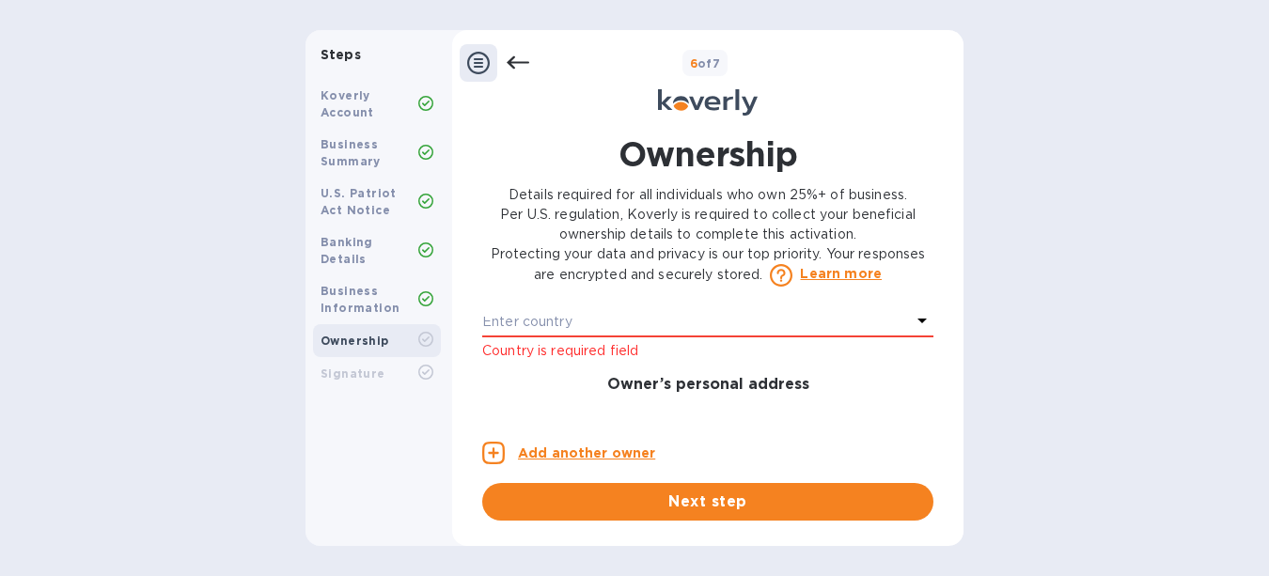
click at [535, 332] on p "Enter country" at bounding box center [527, 322] width 90 height 20
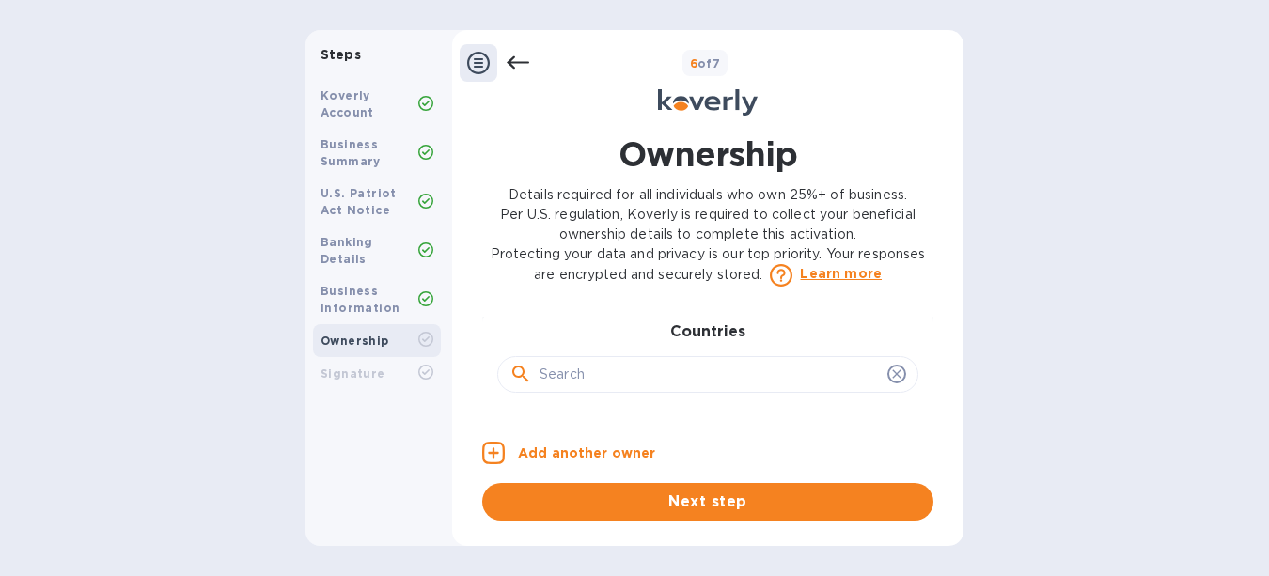
click at [579, 389] on input "text" at bounding box center [710, 375] width 340 height 28
type input "[GEOGRAPHIC_DATA]"
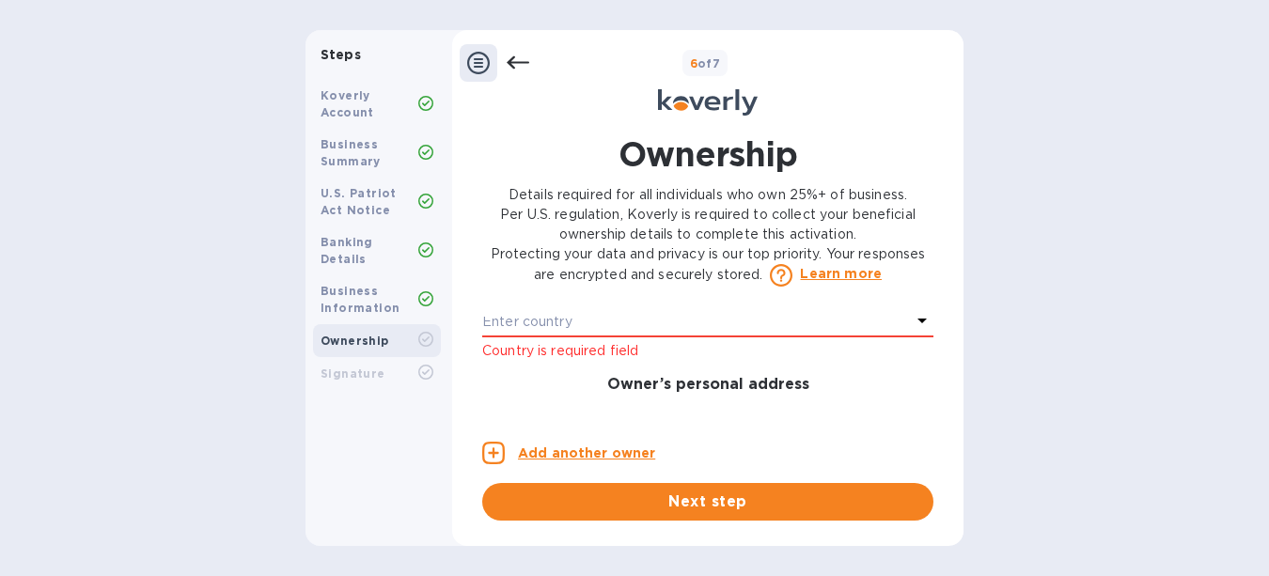
scroll to position [472, 0]
click at [568, 331] on p "Enter country" at bounding box center [527, 321] width 90 height 20
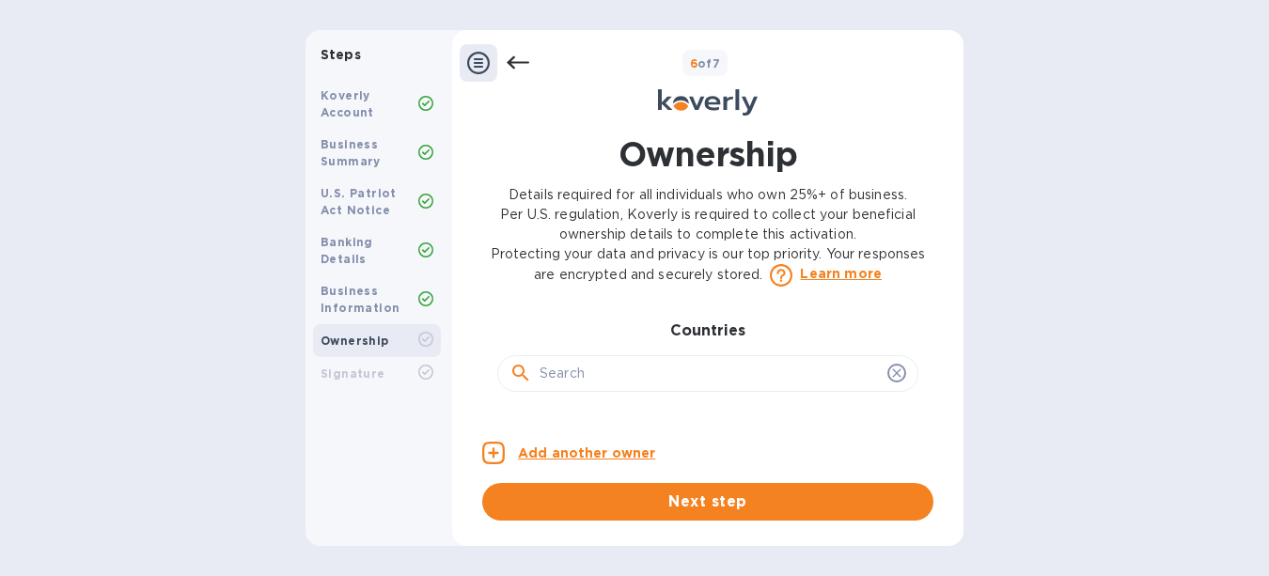
click at [568, 388] on input "text" at bounding box center [710, 374] width 340 height 28
type input "[GEOGRAPHIC_DATA]"
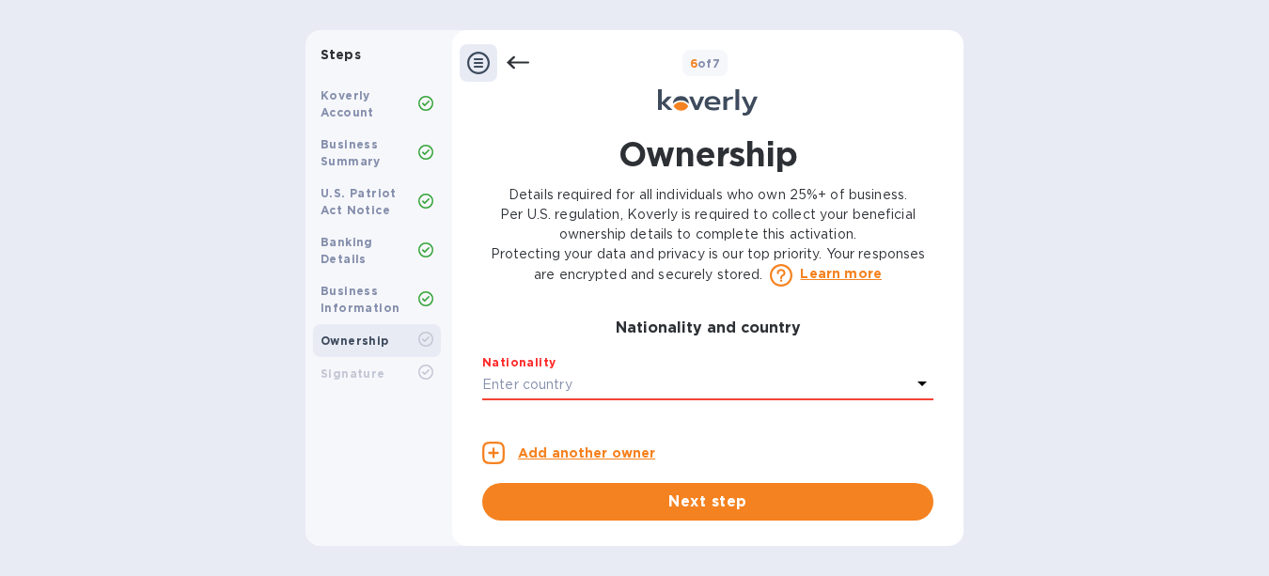
scroll to position [451, 0]
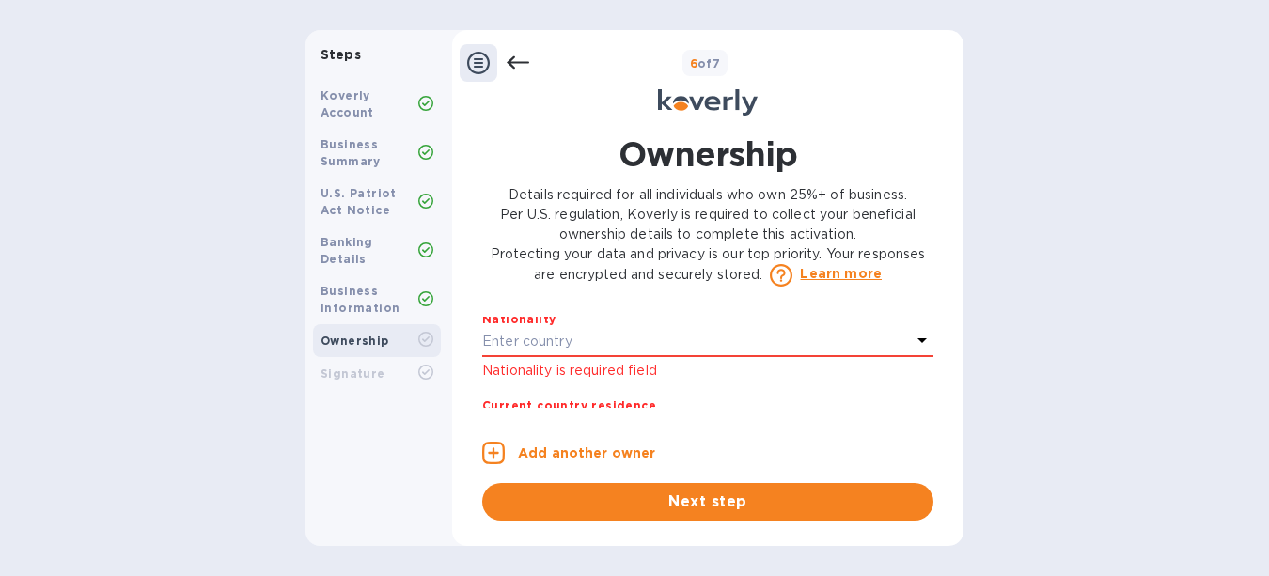
click at [523, 352] on p "Enter country" at bounding box center [527, 342] width 90 height 20
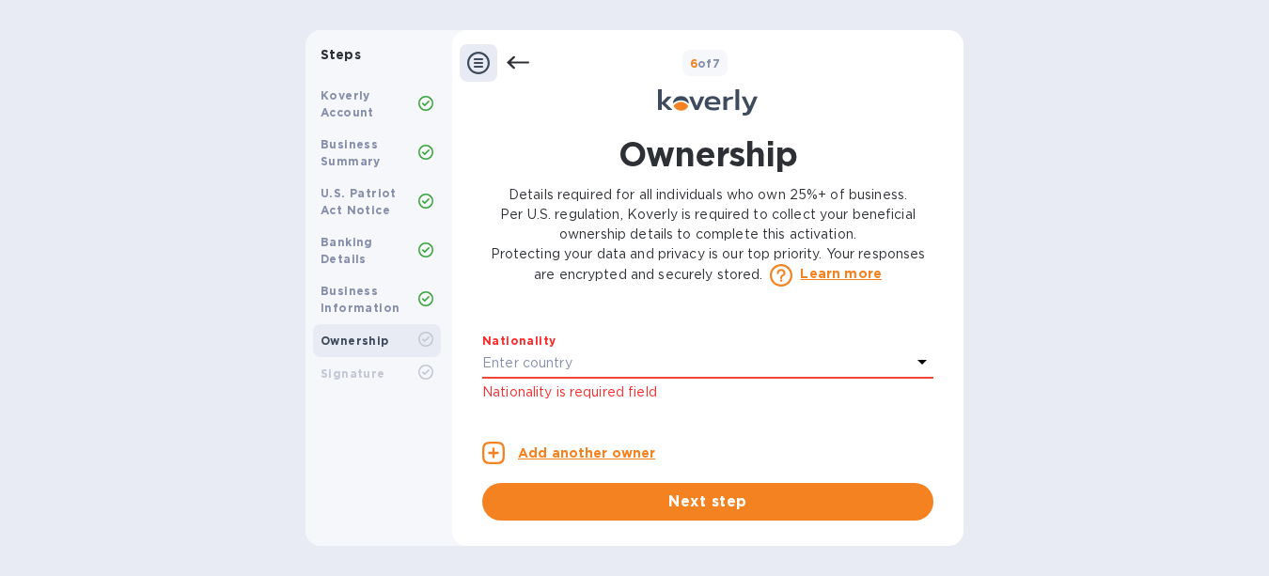
scroll to position [450, 0]
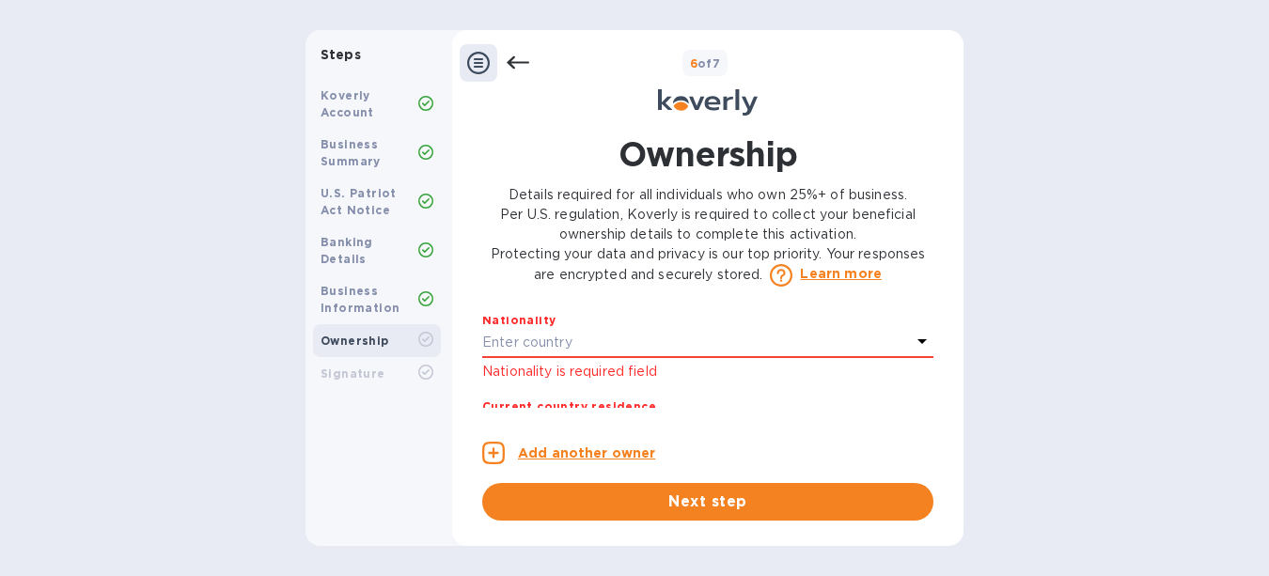
click at [574, 356] on div "Enter country" at bounding box center [696, 343] width 429 height 26
click at [929, 345] on div "Owner 1 0 Owner’s full legal name First name [PERSON_NAME] ​ Last name St [PERS…" at bounding box center [707, 362] width 451 height 91
click at [540, 352] on p "Enter country" at bounding box center [527, 343] width 90 height 20
click at [522, 352] on p "Enter country" at bounding box center [527, 343] width 90 height 20
click at [929, 338] on div "Owner 1 0 Owner’s full legal name First name [PERSON_NAME] ​ Last name St [PERS…" at bounding box center [707, 362] width 451 height 91
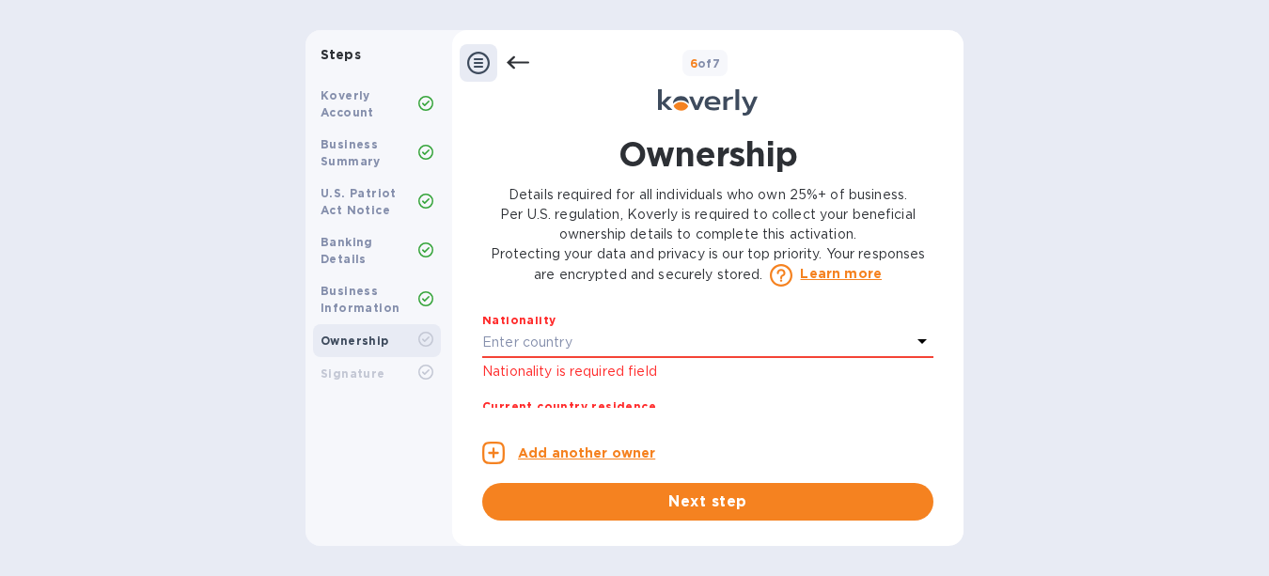
click at [917, 344] on icon at bounding box center [921, 341] width 9 height 5
click at [519, 352] on p "Enter country" at bounding box center [527, 343] width 90 height 20
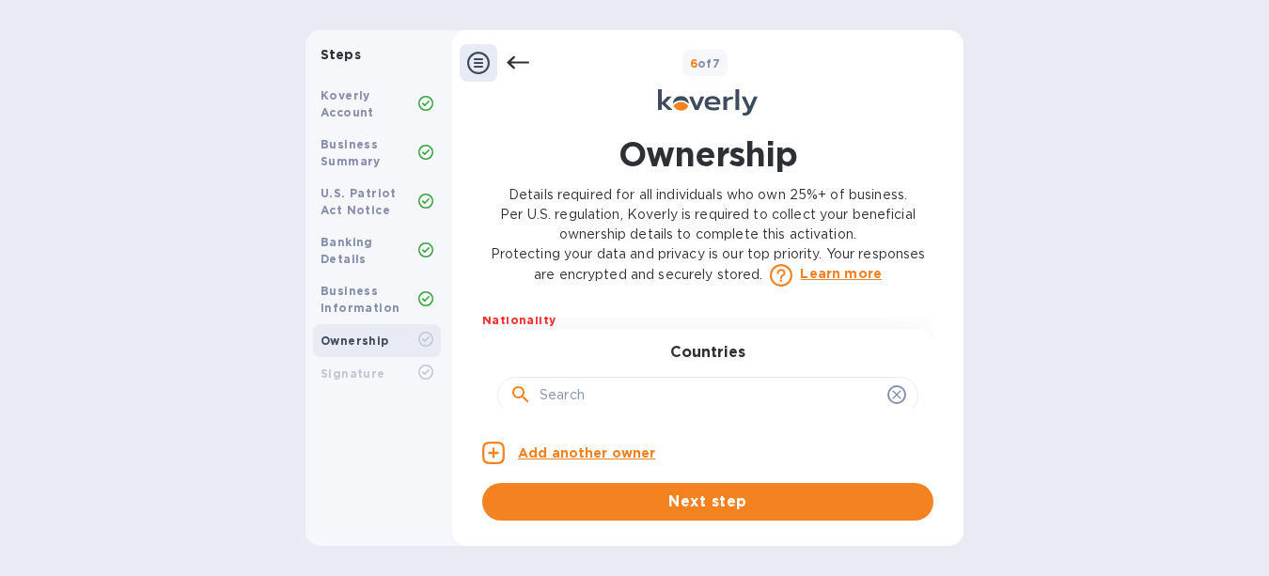
scroll to position [488, 0]
click at [634, 372] on input "text" at bounding box center [710, 358] width 340 height 28
type input "[GEOGRAPHIC_DATA]"
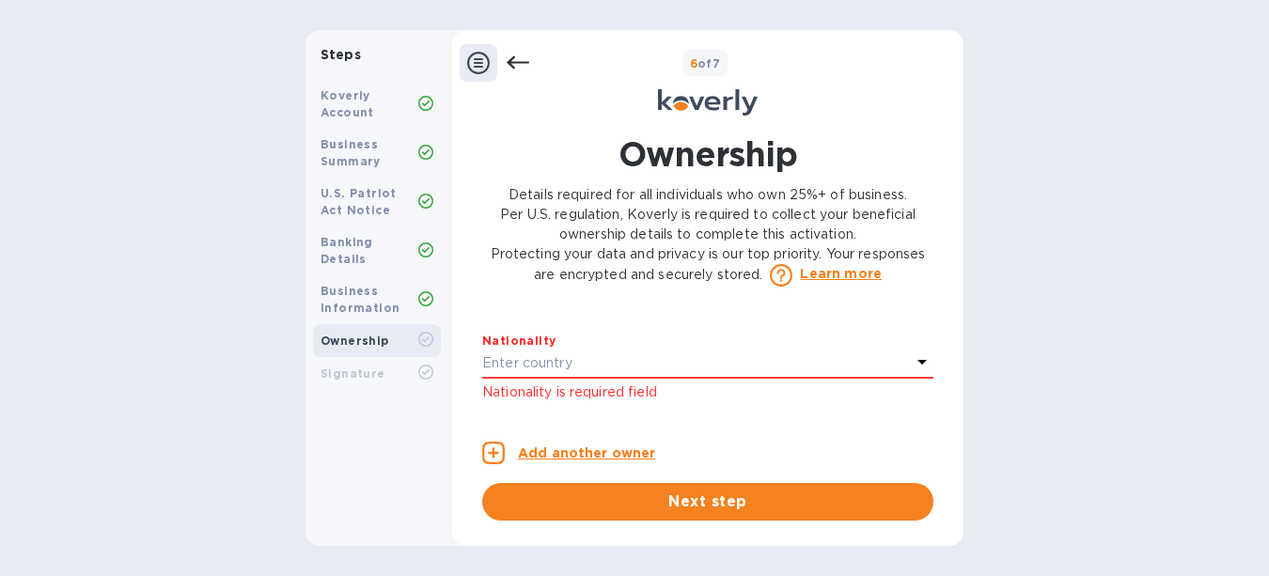
scroll to position [450, 0]
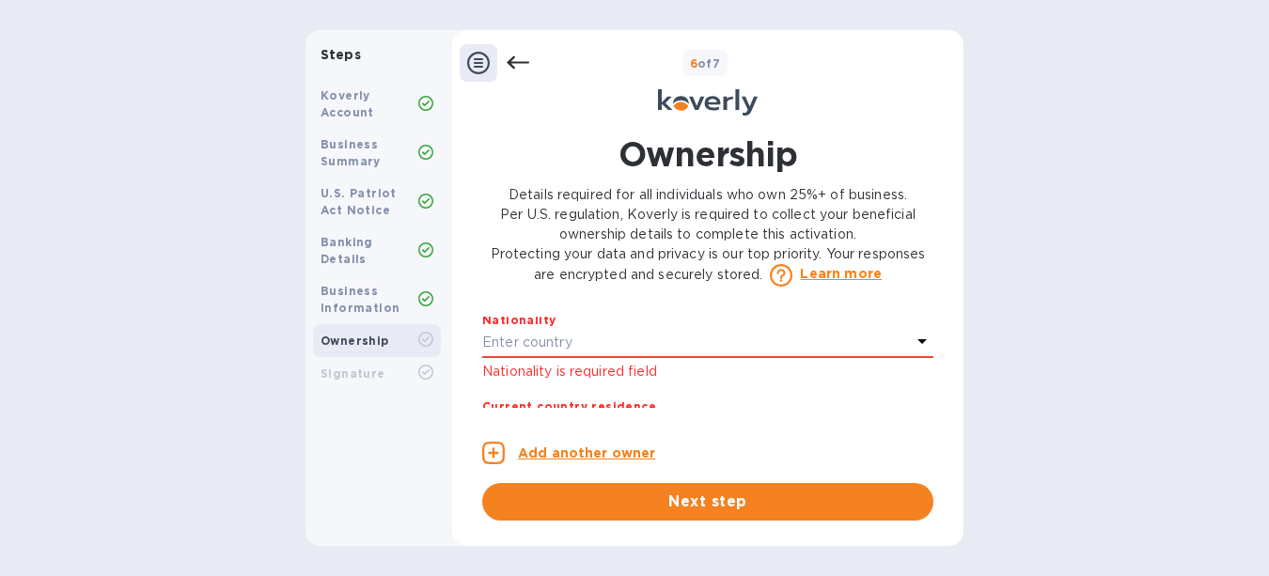
click at [915, 352] on icon at bounding box center [922, 341] width 23 height 23
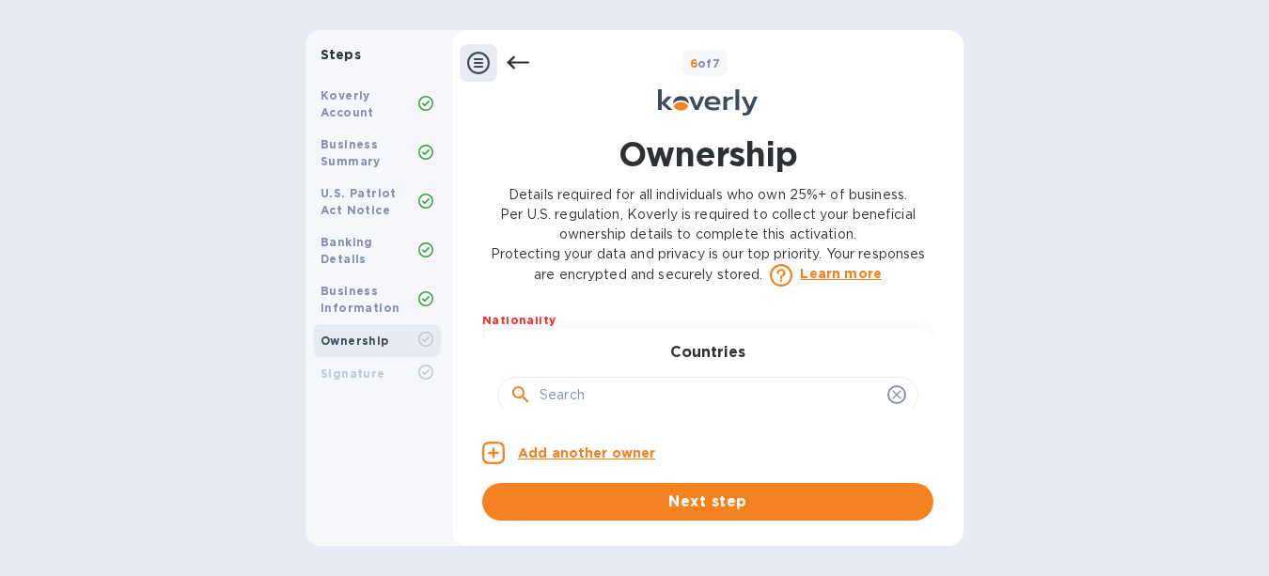
scroll to position [488, 0]
click at [663, 372] on input "text" at bounding box center [710, 358] width 340 height 28
type input "[GEOGRAPHIC_DATA]"
click at [696, 420] on div "Owner 1 0 Owner’s full legal name First name [PERSON_NAME] ​ Last name St [PERS…" at bounding box center [707, 419] width 451 height 204
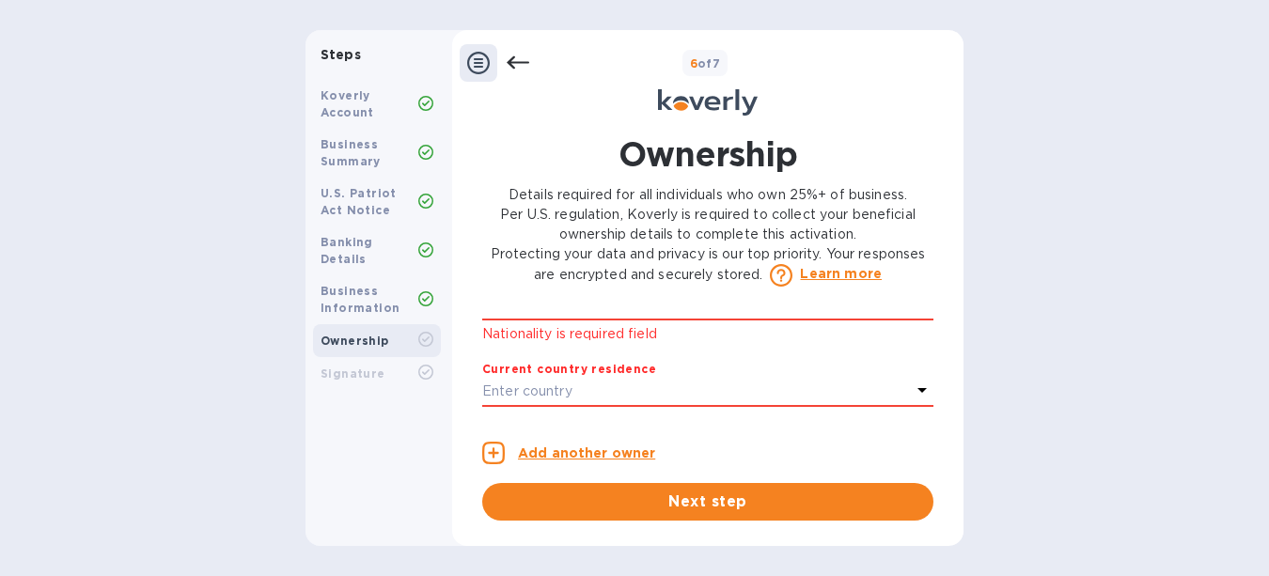
click at [524, 315] on p "Enter country" at bounding box center [527, 305] width 90 height 20
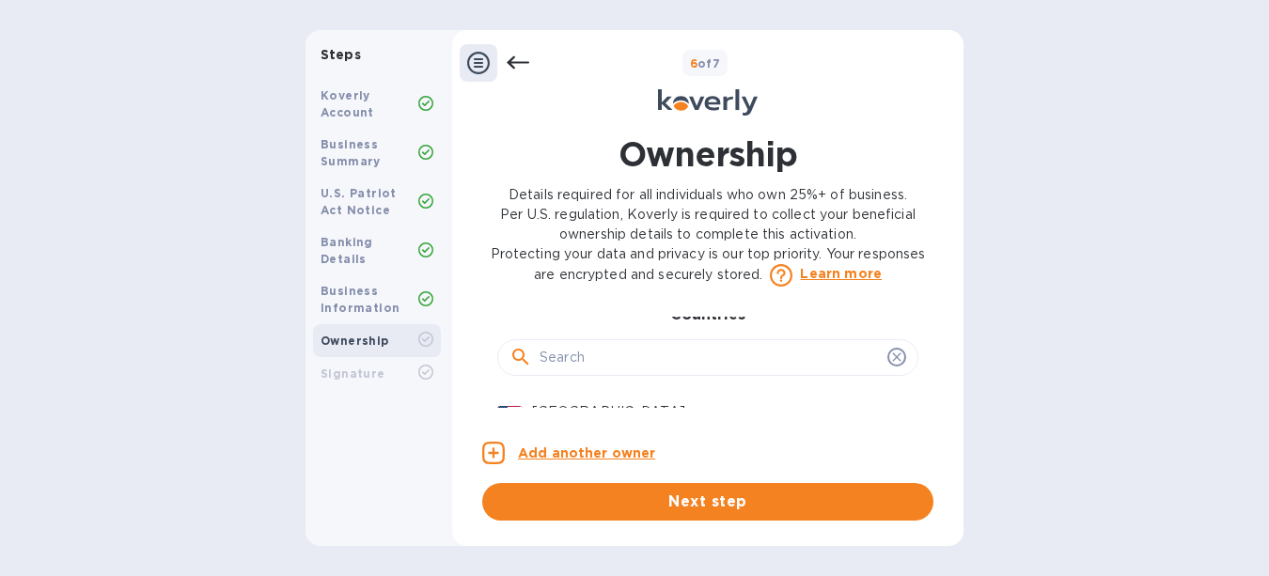
click at [649, 372] on input "text" at bounding box center [710, 358] width 340 height 28
type input "[GEOGRAPHIC_DATA]"
click at [695, 417] on div "Owner 1 0 Owner’s full legal name First name [PERSON_NAME] ​ Last name St [PERS…" at bounding box center [707, 419] width 451 height 204
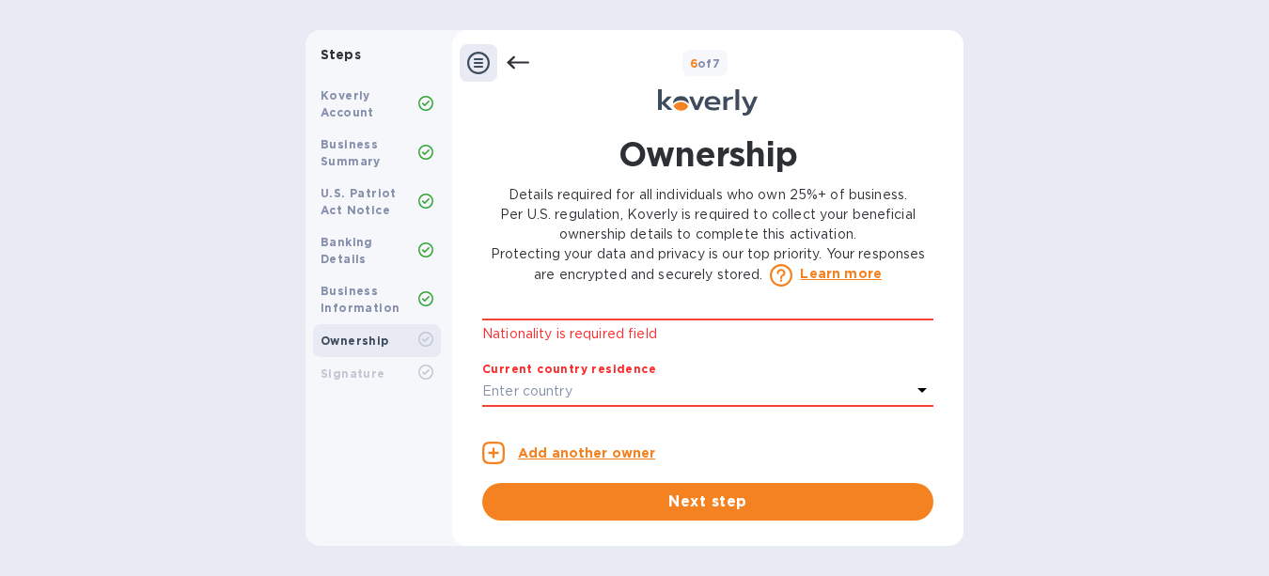
click at [530, 315] on p "Enter country" at bounding box center [527, 305] width 90 height 20
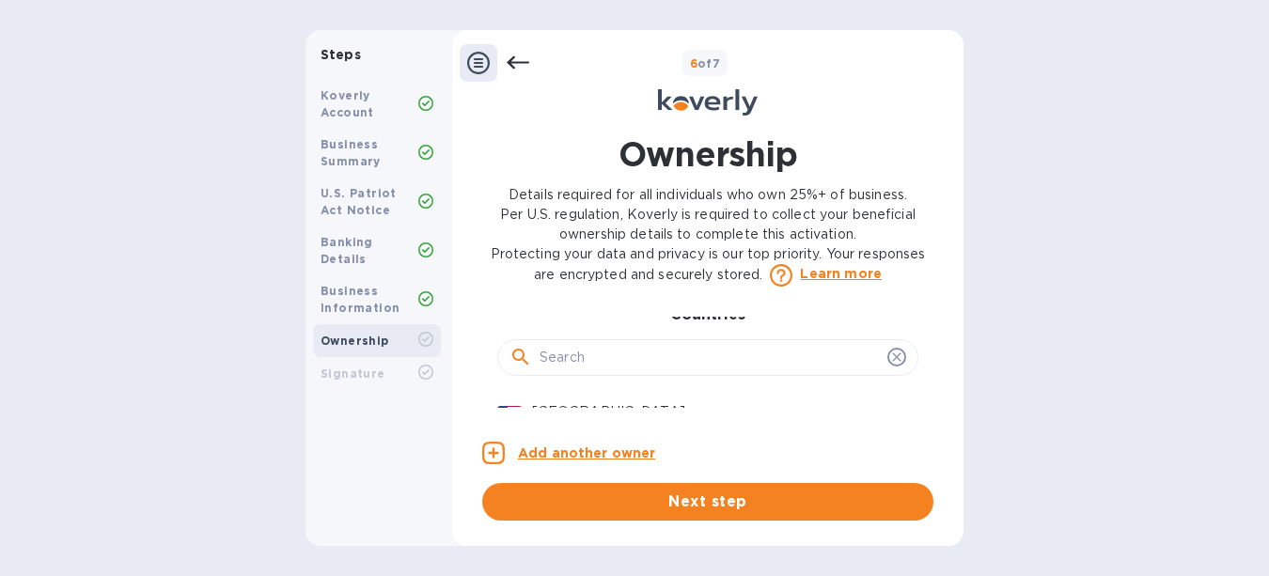
click at [596, 372] on input "text" at bounding box center [710, 358] width 340 height 28
type input "[GEOGRAPHIC_DATA]"
click at [573, 413] on div "Owner 1 0 Owner’s full legal name First name [PERSON_NAME] ​ Last name St [PERS…" at bounding box center [707, 419] width 451 height 204
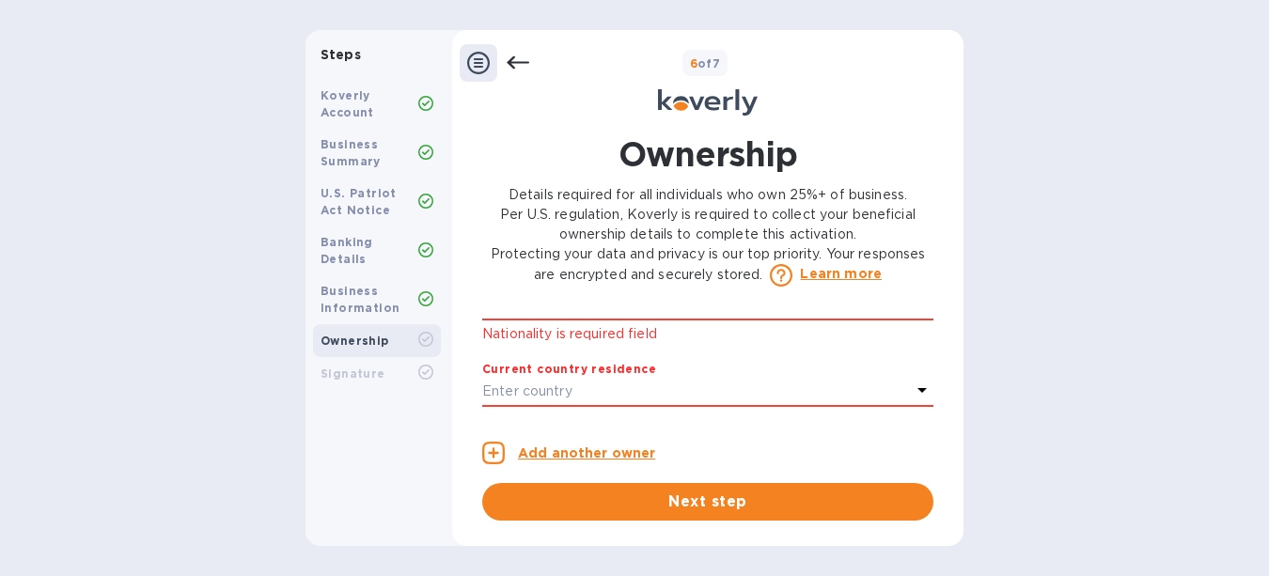
click at [569, 315] on p "Enter country" at bounding box center [527, 305] width 90 height 20
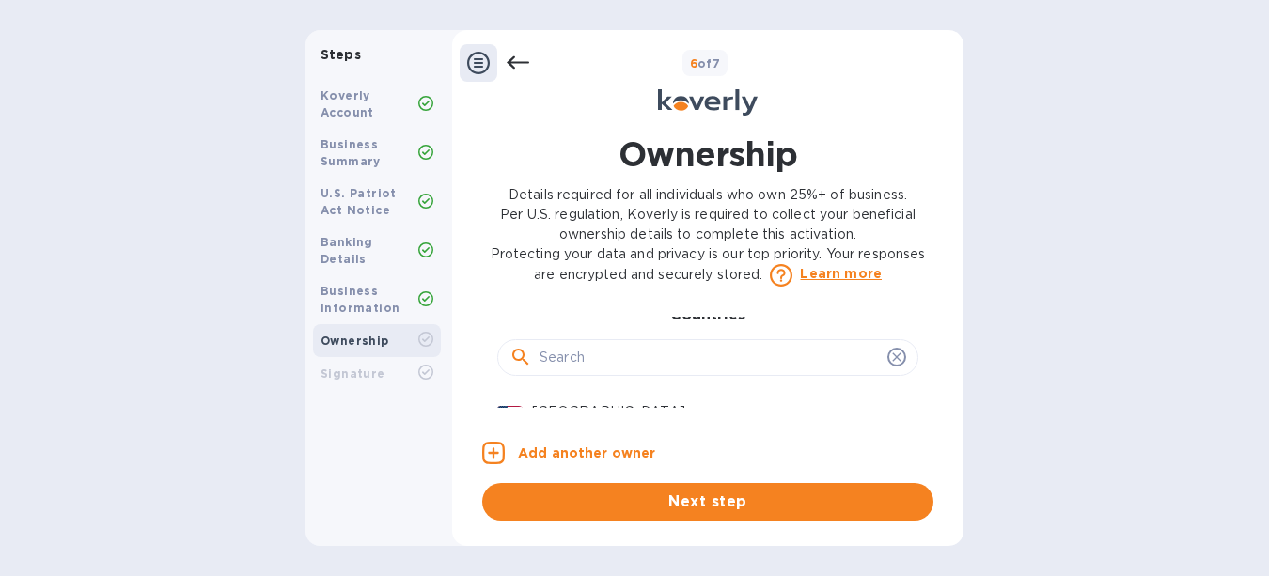
click at [584, 372] on input "text" at bounding box center [710, 358] width 340 height 28
type input "[GEOGRAPHIC_DATA]"
click at [567, 414] on div "Owner 1 0 Owner’s full legal name First name [PERSON_NAME] ​ Last name St [PERS…" at bounding box center [707, 419] width 451 height 204
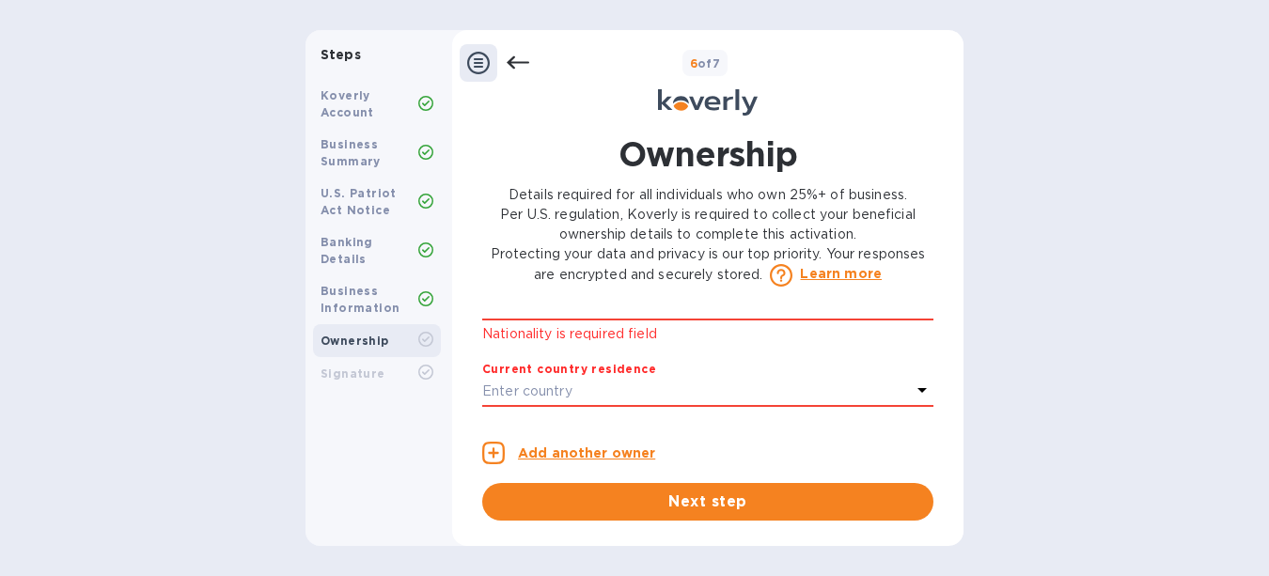
click at [583, 319] on div "Enter country" at bounding box center [696, 305] width 429 height 26
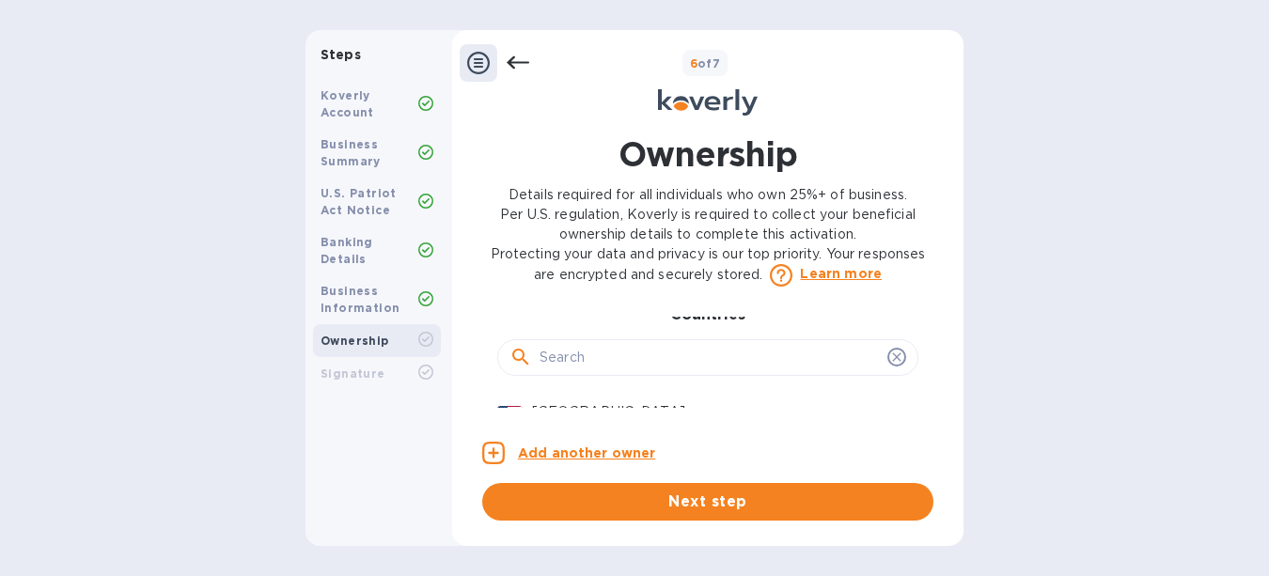
click at [889, 365] on icon at bounding box center [896, 357] width 15 height 15
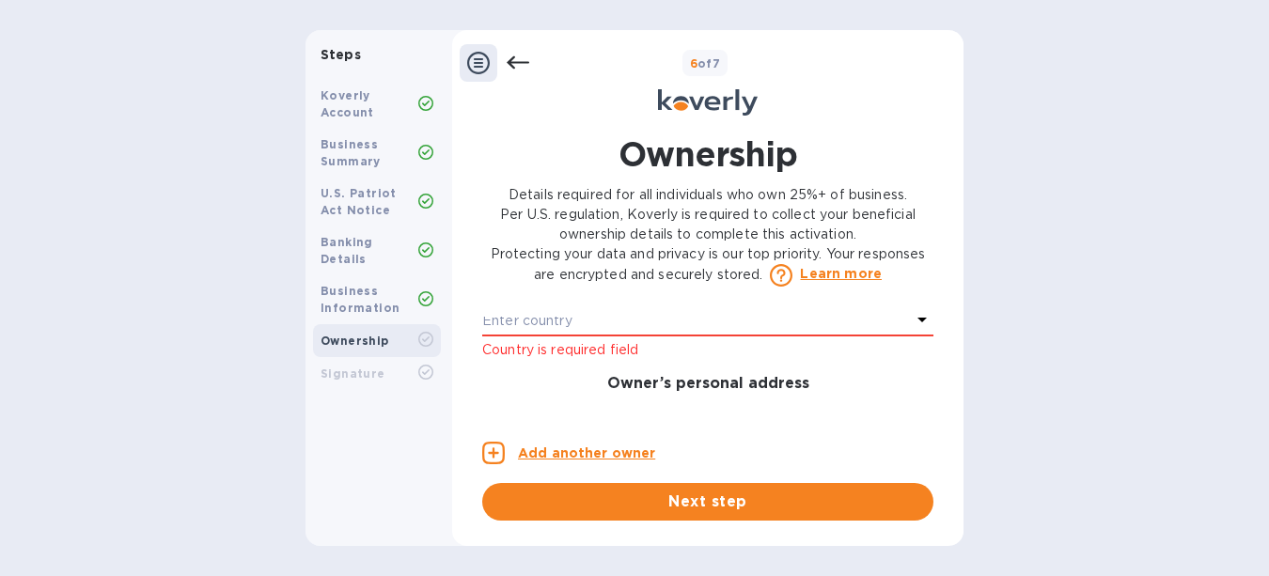
scroll to position [579, 0]
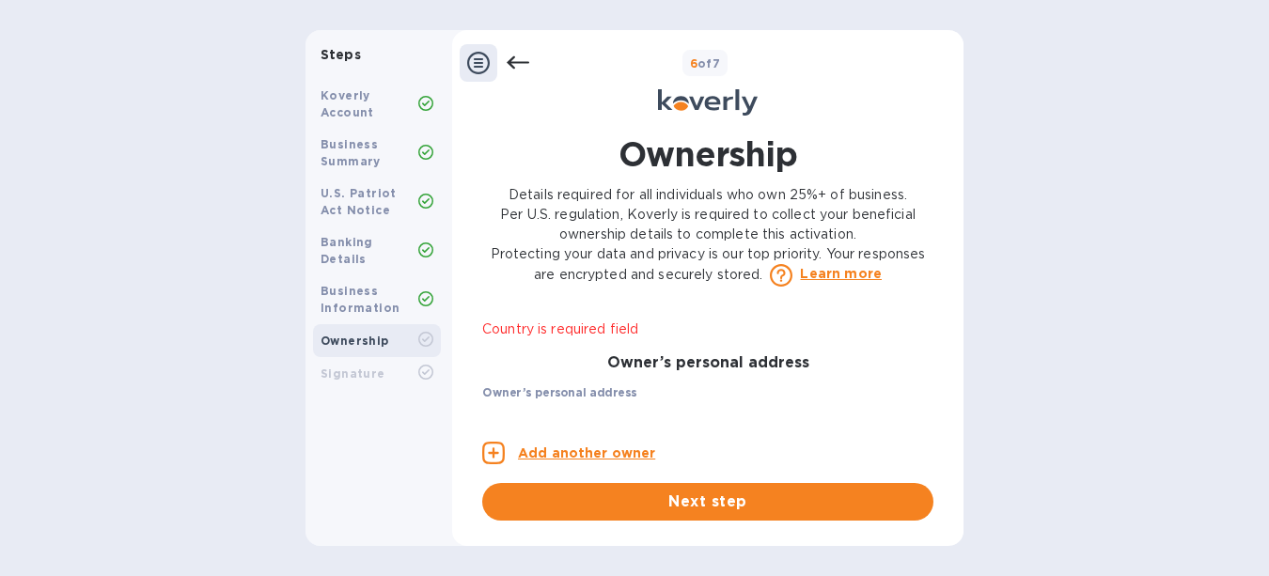
click at [556, 310] on p "Enter country" at bounding box center [527, 300] width 90 height 20
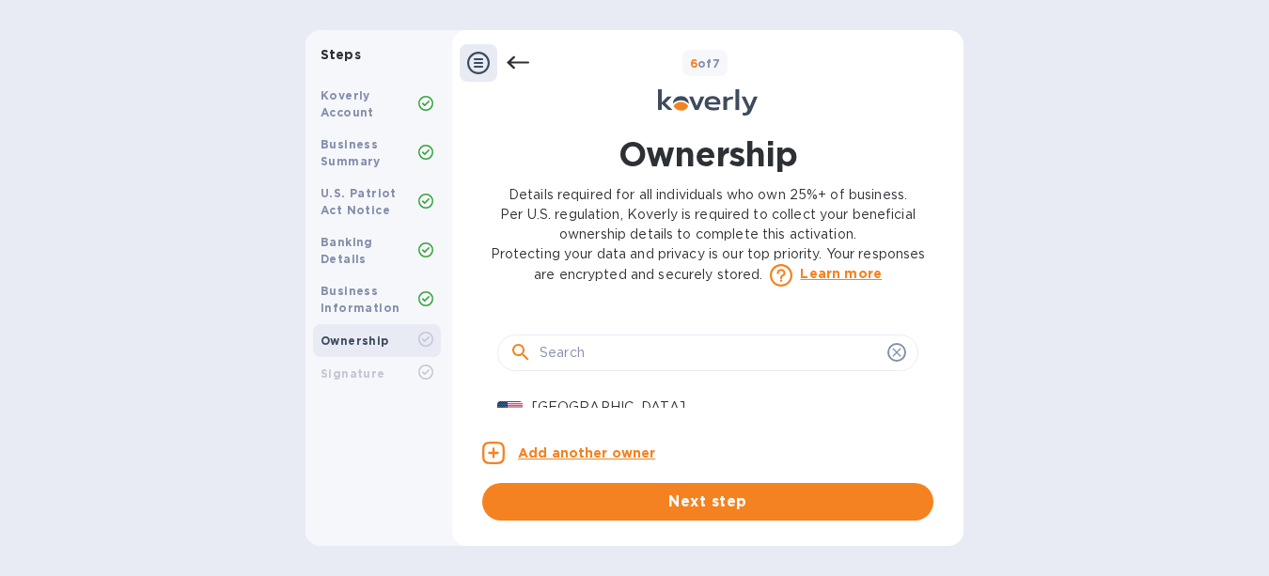
click at [555, 366] on input "text" at bounding box center [710, 353] width 340 height 28
type input "[GEOGRAPHIC_DATA]"
click at [709, 425] on div "Add another owner Next step" at bounding box center [707, 472] width 451 height 98
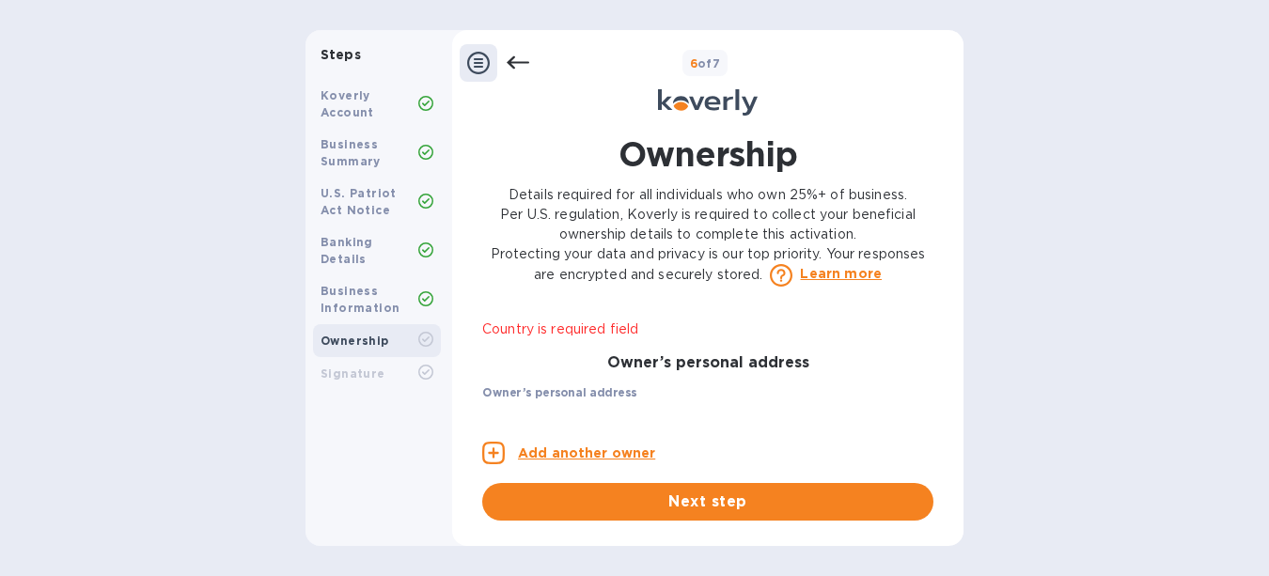
click at [579, 314] on div "Enter country" at bounding box center [696, 301] width 429 height 26
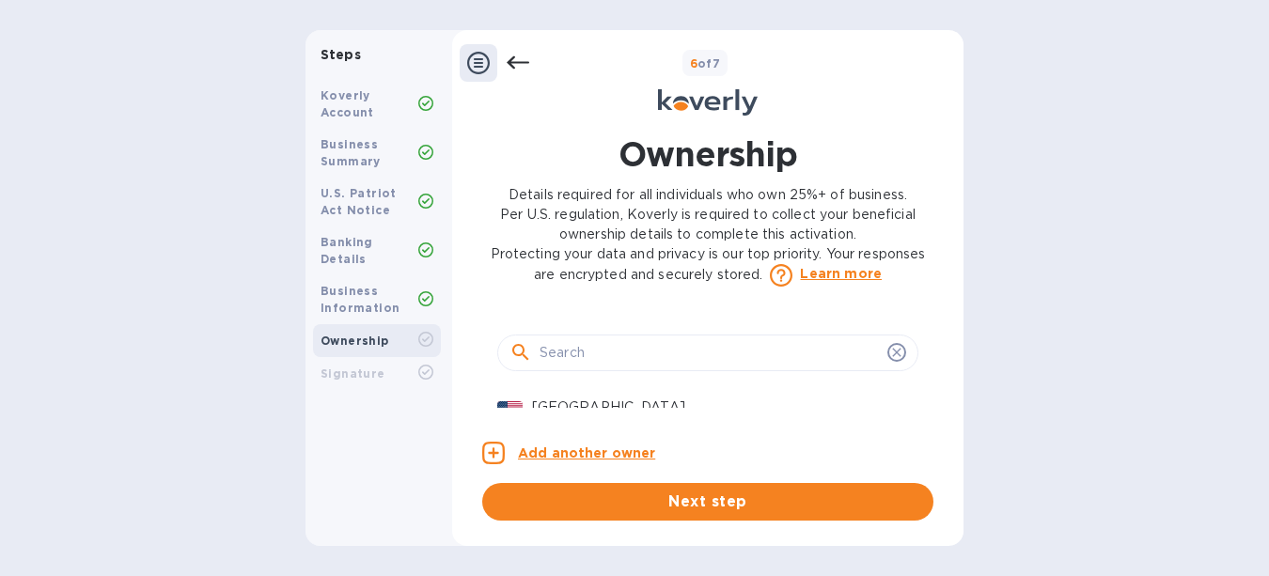
click at [572, 368] on input "text" at bounding box center [710, 353] width 340 height 28
type input "[GEOGRAPHIC_DATA]"
click at [558, 413] on div "Owner 1 0 Owner’s full legal name First name [PERSON_NAME] ​ Last name St [PERS…" at bounding box center [707, 419] width 451 height 204
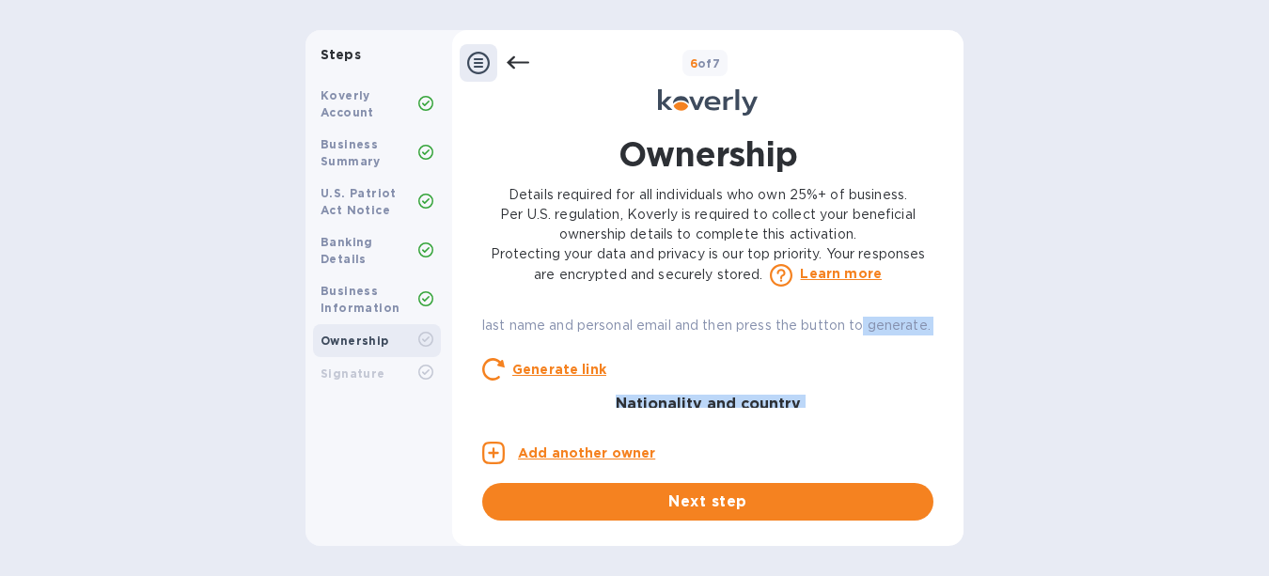
scroll to position [301, 0]
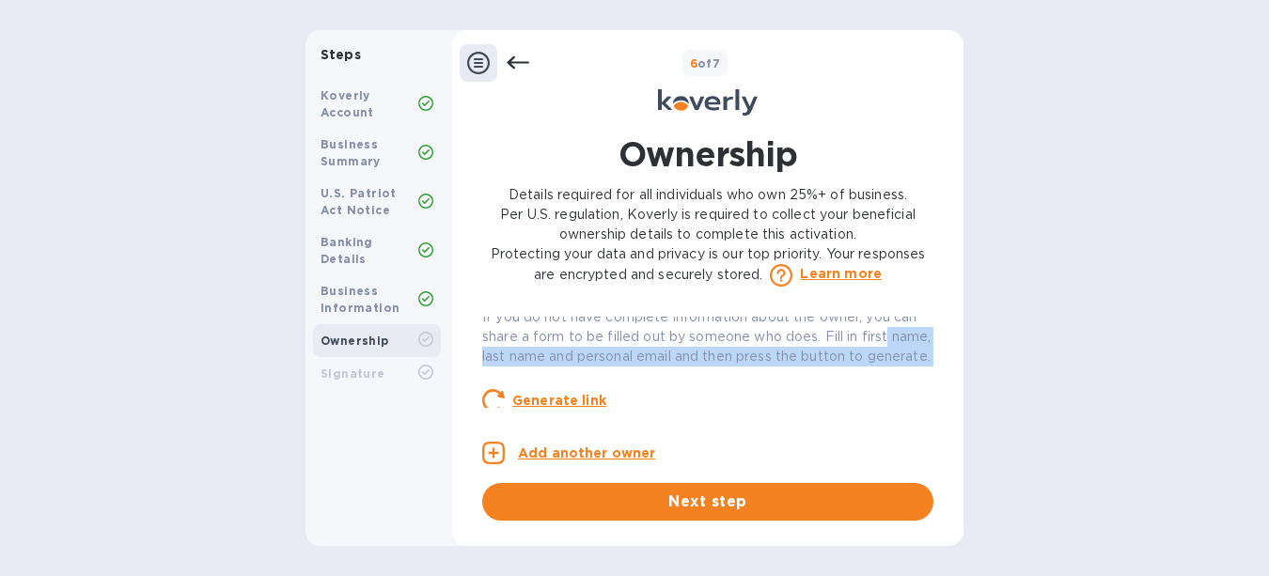
drag, startPoint x: 925, startPoint y: 348, endPoint x: 928, endPoint y: 333, distance: 15.3
click at [928, 332] on div "Owner 1 0 Owner’s full legal name First name [PERSON_NAME] ​ Last name St [PERS…" at bounding box center [707, 362] width 451 height 91
click at [848, 413] on div "Owner 1 0 Owner’s full legal name First name [PERSON_NAME] ​ Last name St [PERS…" at bounding box center [707, 419] width 451 height 204
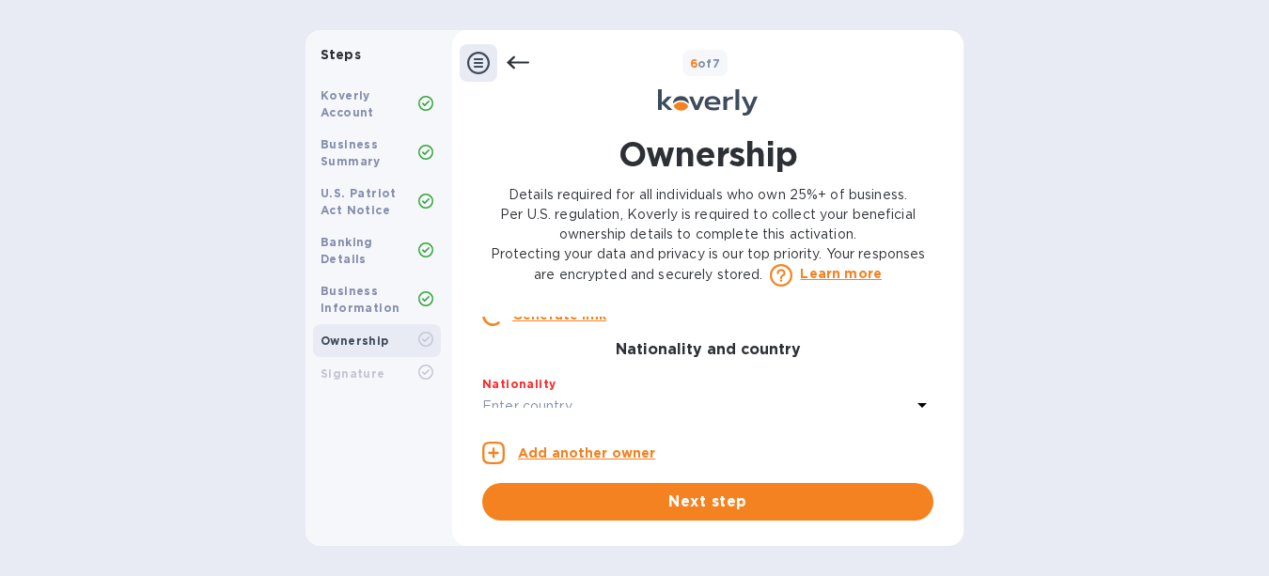
scroll to position [430, 0]
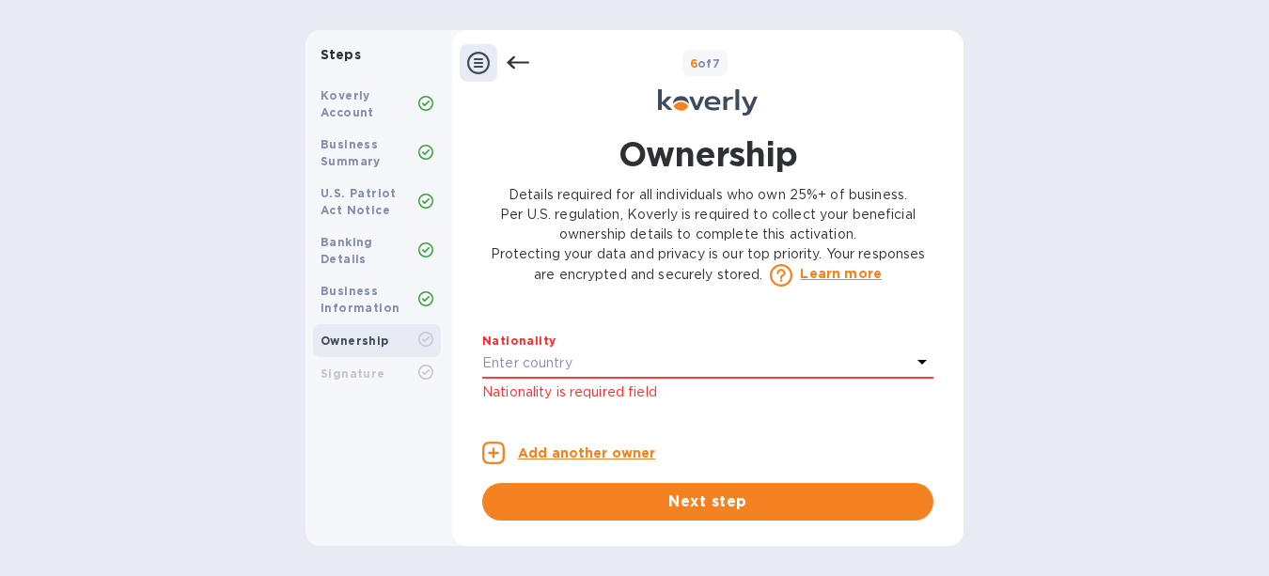
click at [598, 351] on div "Nationality" at bounding box center [707, 341] width 451 height 20
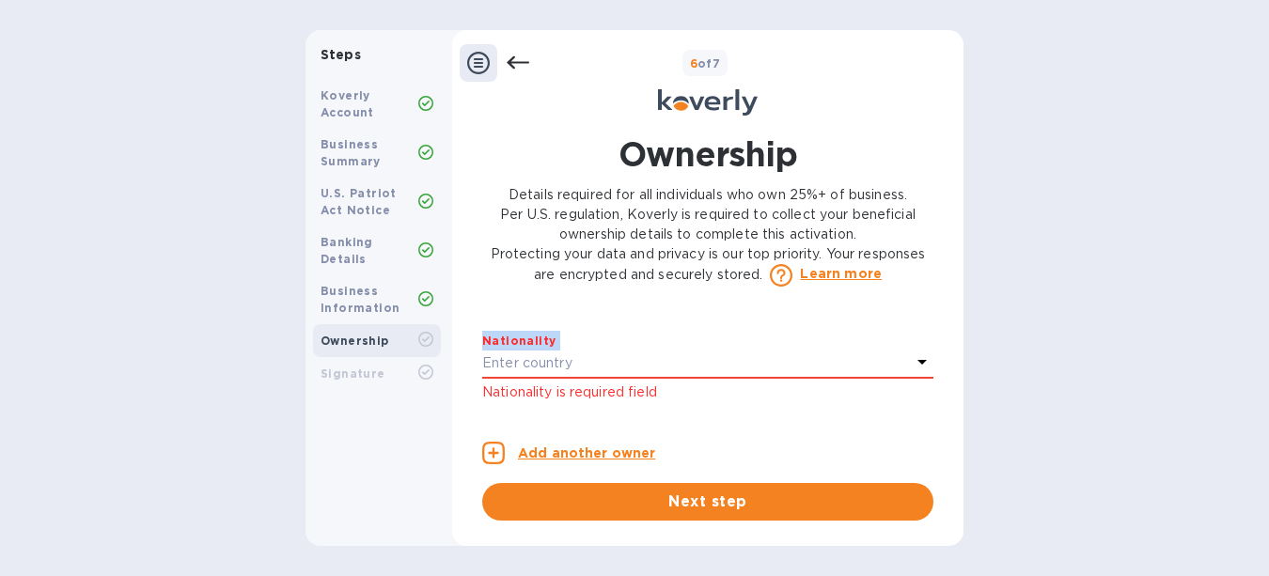
click at [598, 351] on div "Nationality" at bounding box center [707, 341] width 451 height 20
click at [551, 373] on p "Enter country" at bounding box center [527, 363] width 90 height 20
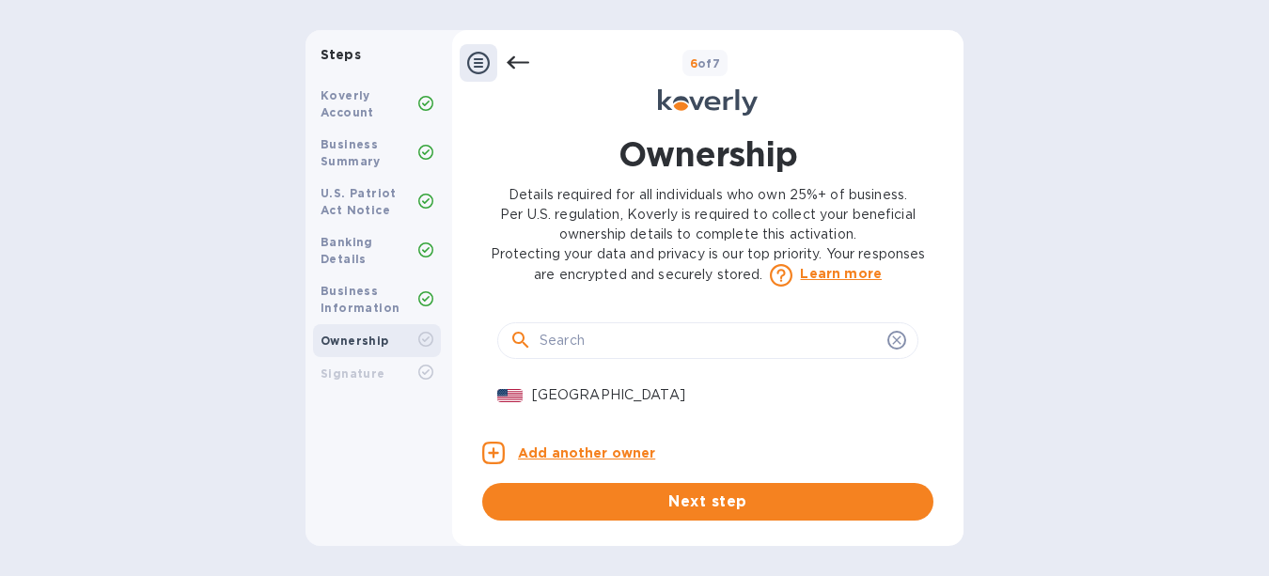
scroll to position [542, 0]
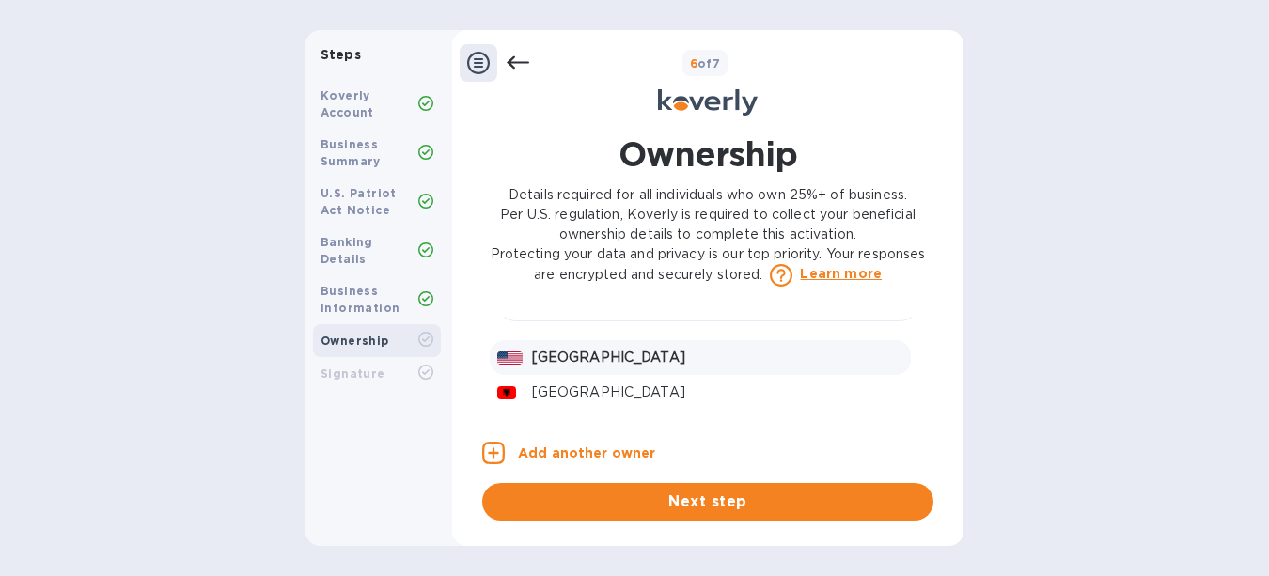
click at [569, 368] on p "[GEOGRAPHIC_DATA]" at bounding box center [717, 358] width 371 height 20
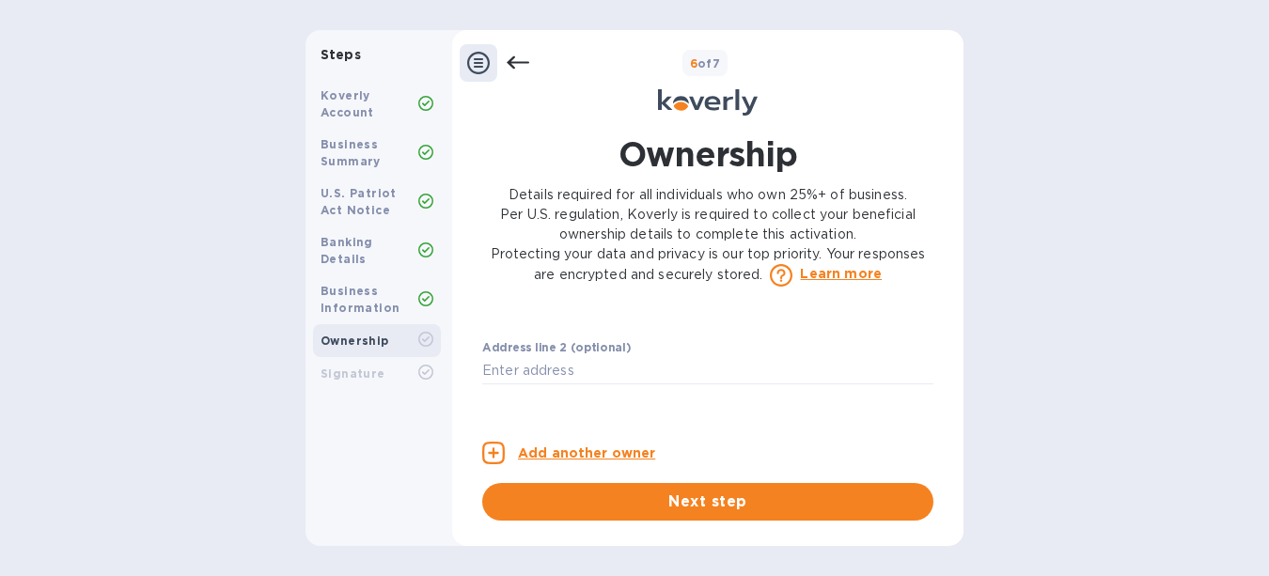
scroll to position [672, 0]
click at [727, 498] on span "Next step" at bounding box center [707, 502] width 421 height 23
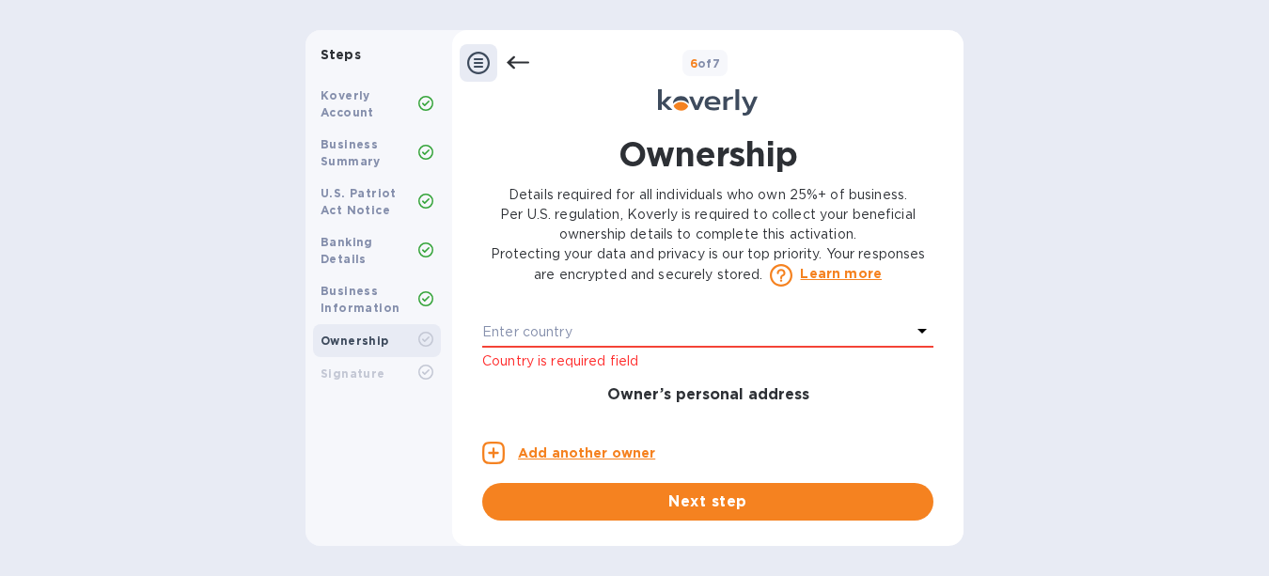
scroll to position [537, 0]
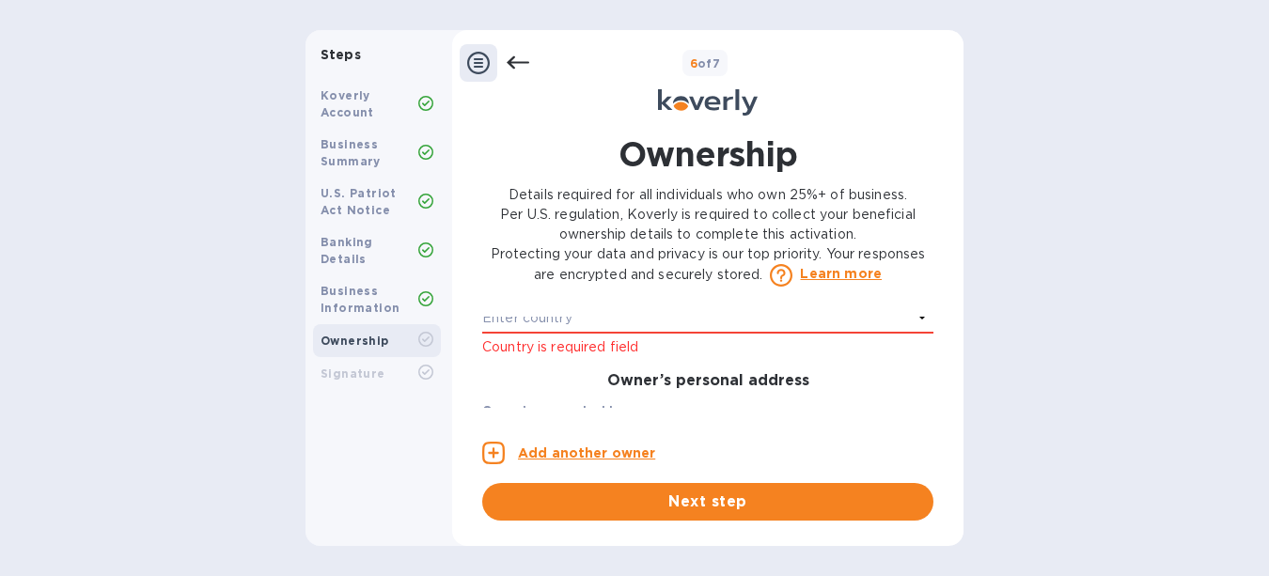
click at [913, 328] on icon at bounding box center [922, 316] width 23 height 23
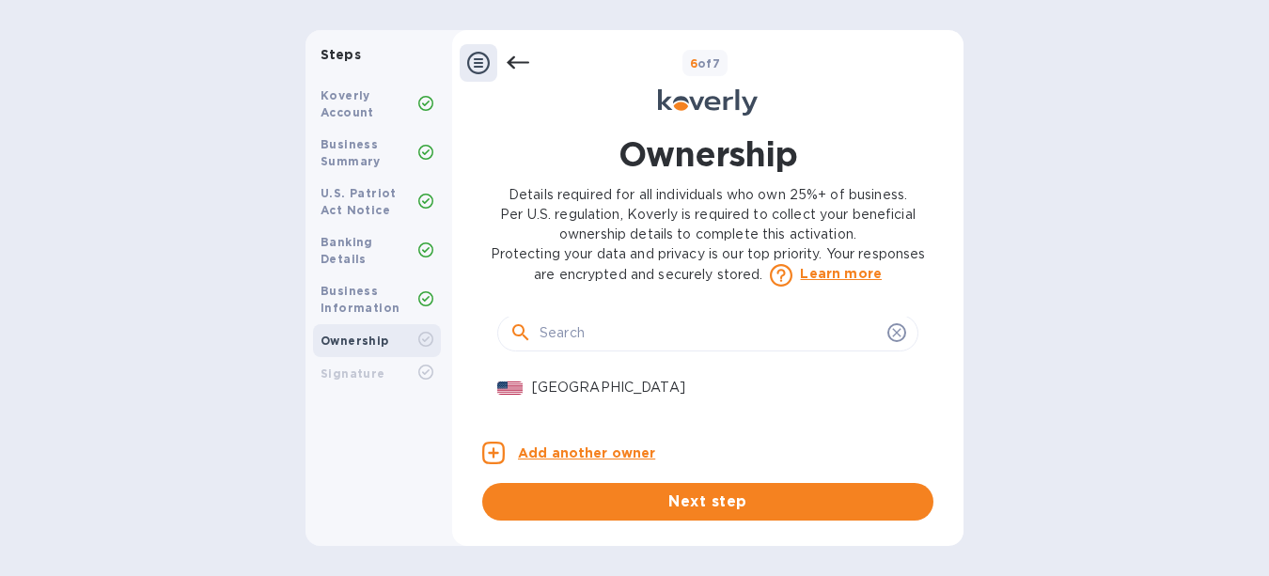
scroll to position [612, 0]
click at [574, 360] on p "[GEOGRAPHIC_DATA]" at bounding box center [717, 350] width 371 height 20
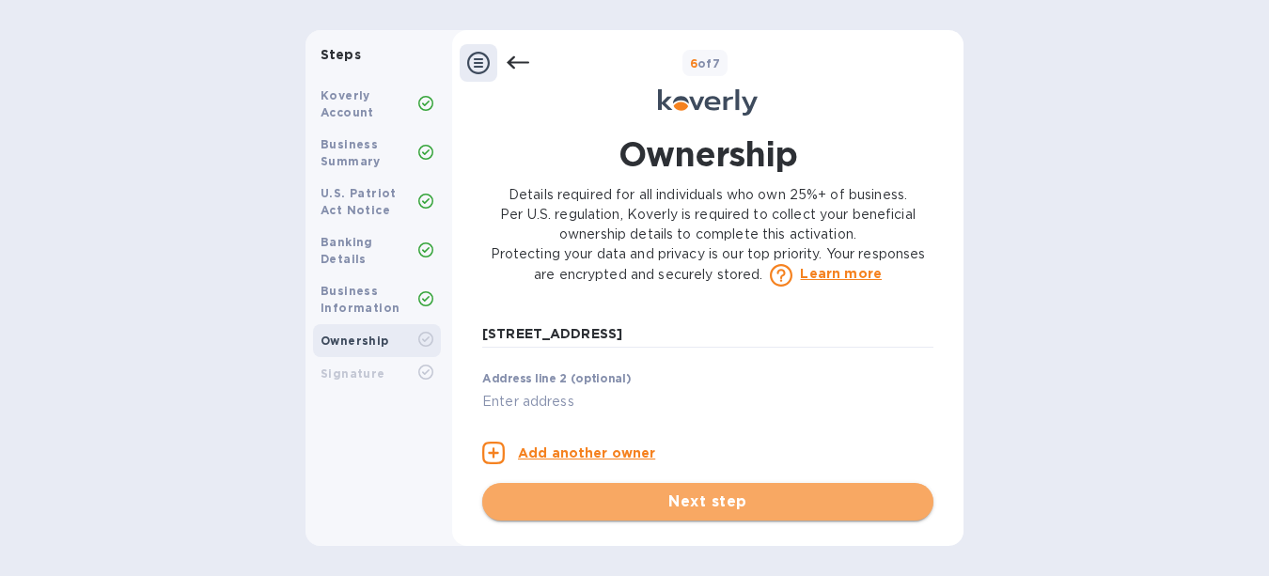
click at [719, 499] on span "Next step" at bounding box center [707, 502] width 421 height 23
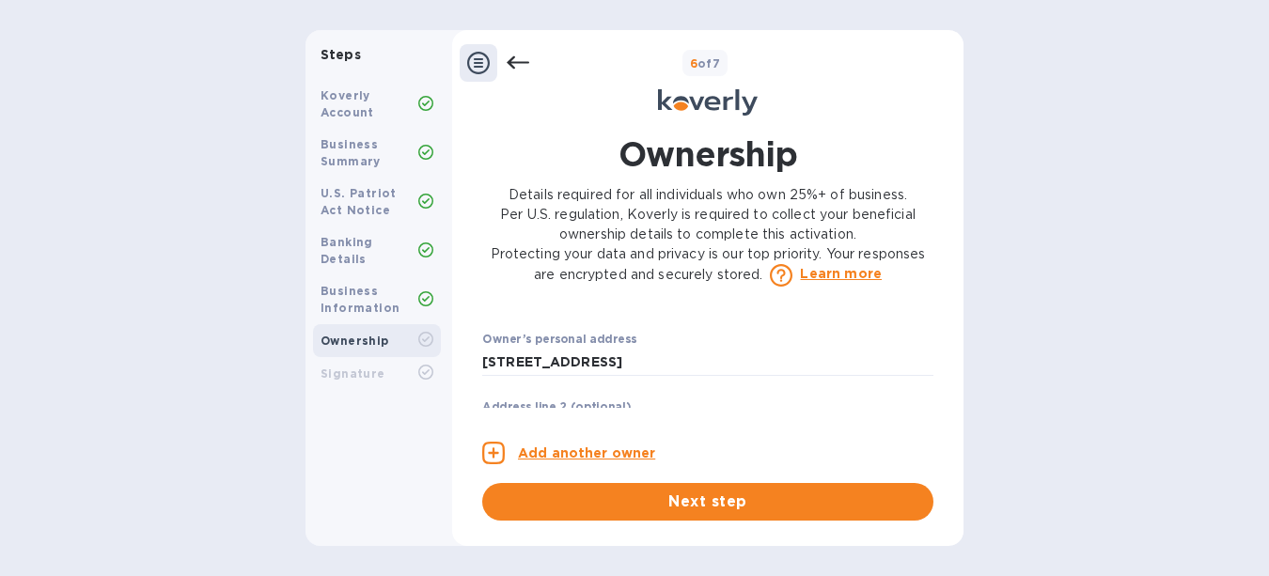
scroll to position [597, 0]
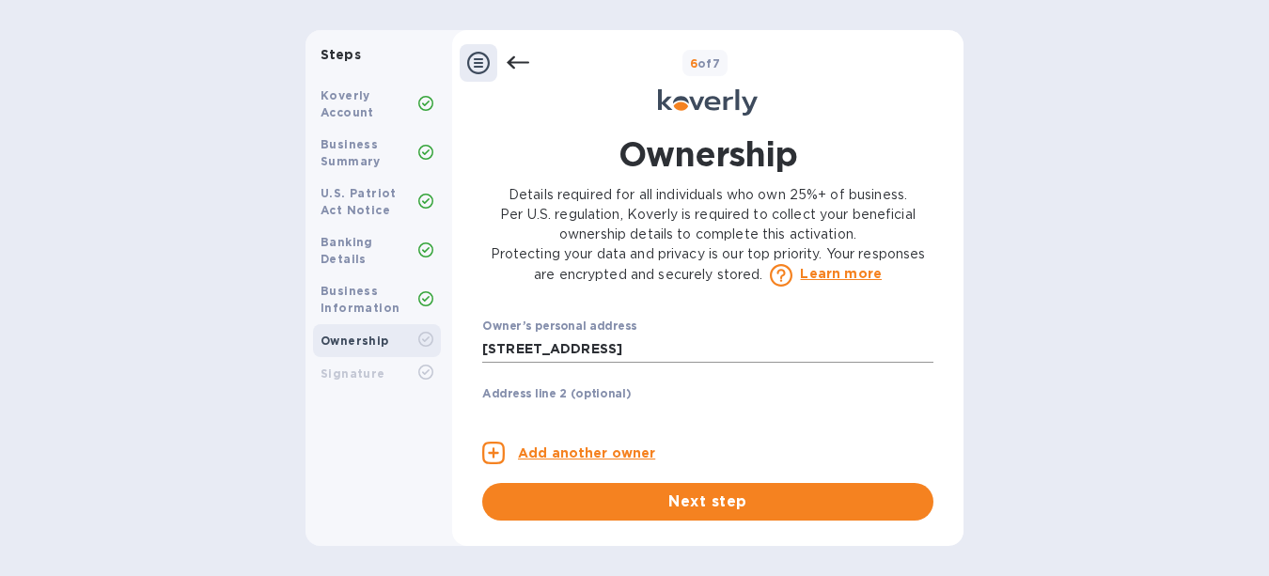
click at [682, 363] on input "[STREET_ADDRESS]" at bounding box center [707, 349] width 451 height 28
type input "[GEOGRAPHIC_DATA]"
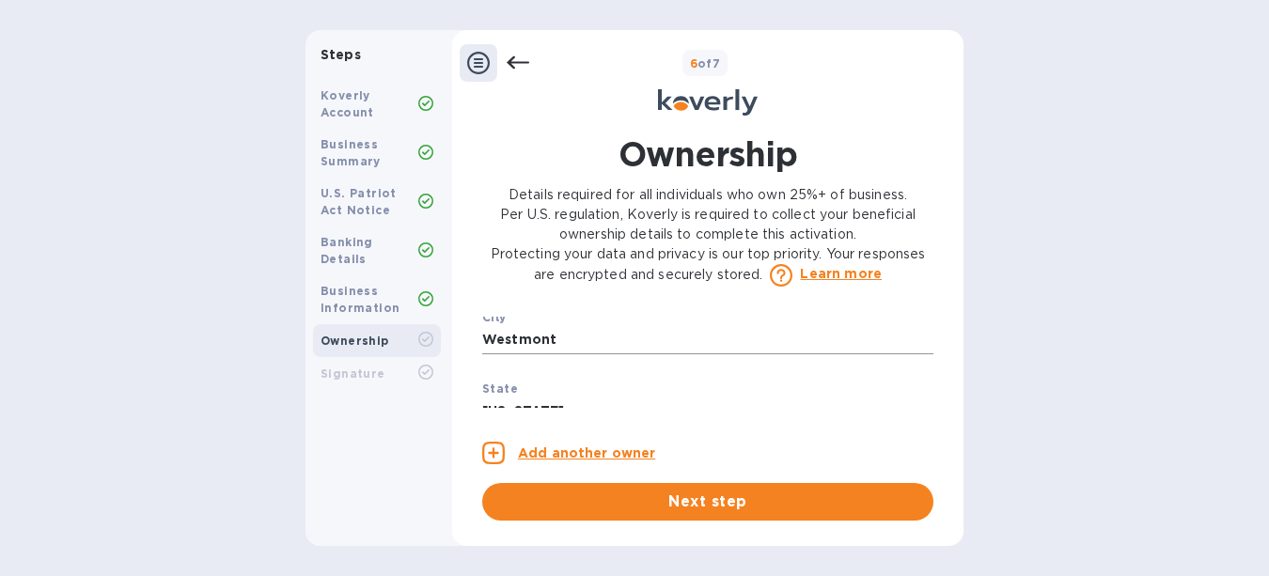
click at [564, 352] on input "Westmont" at bounding box center [707, 340] width 451 height 28
type input "t"
type input "Westmont"
click at [788, 345] on div "City Westmont ​" at bounding box center [707, 345] width 451 height 68
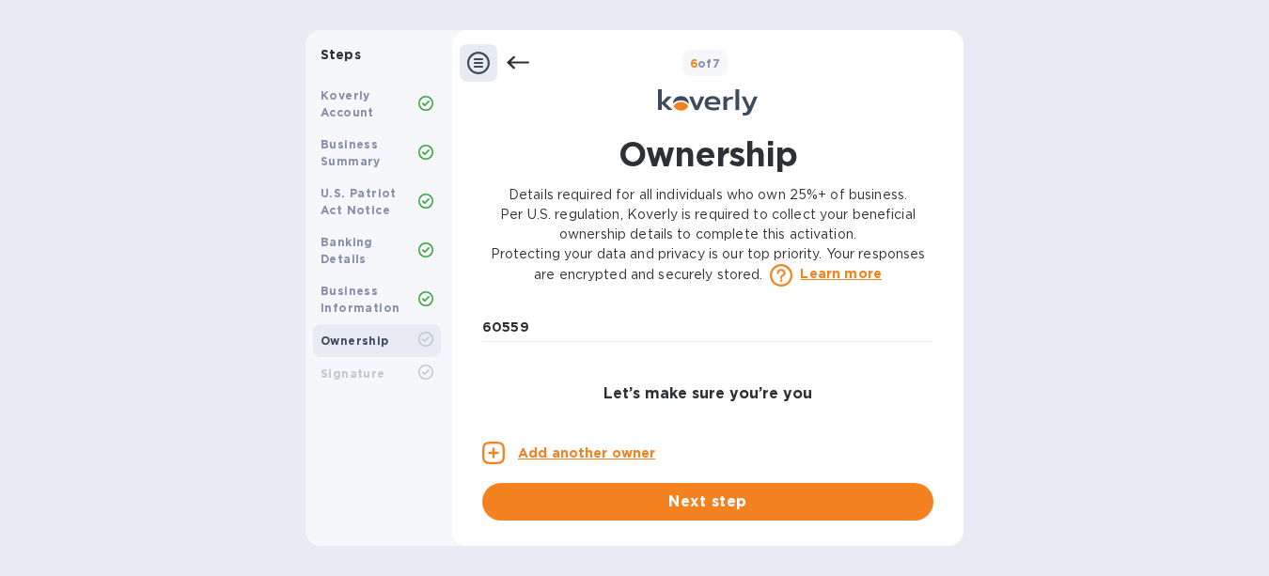
click at [586, 332] on div "ZIP code 60559 ​" at bounding box center [707, 333] width 451 height 68
click at [533, 342] on input "60559" at bounding box center [707, 328] width 451 height 28
type input "9"
type input "60559"
click at [794, 363] on div "ZIP code 60559 ​" at bounding box center [707, 333] width 451 height 68
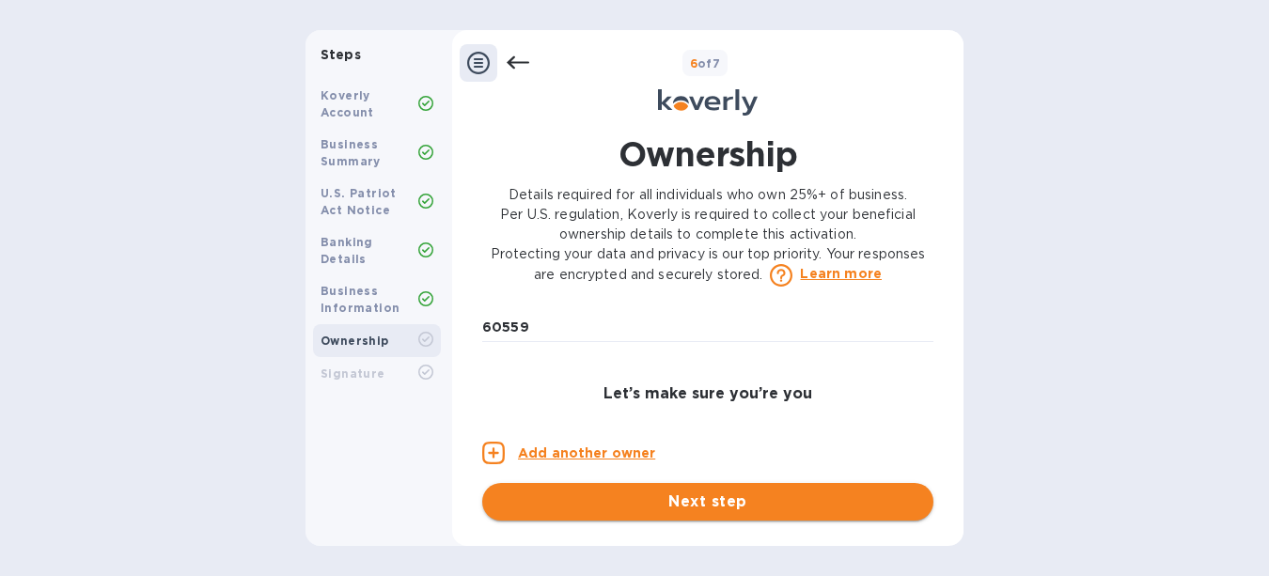
click at [710, 495] on span "Next step" at bounding box center [707, 502] width 421 height 23
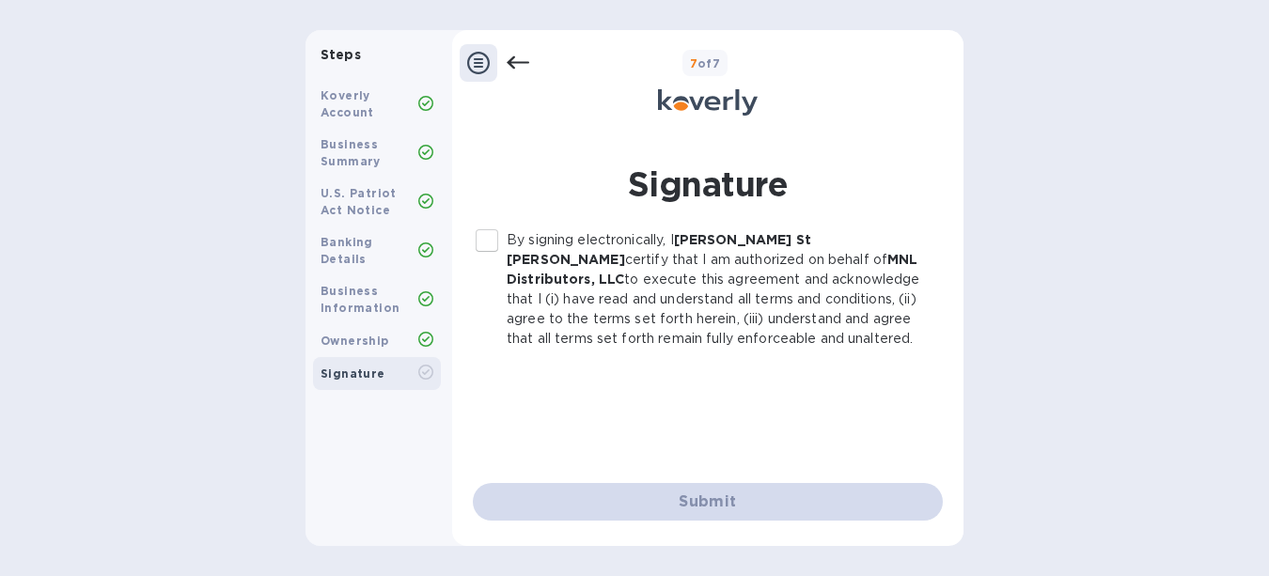
click at [490, 233] on input "By signing electronically, I [PERSON_NAME] [PERSON_NAME] certify that I am auth…" at bounding box center [486, 240] width 39 height 39
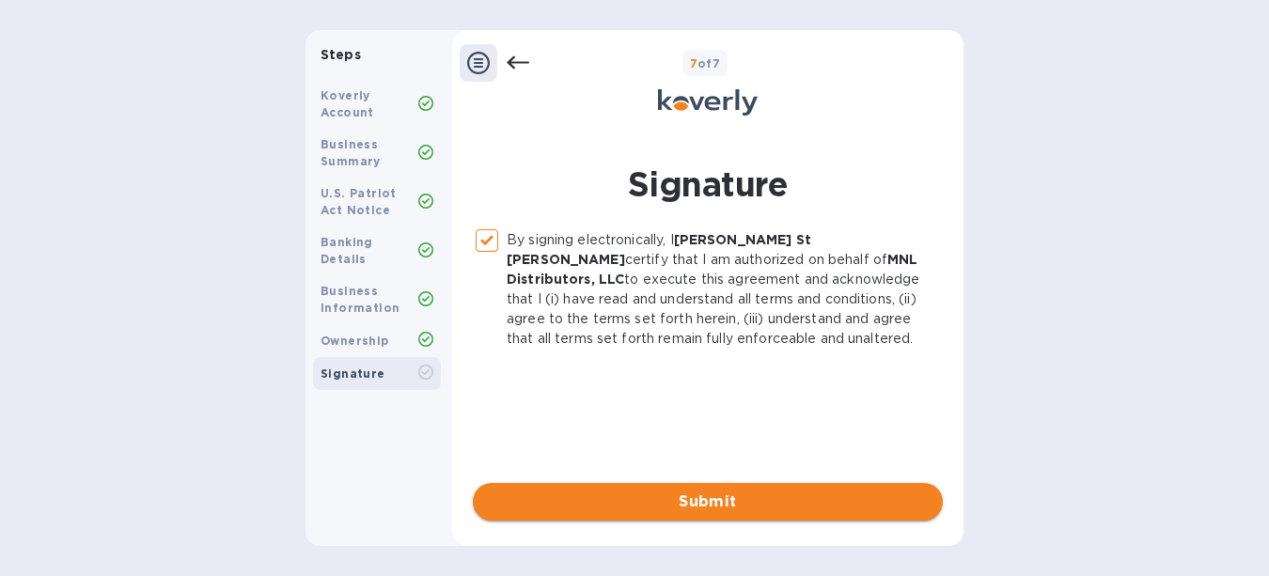
click at [696, 492] on span "Submit" at bounding box center [708, 502] width 440 height 23
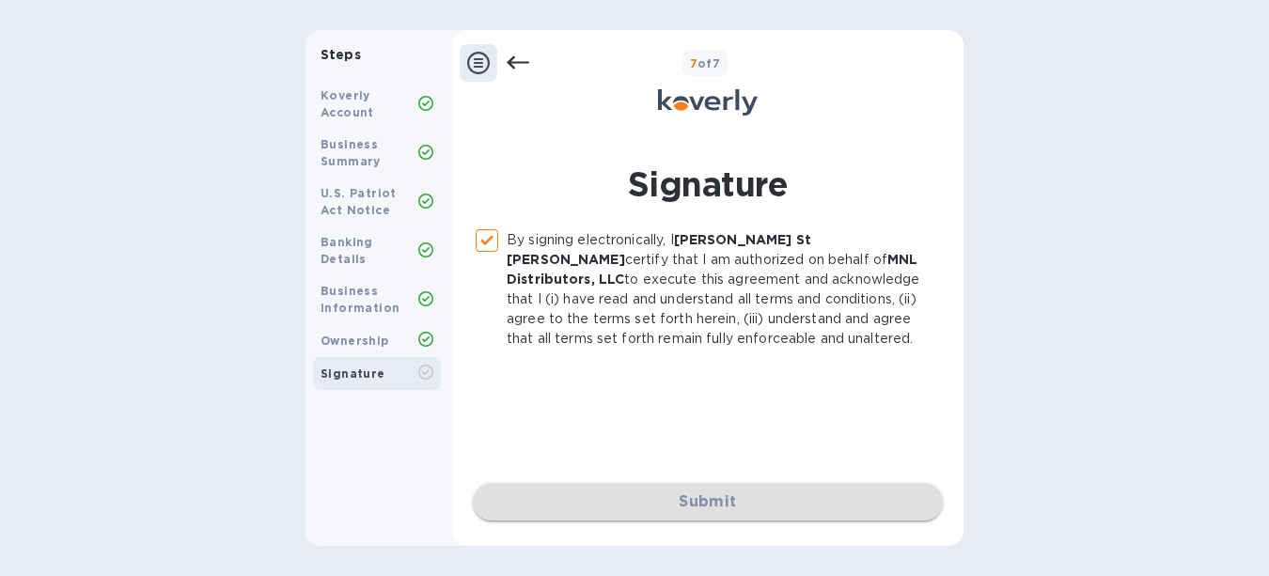
checkbox input "false"
